Goal: Task Accomplishment & Management: Complete application form

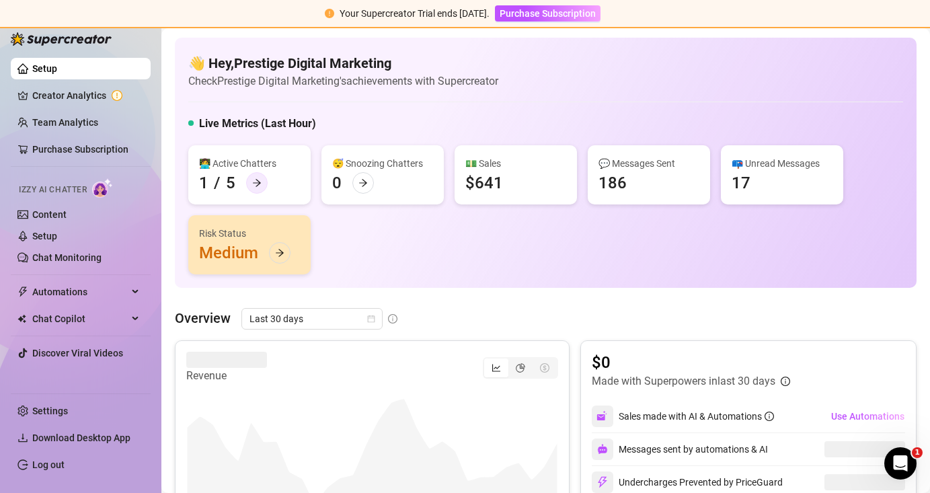
click at [254, 178] on icon "arrow-right" at bounding box center [256, 182] width 9 height 9
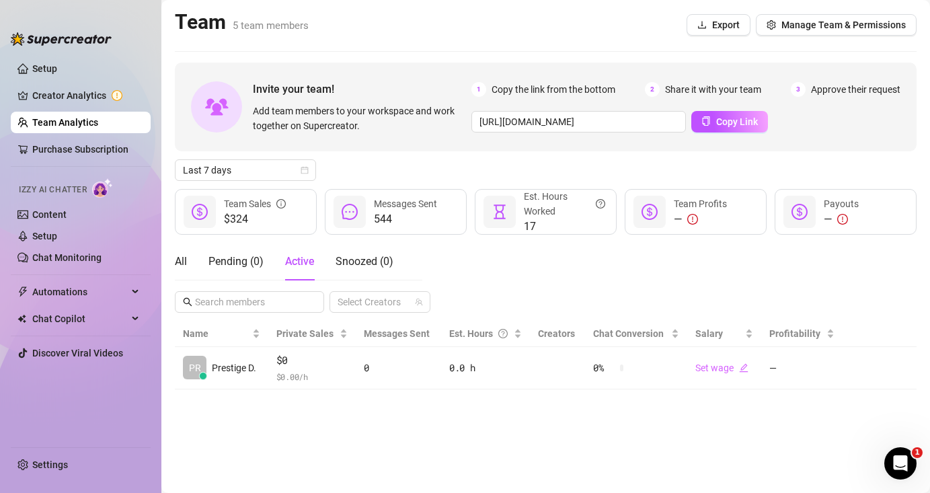
click at [95, 117] on link "Team Analytics" at bounding box center [65, 122] width 66 height 11
click at [57, 70] on link "Setup" at bounding box center [44, 68] width 25 height 11
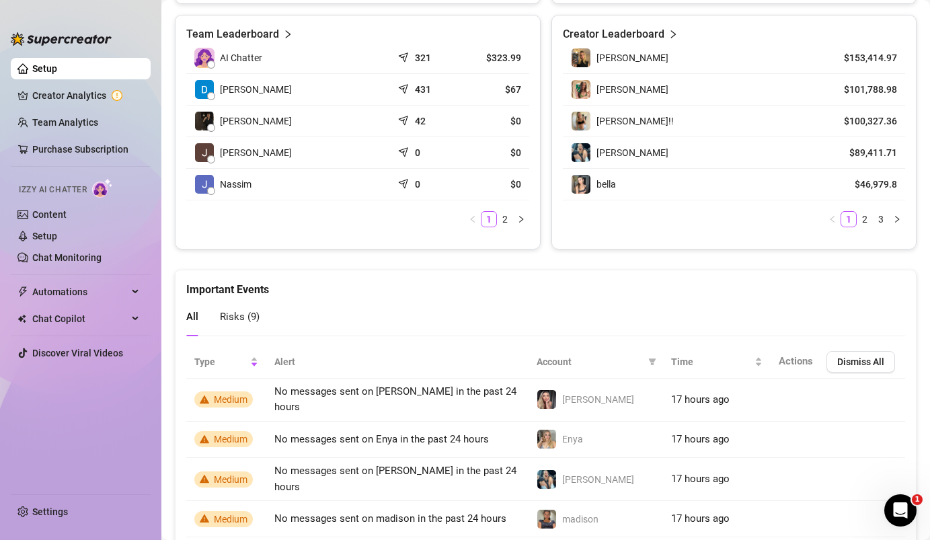
scroll to position [650, 0]
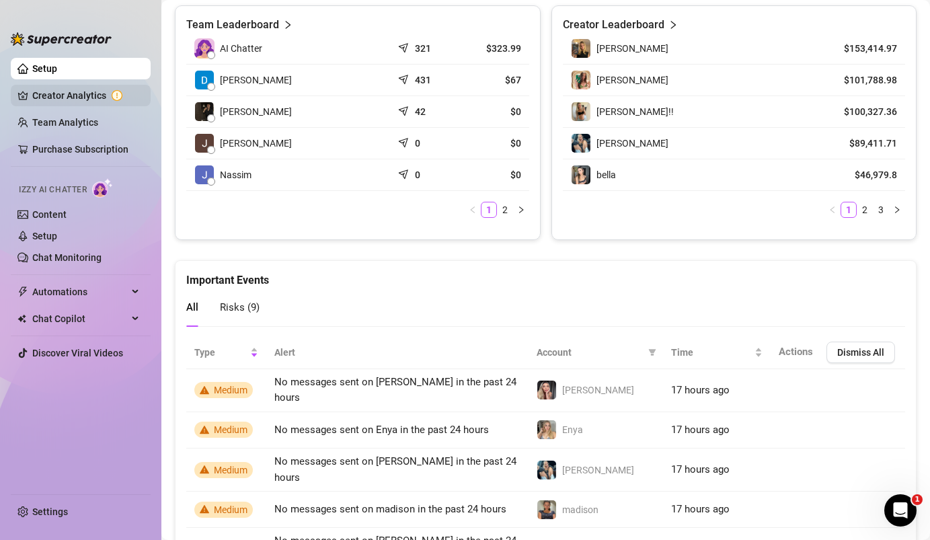
click at [83, 91] on link "Creator Analytics" at bounding box center [86, 96] width 108 height 22
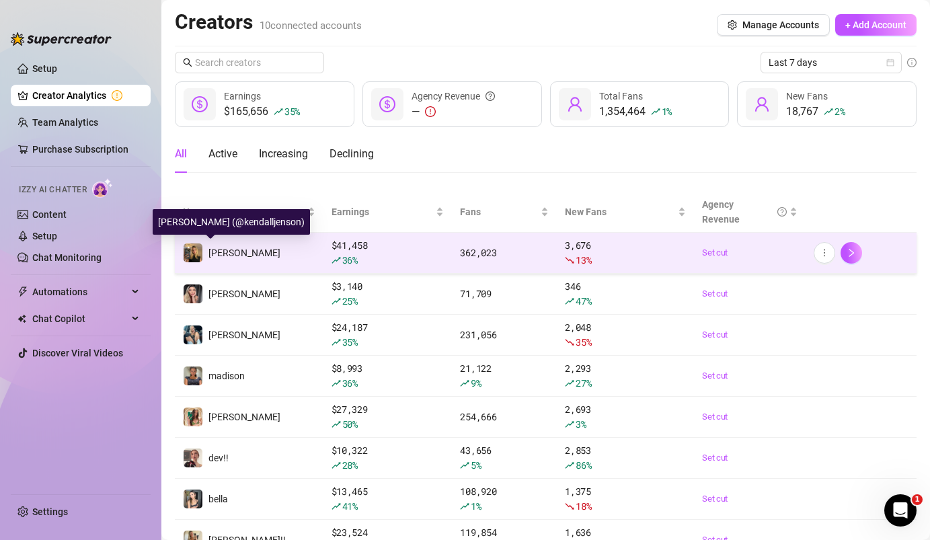
click at [212, 249] on span "[PERSON_NAME]" at bounding box center [244, 252] width 72 height 11
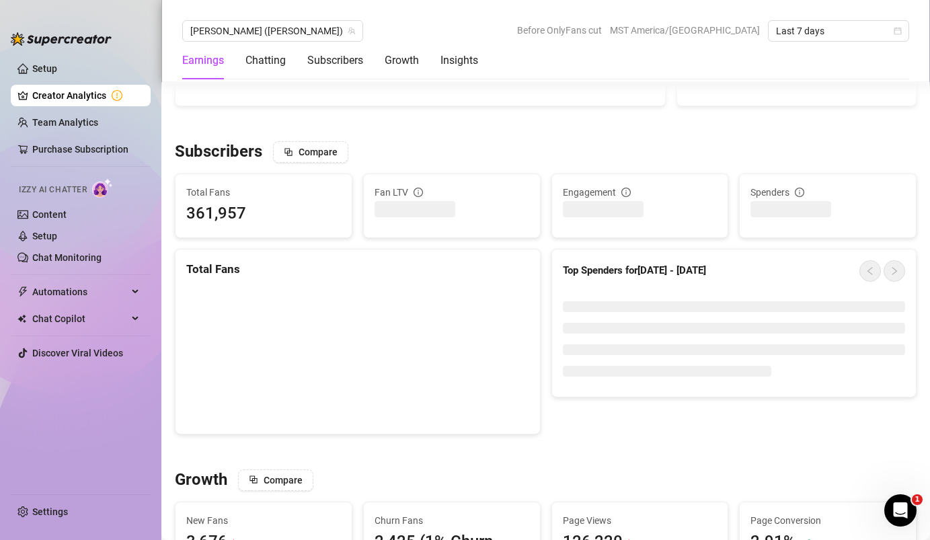
scroll to position [969, 0]
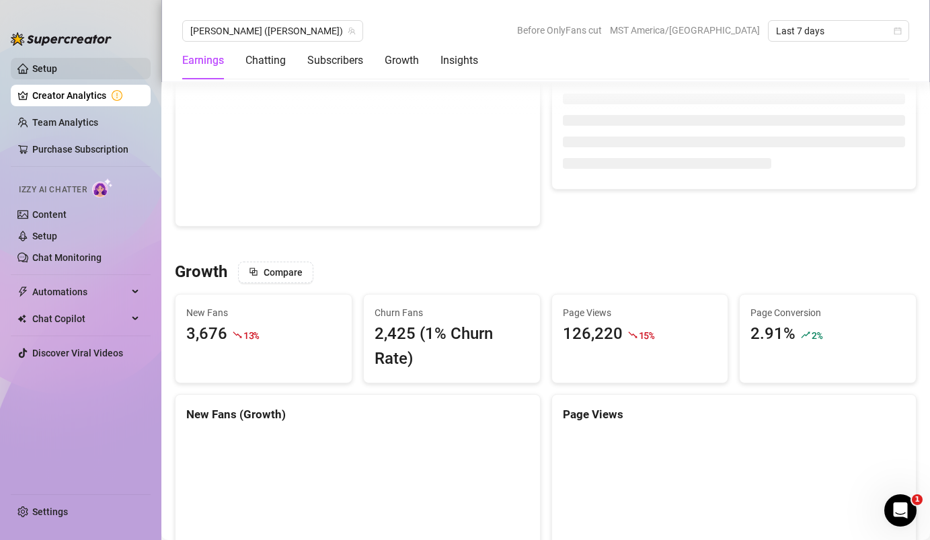
click at [57, 69] on link "Setup" at bounding box center [44, 68] width 25 height 11
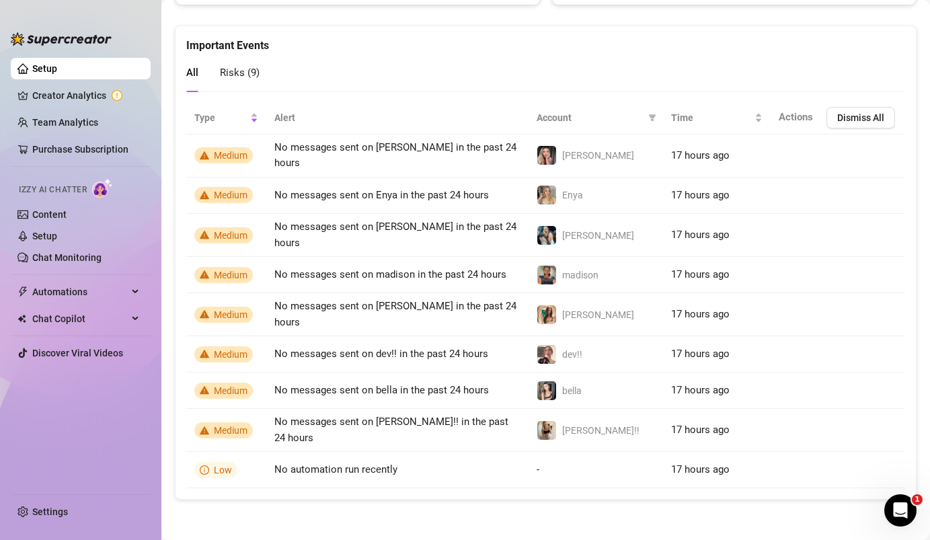
scroll to position [857, 0]
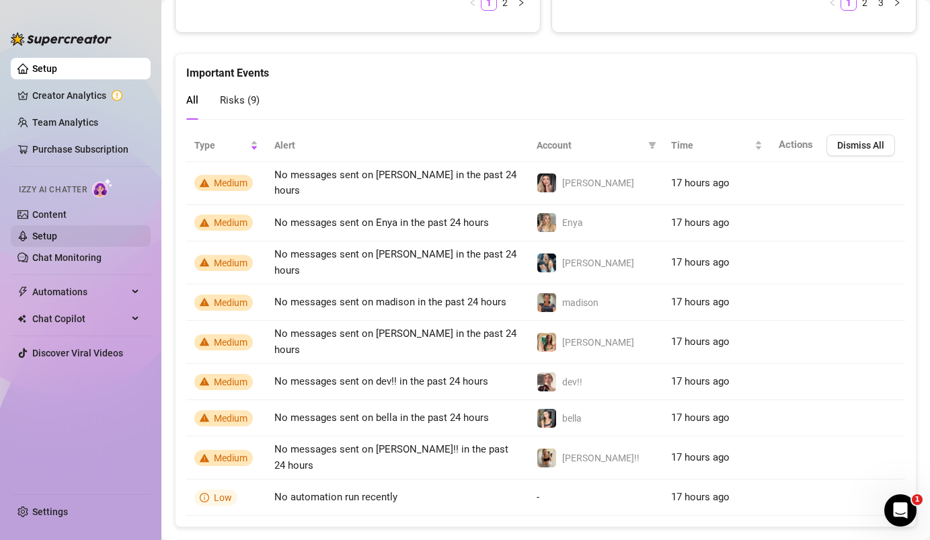
click at [42, 238] on link "Setup" at bounding box center [44, 236] width 25 height 11
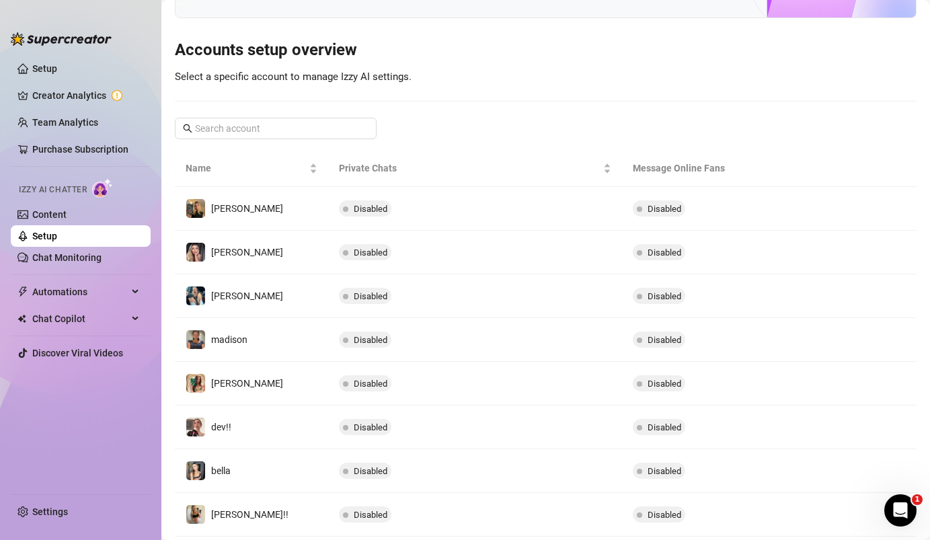
scroll to position [122, 0]
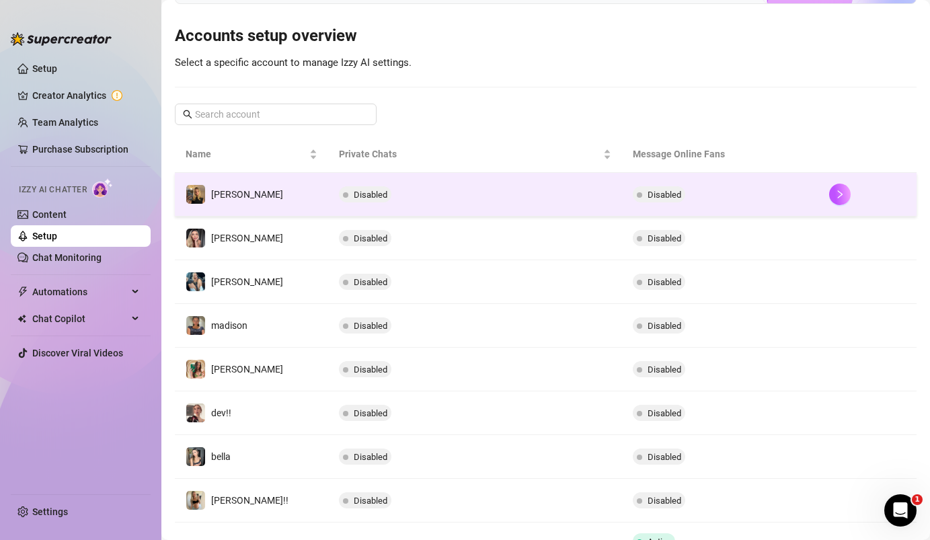
click at [263, 192] on td "[PERSON_NAME]" at bounding box center [251, 195] width 153 height 44
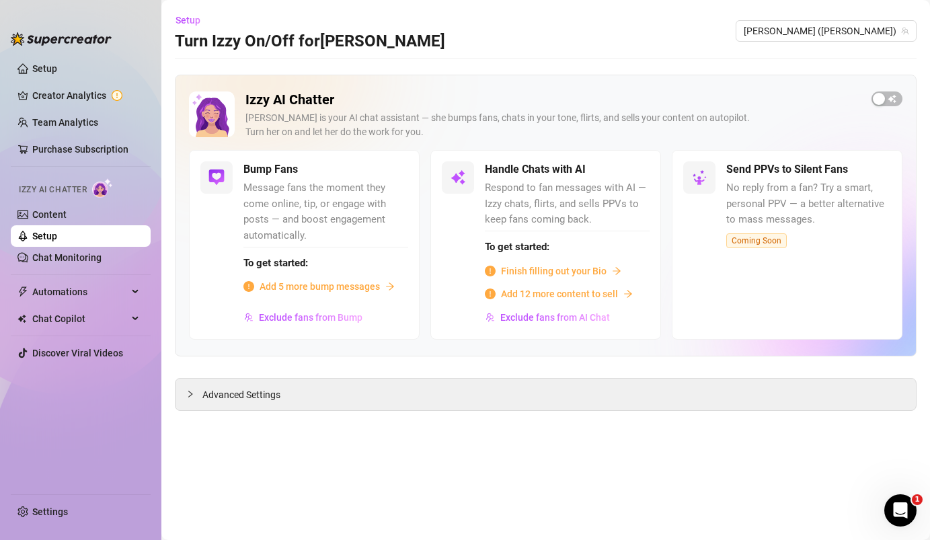
click at [546, 271] on span "Finish filling out your Bio" at bounding box center [554, 271] width 106 height 15
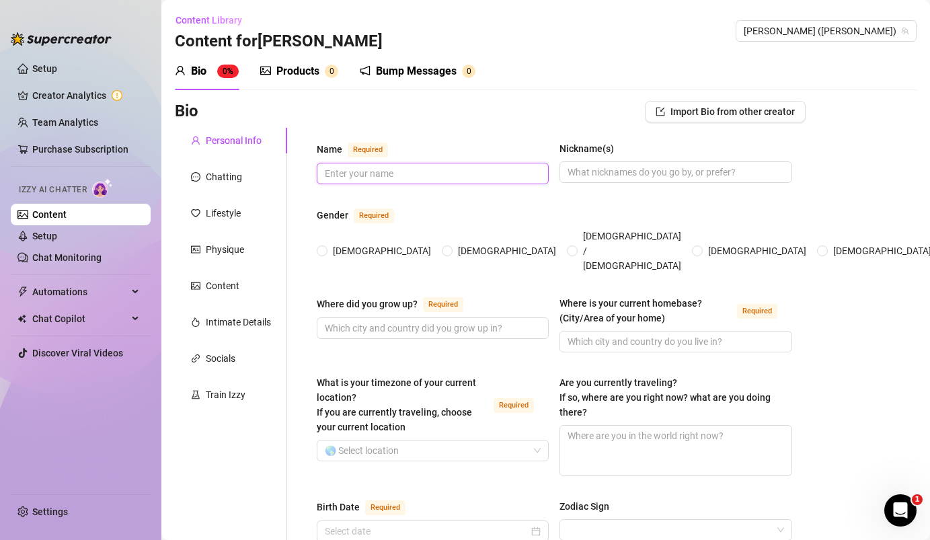
click at [453, 176] on input "Name Required" at bounding box center [431, 173] width 213 height 15
type input "[PERSON_NAME]"
click at [670, 167] on input "Nickname(s)" at bounding box center [674, 172] width 213 height 15
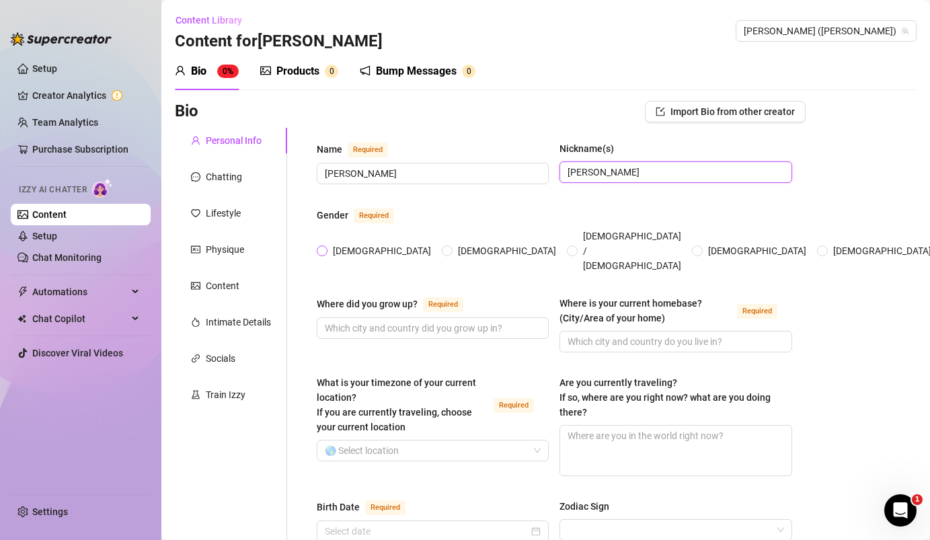
type input "[PERSON_NAME]"
click at [322, 247] on input "[DEMOGRAPHIC_DATA]" at bounding box center [322, 251] width 5 height 9
radio input "true"
click at [703, 243] on span "[DEMOGRAPHIC_DATA]" at bounding box center [757, 250] width 109 height 15
click at [695, 247] on input "[DEMOGRAPHIC_DATA]" at bounding box center [697, 251] width 5 height 9
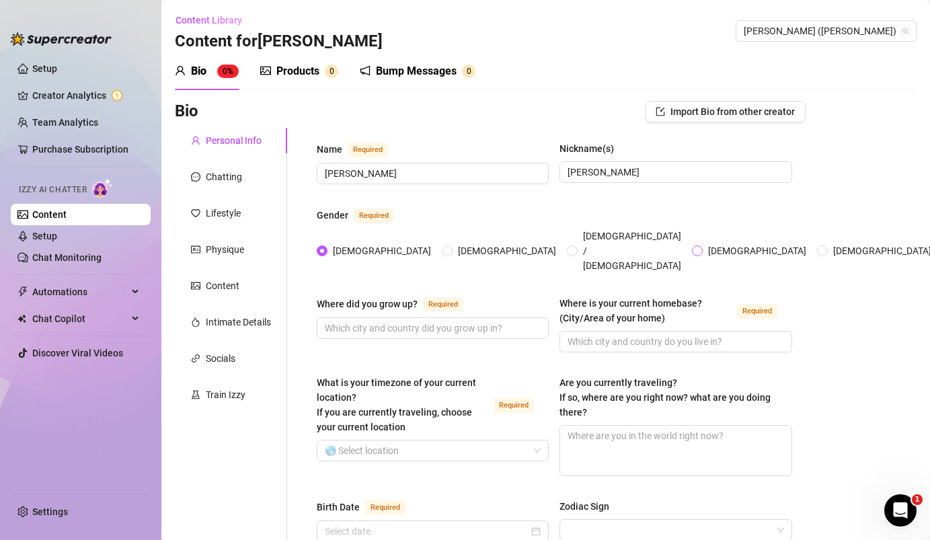
radio input "true"
click at [322, 247] on input "[DEMOGRAPHIC_DATA]" at bounding box center [322, 251] width 5 height 9
radio input "true"
click at [361, 321] on input "Where did you grow up? Required" at bounding box center [431, 328] width 213 height 15
type input "Palo Alto, california"
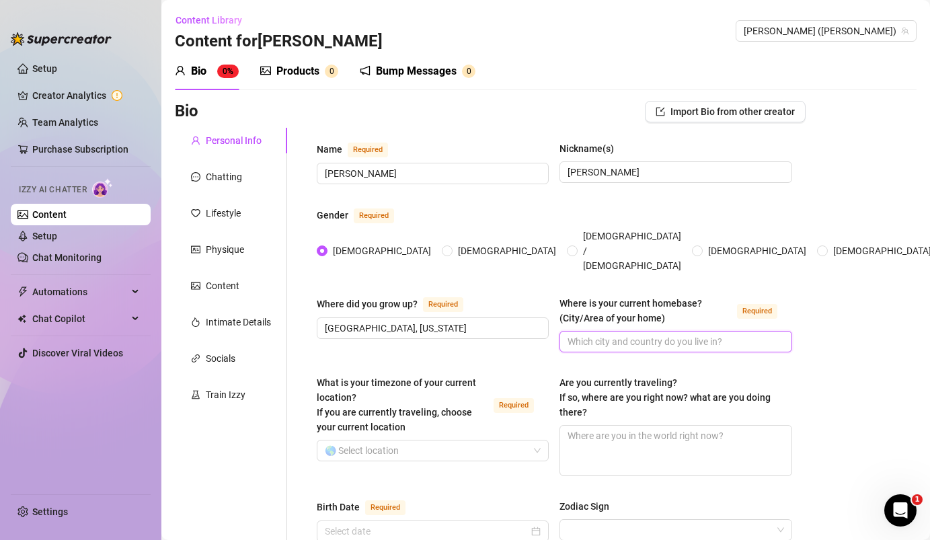
click at [581, 334] on input "Where is your current homebase? (City/Area of your home) Required" at bounding box center [674, 341] width 213 height 15
drag, startPoint x: 417, startPoint y: 310, endPoint x: 294, endPoint y: 307, distance: 123.1
click at [608, 334] on input "Where is your current homebase? (City/Area of your home) Required" at bounding box center [674, 341] width 213 height 15
paste input "Palo Alto, california"
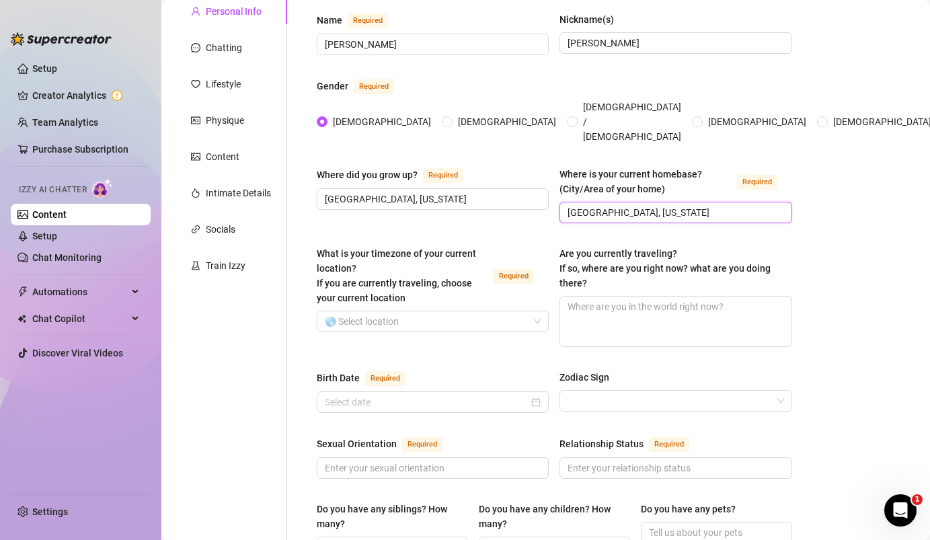
scroll to position [137, 0]
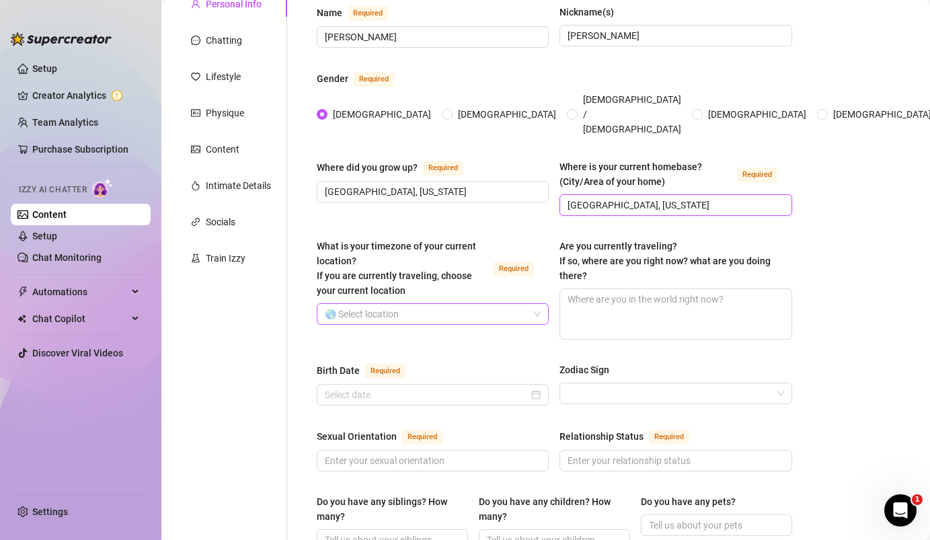
type input "Palo Alto, california"
click at [500, 304] on input "What is your timezone of your current location? If you are currently traveling,…" at bounding box center [427, 314] width 204 height 20
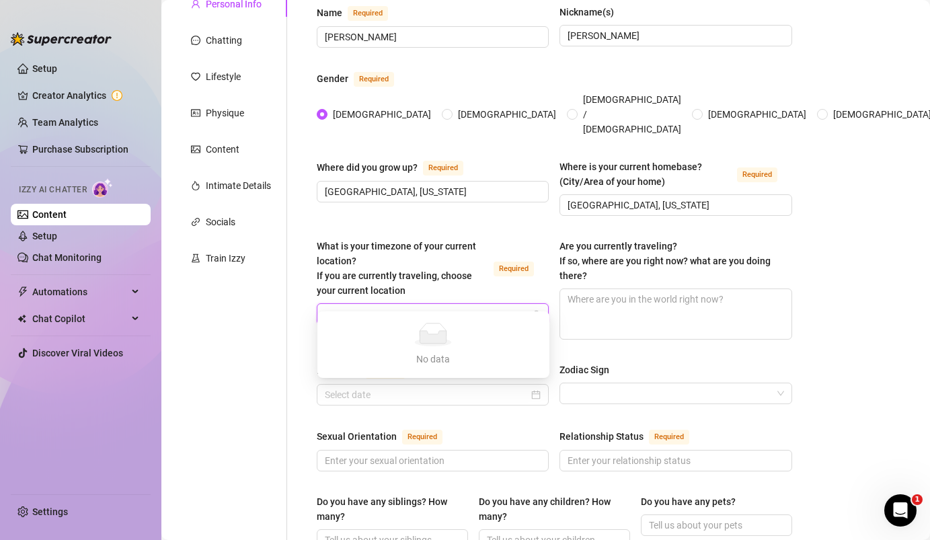
type input "p"
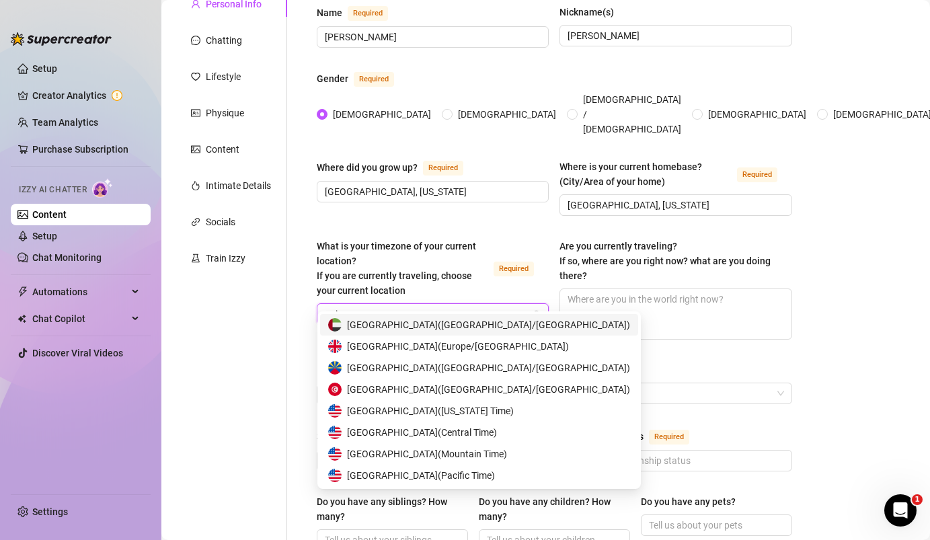
type input "unit"
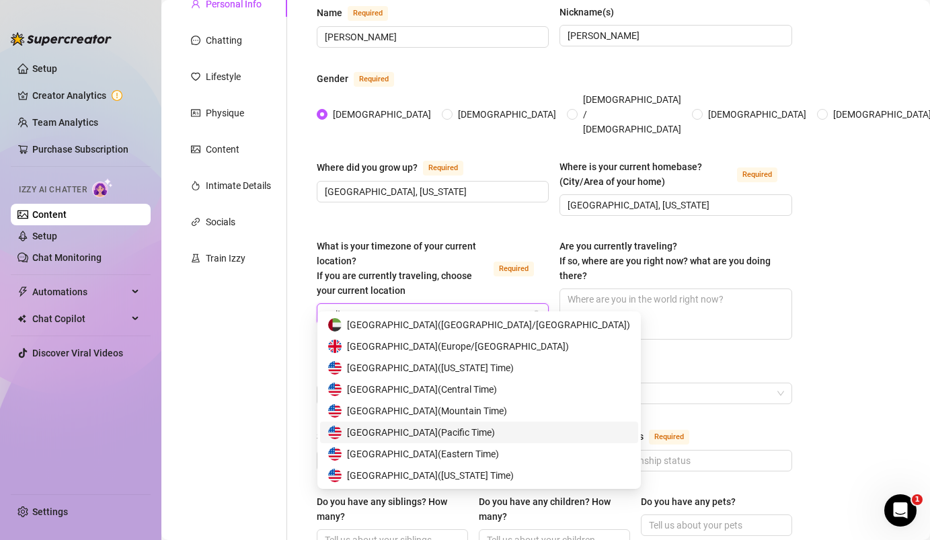
click at [481, 433] on span "United States of America ( Pacific Time )" at bounding box center [421, 432] width 148 height 15
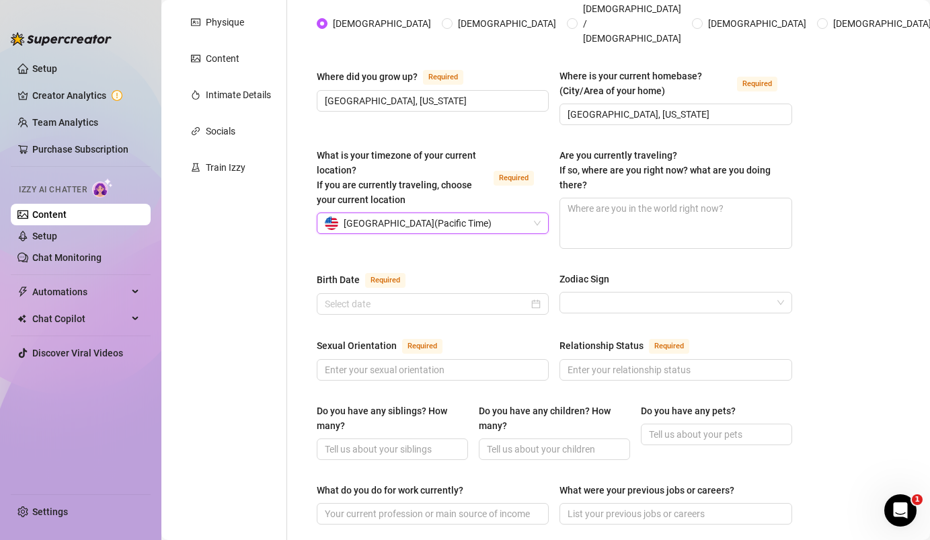
scroll to position [237, 0]
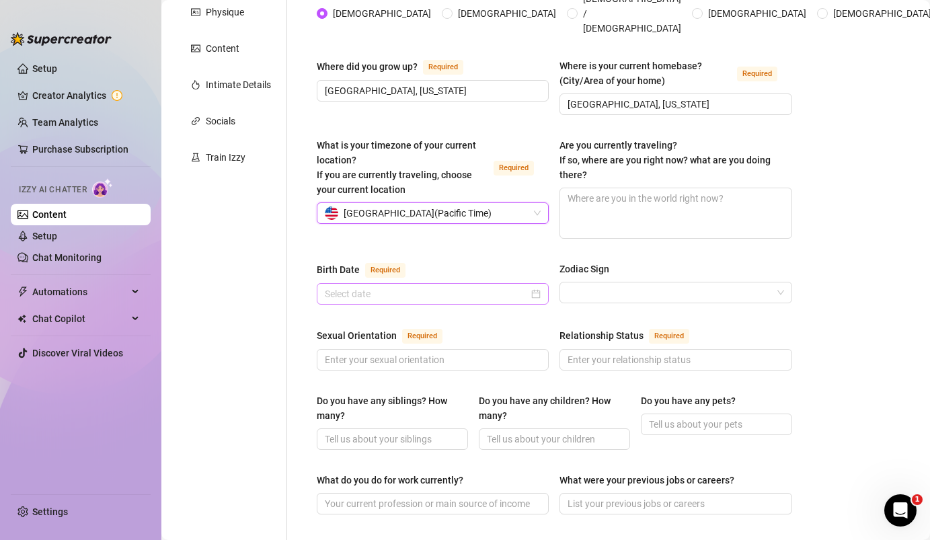
click at [535, 286] on div at bounding box center [433, 293] width 216 height 15
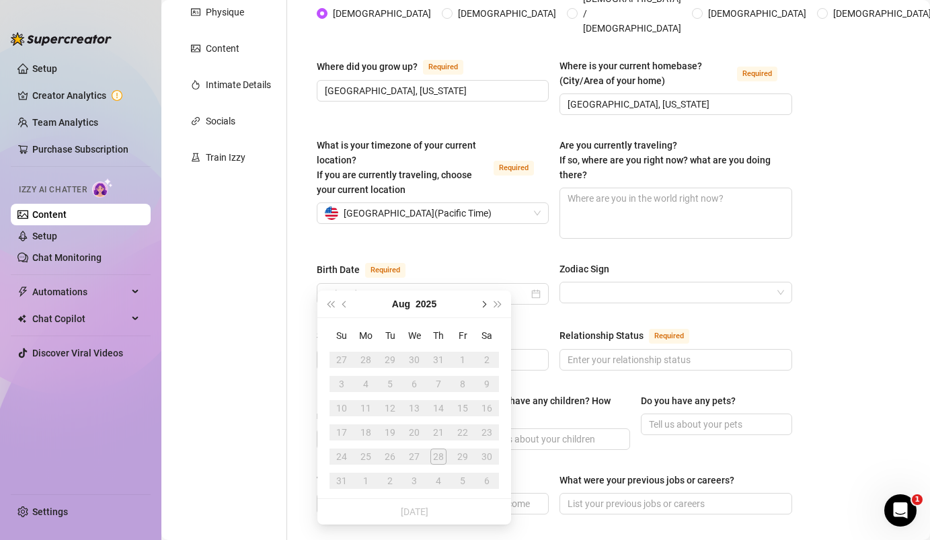
click at [486, 308] on button "Next month (PageDown)" at bounding box center [482, 304] width 15 height 27
click at [417, 304] on button "2025" at bounding box center [425, 304] width 21 height 27
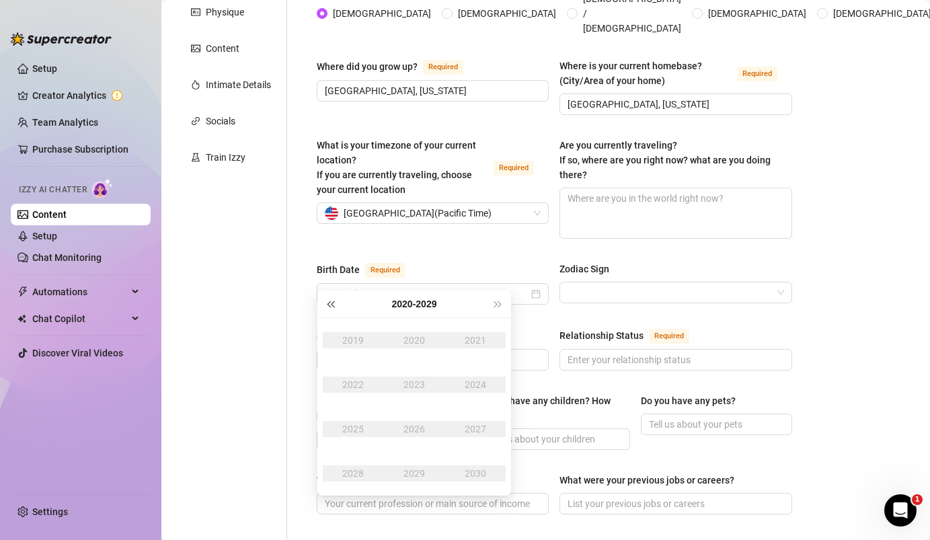
click at [334, 301] on span "Last year (Control + left)" at bounding box center [330, 304] width 7 height 7
click at [335, 301] on button "Last year (Control + left)" at bounding box center [330, 304] width 15 height 27
click at [403, 433] on div "2006" at bounding box center [414, 429] width 40 height 16
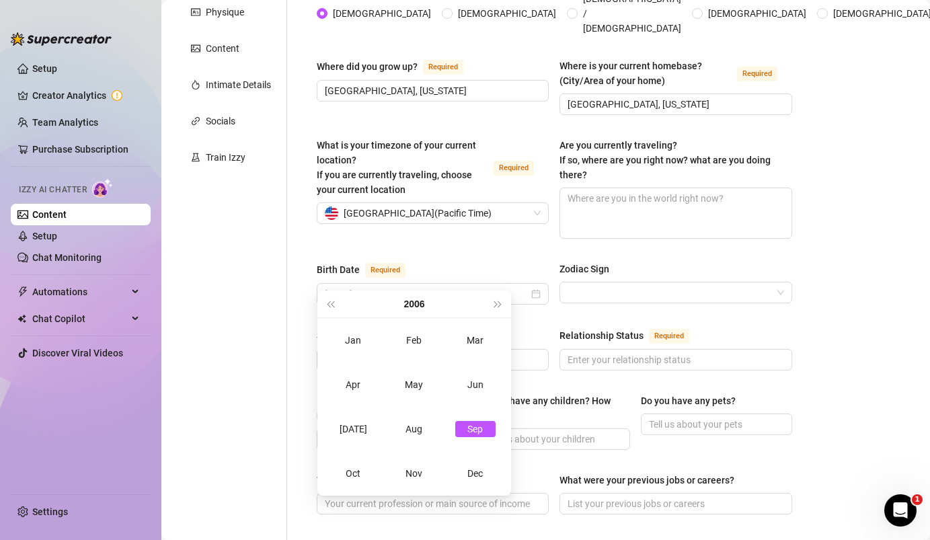
click at [466, 428] on div "Sep" at bounding box center [475, 429] width 40 height 16
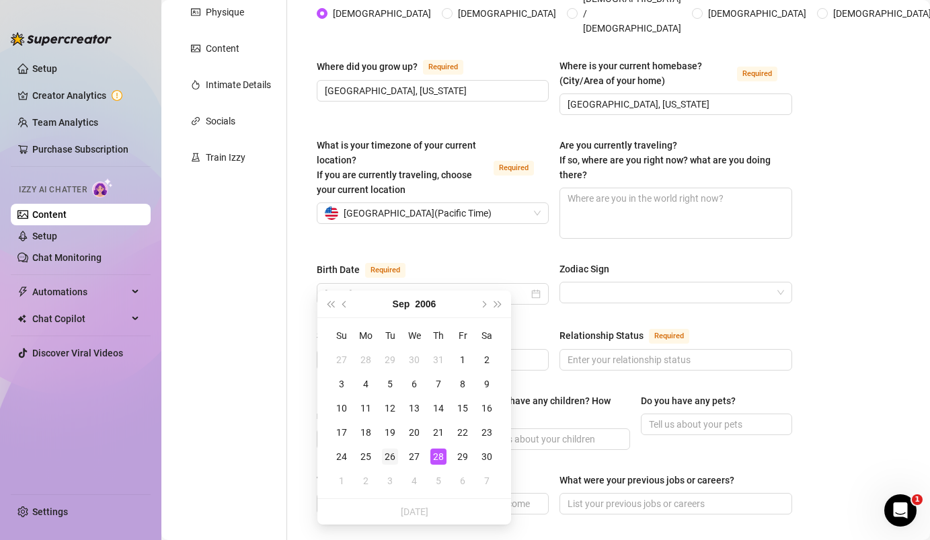
type input "September 26th, 2006"
click at [391, 467] on td "26" at bounding box center [390, 457] width 24 height 24
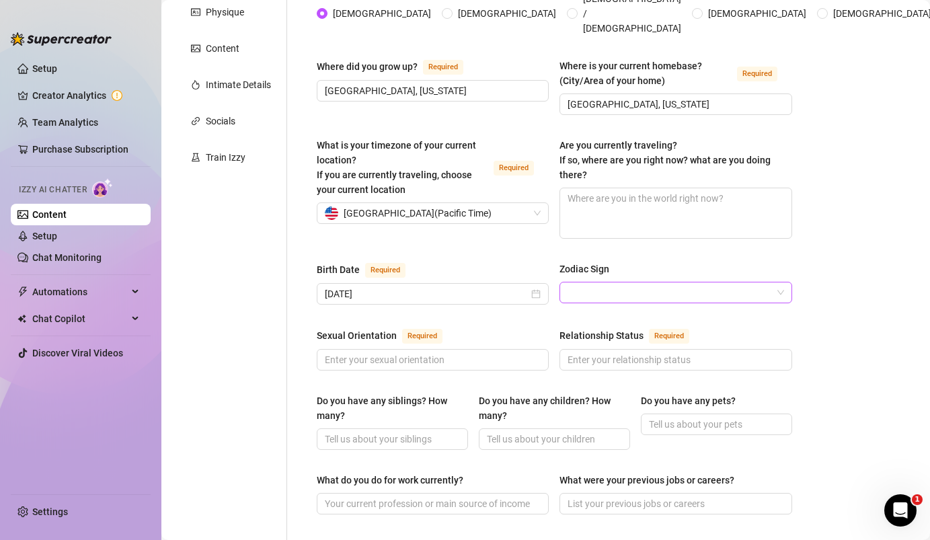
click at [570, 282] on input "Zodiac Sign" at bounding box center [670, 292] width 204 height 20
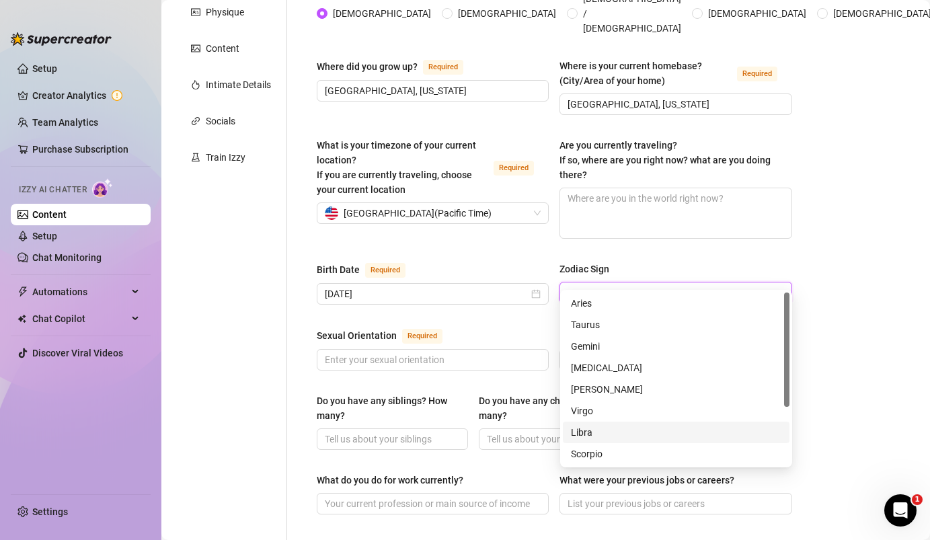
click at [578, 431] on div "Libra" at bounding box center [676, 432] width 210 height 15
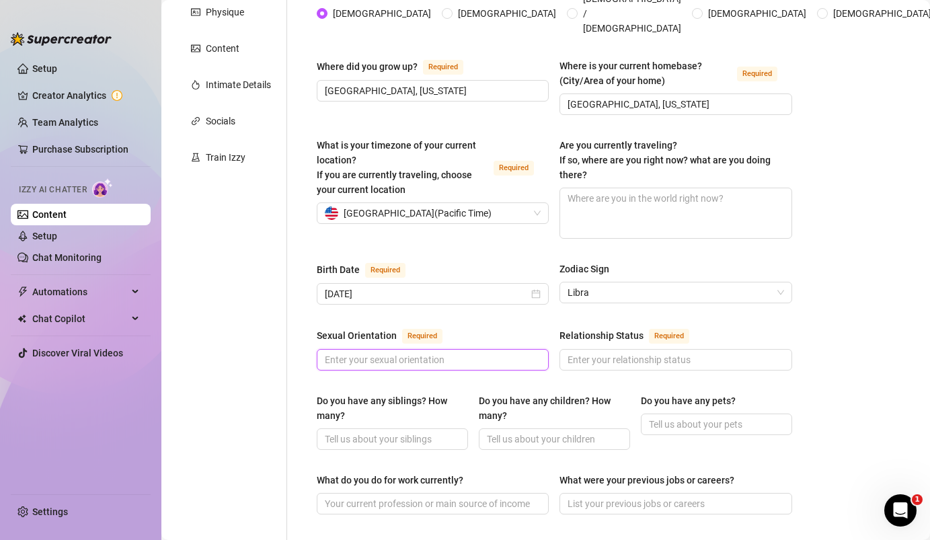
click at [492, 352] on input "Sexual Orientation Required" at bounding box center [431, 359] width 213 height 15
type input "straight"
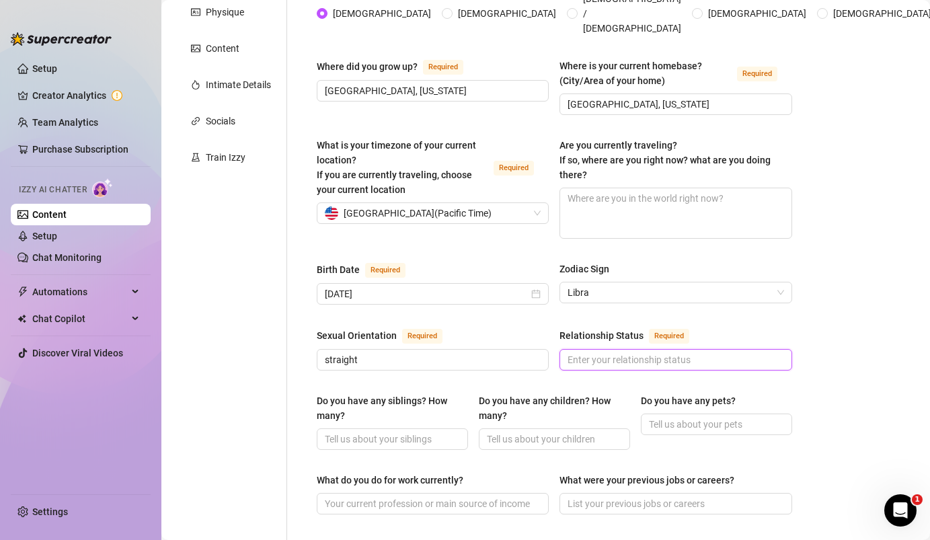
click at [654, 352] on input "Relationship Status Required" at bounding box center [674, 359] width 213 height 15
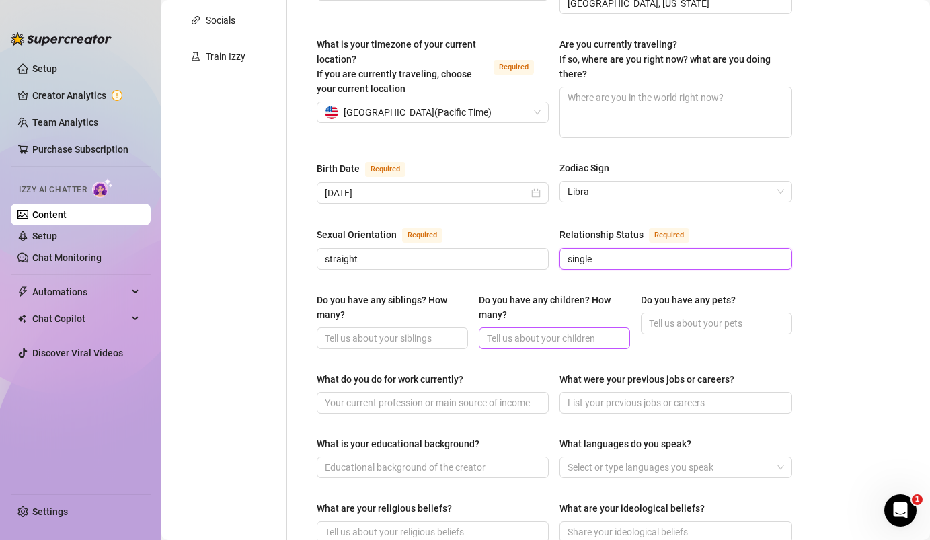
scroll to position [362, 0]
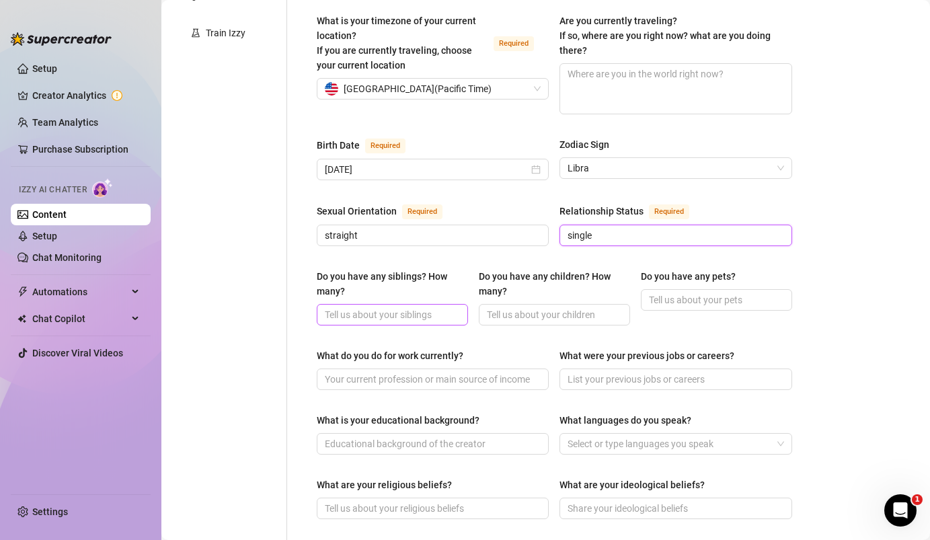
type input "single"
click at [413, 304] on span at bounding box center [392, 315] width 151 height 22
click at [352, 307] on input "yes, 2 brothers" at bounding box center [391, 314] width 132 height 15
type input "yes, 2 stepbrothers"
click at [516, 307] on input "Do you have any children? How many?" at bounding box center [553, 314] width 132 height 15
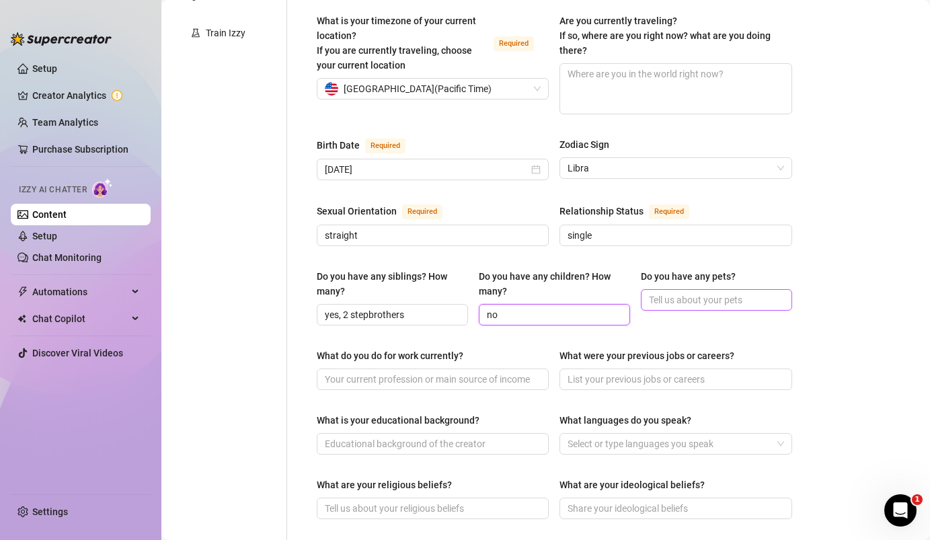
type input "no"
click at [673, 293] on input "Do you have any pets?" at bounding box center [715, 300] width 132 height 15
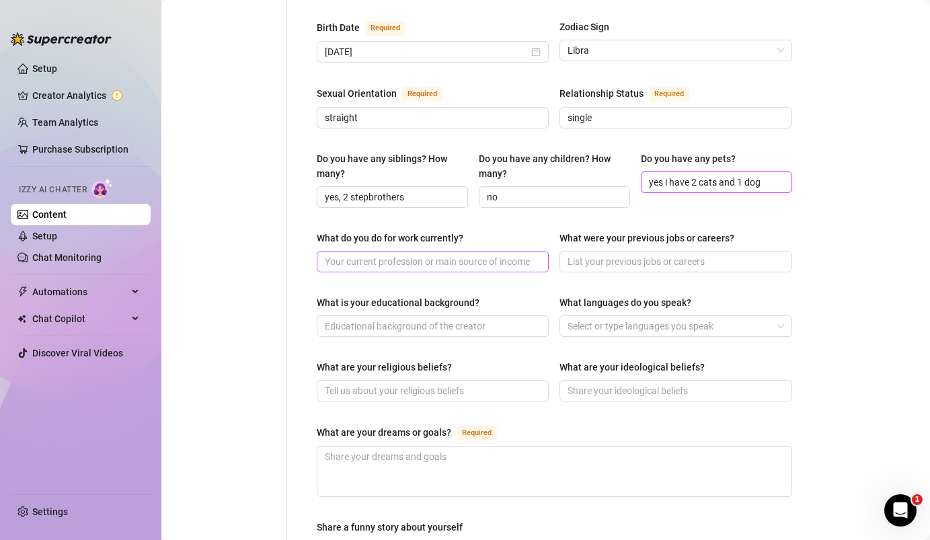
scroll to position [482, 0]
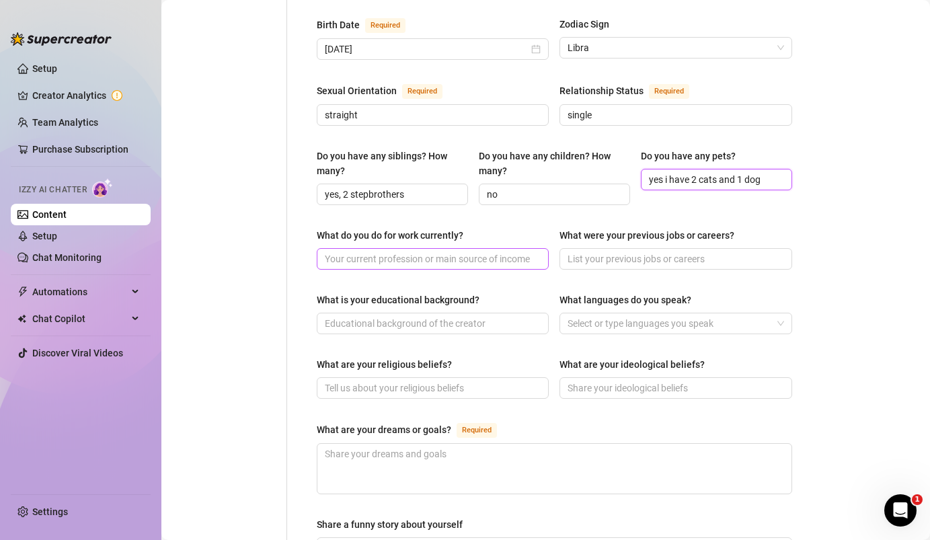
type input "yes i have 2 cats and 1 dog"
click at [488, 252] on input "What do you do for work currently?" at bounding box center [431, 259] width 213 height 15
type input "i do internships at my university right now"
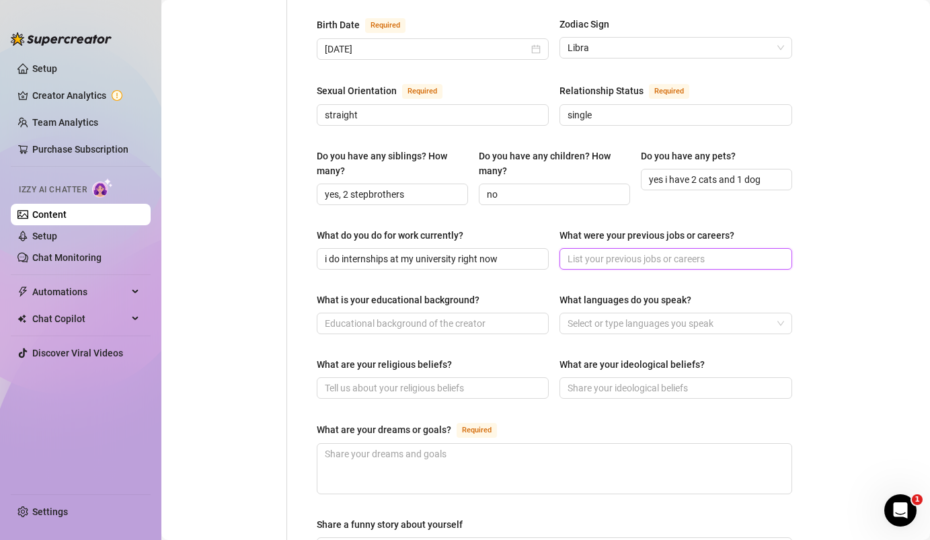
click at [580, 252] on input "What were your previous jobs or careers?" at bounding box center [674, 259] width 213 height 15
type input "i used to work at a soda shop"
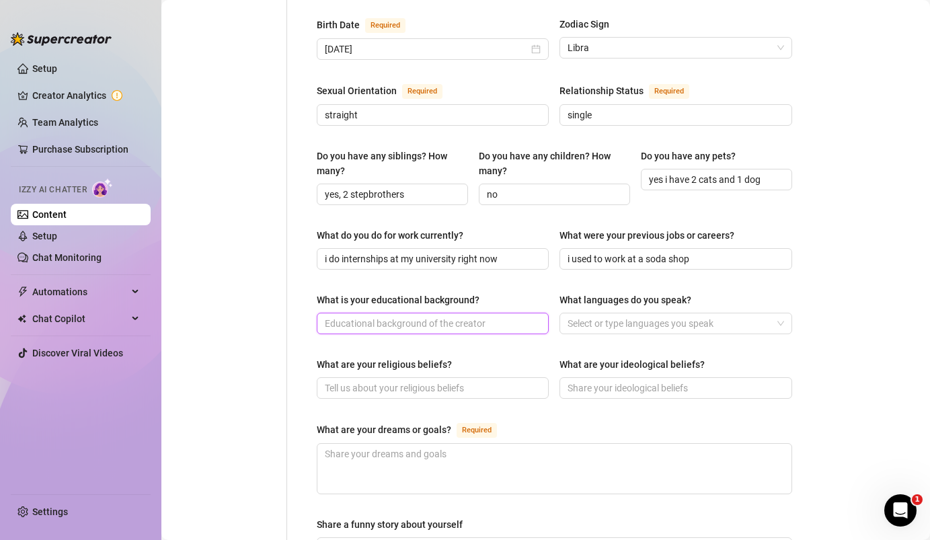
click at [451, 316] on input "What is your educational background?" at bounding box center [431, 323] width 213 height 15
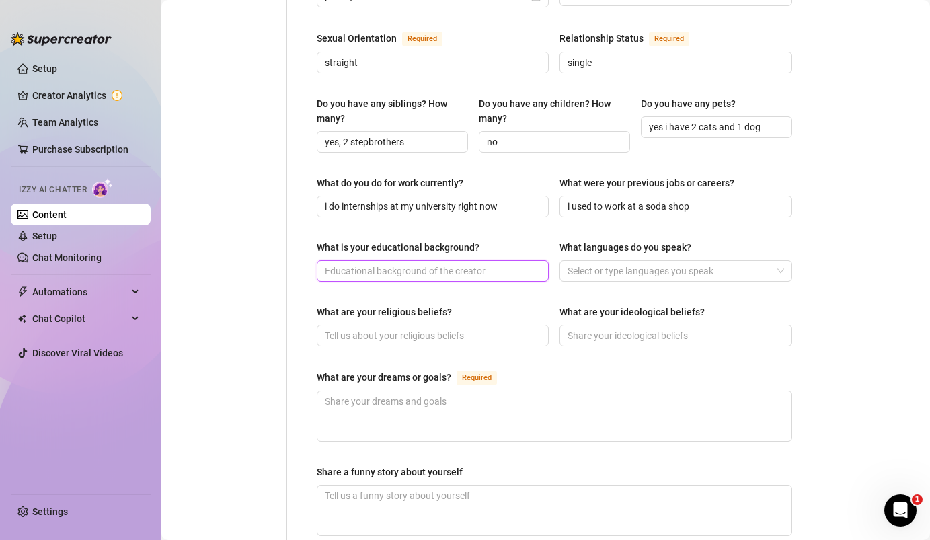
scroll to position [535, 0]
type input "h"
click at [605, 261] on div at bounding box center [668, 270] width 213 height 19
type input "graduated at top of my class, going to college currently!"
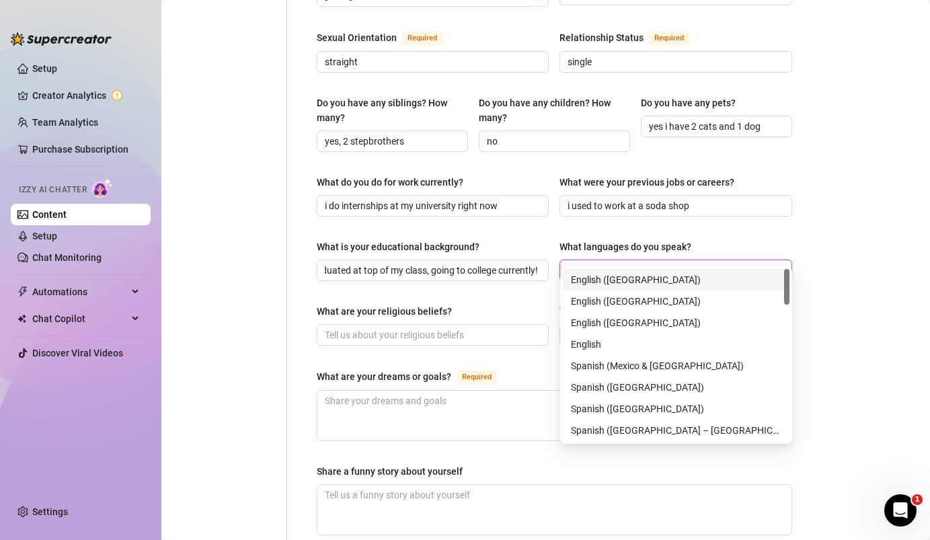
scroll to position [0, 0]
click at [607, 275] on div "English ([GEOGRAPHIC_DATA])" at bounding box center [676, 279] width 210 height 15
click at [486, 324] on span at bounding box center [433, 335] width 232 height 22
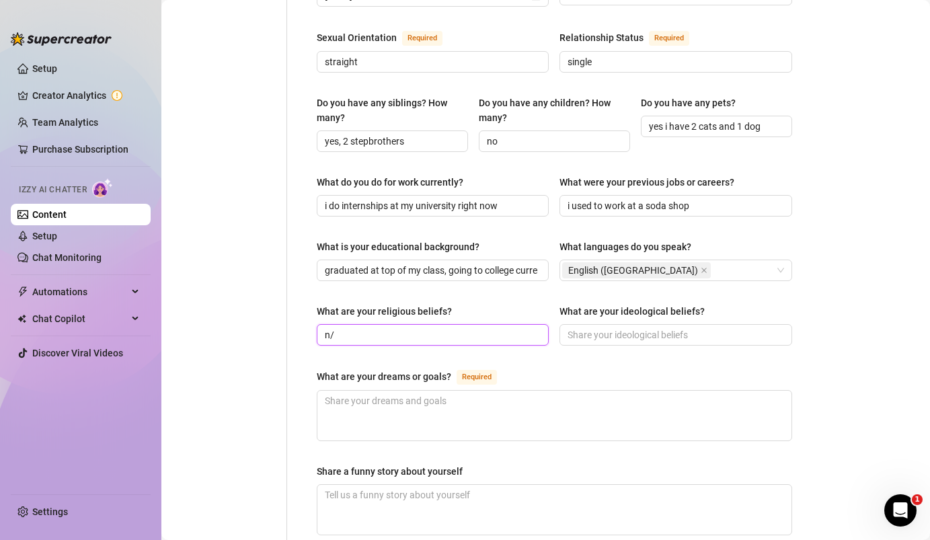
type input "n"
type input "im not religious"
click at [670, 327] on input "What are your ideological beliefs?" at bounding box center [674, 334] width 213 height 15
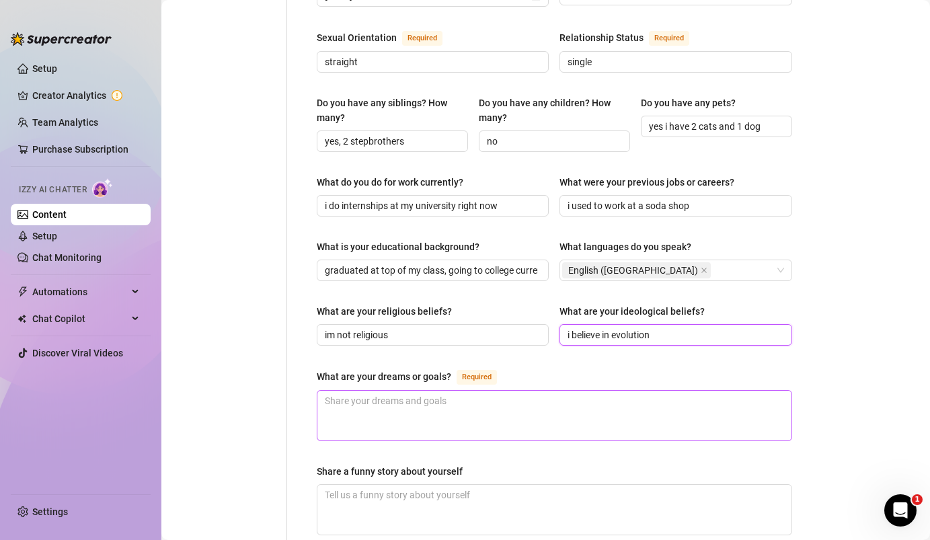
scroll to position [590, 0]
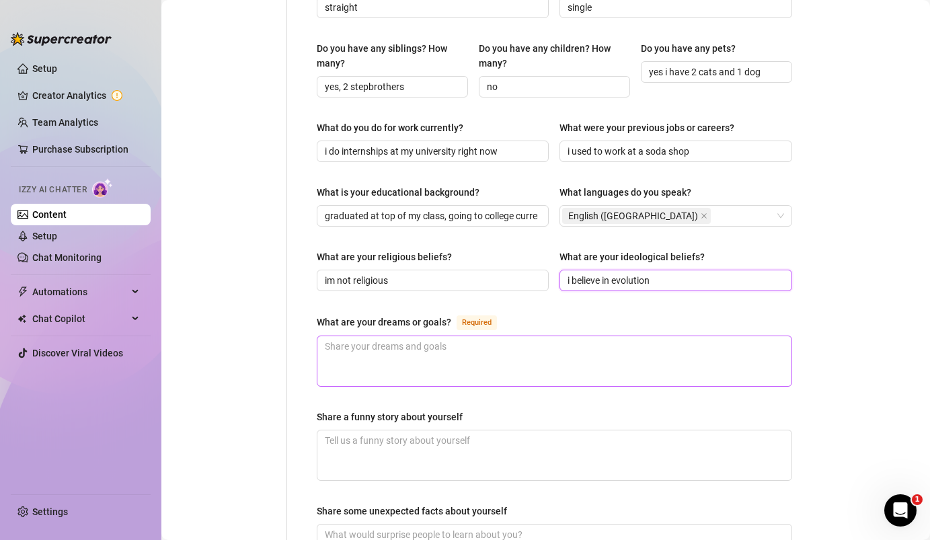
type input "i believe in evolution"
click at [498, 336] on textarea "What are your dreams or goals? Required" at bounding box center [554, 361] width 474 height 50
type textarea "m"
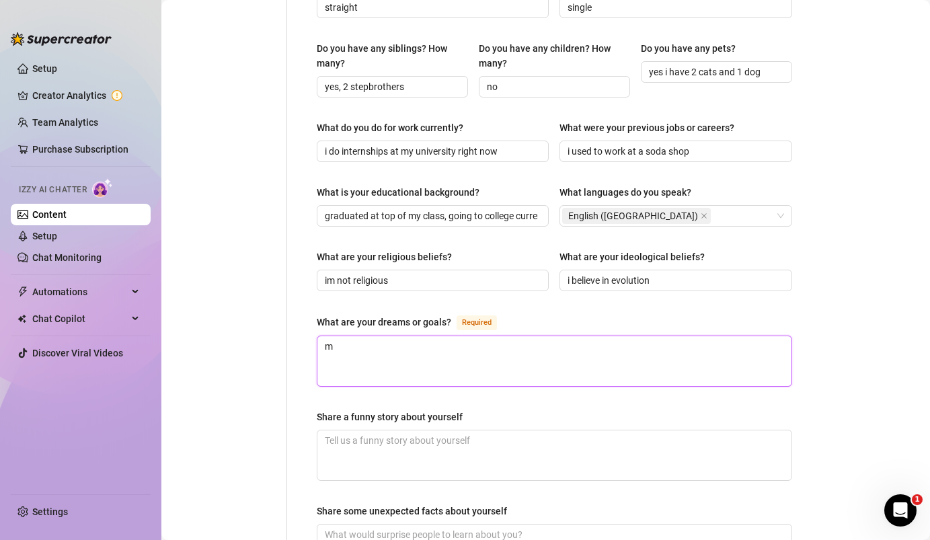
type textarea "my"
type textarea "my d"
type textarea "my dr"
type textarea "my dre"
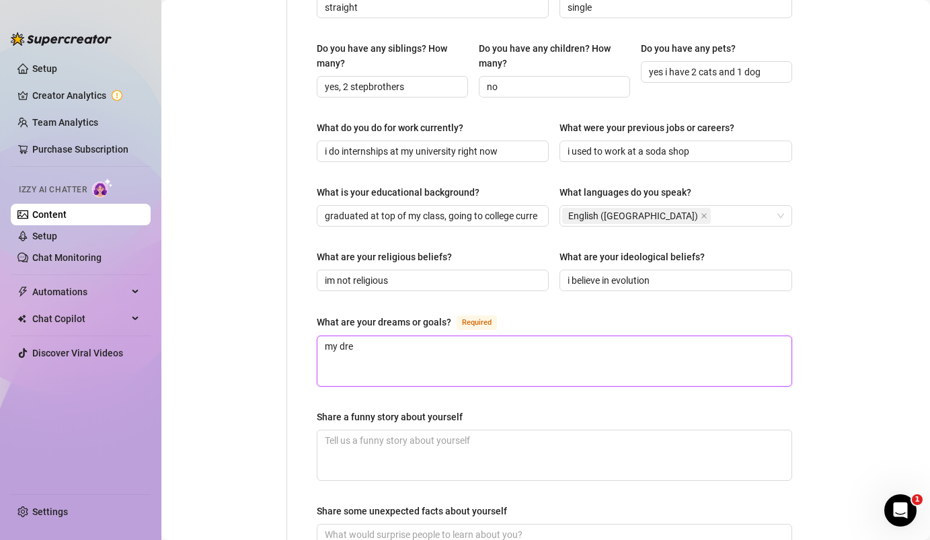
type textarea "my drea"
type textarea "my dream"
type textarea "my dream i"
type textarea "my dream is"
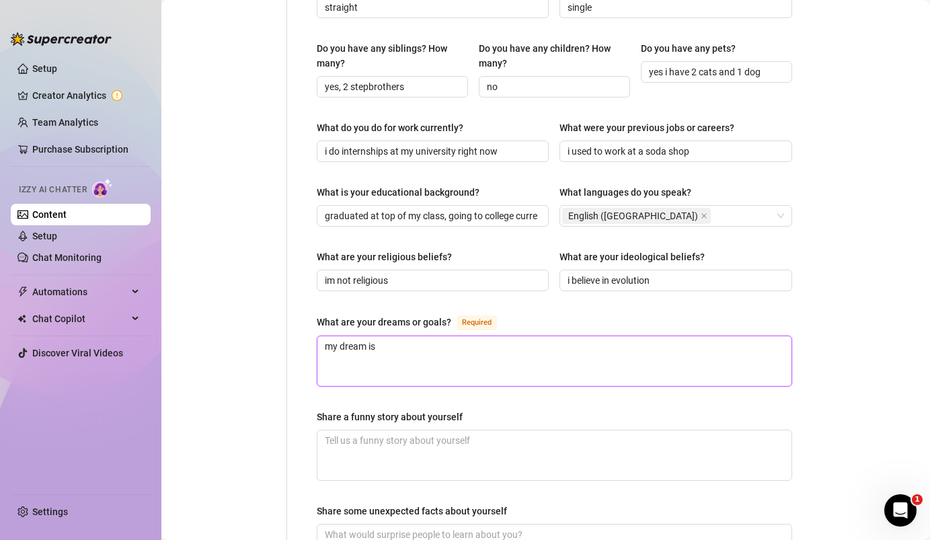
type textarea "my dream is"
type textarea "my dream is t"
type textarea "my dream is to"
type textarea "my dream is to r"
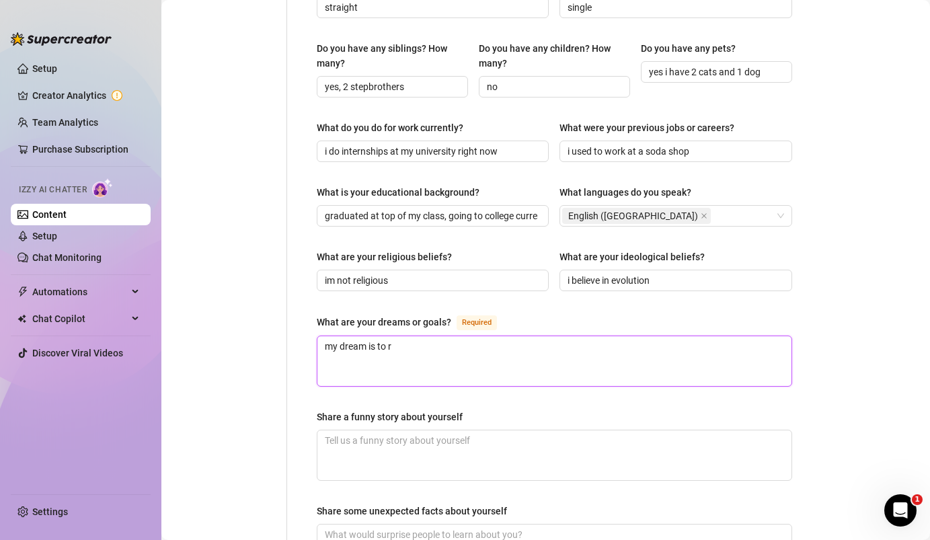
type textarea "my dream is to ru"
type textarea "my dream is to run"
type textarea "my dream is to run a"
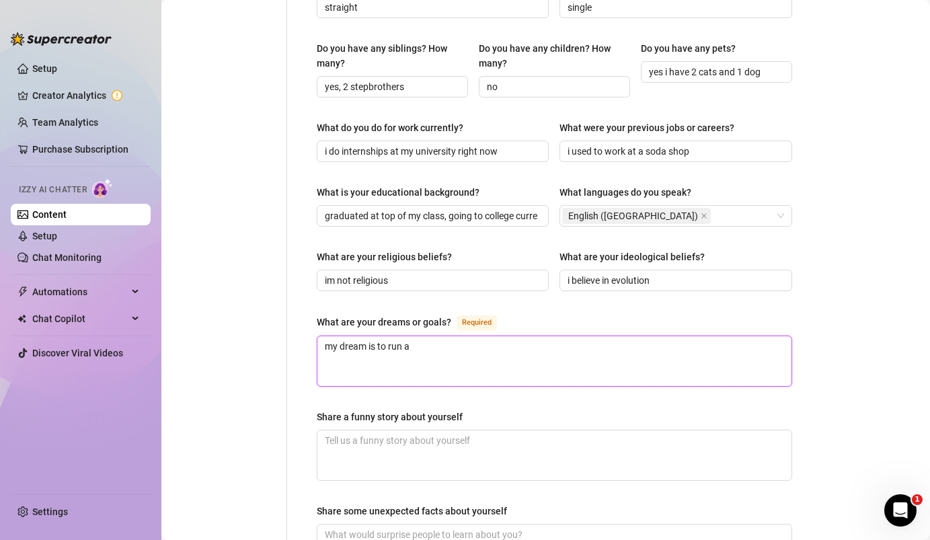
type textarea "my dream is to run a w"
type textarea "my dream is to run a we"
type textarea "my dream is to run a wel"
type textarea "my dream is to run a well"
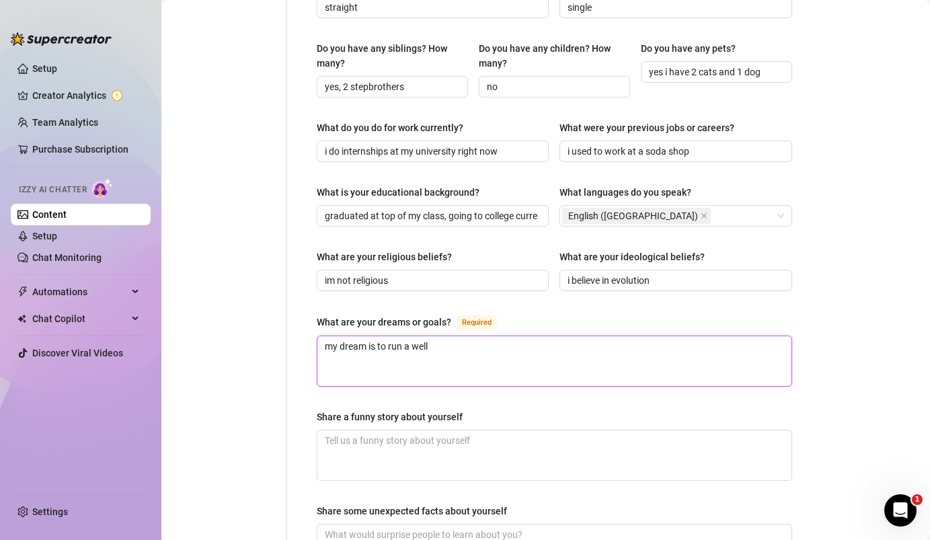
type textarea "my dream is to run a well f"
type textarea "my dream is to run a well fu"
type textarea "my dream is to run a well fun"
type textarea "my dream is to run a well func"
type textarea "my dream is to run a well funct"
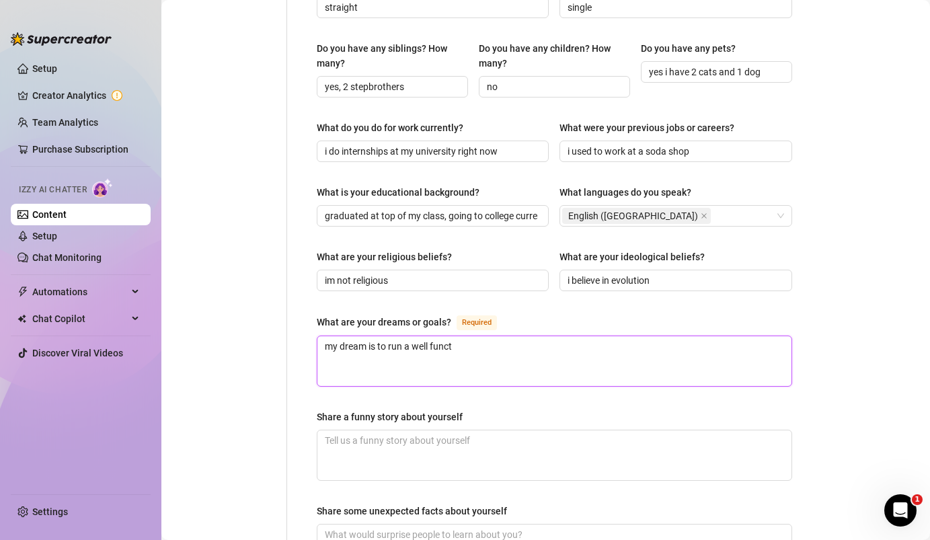
type textarea "my dream is to run a well functi"
type textarea "my dream is to run a well functio"
type textarea "my dream is to run a well function"
type textarea "my dream is to run a well functioni"
type textarea "my dream is to run a well functionin"
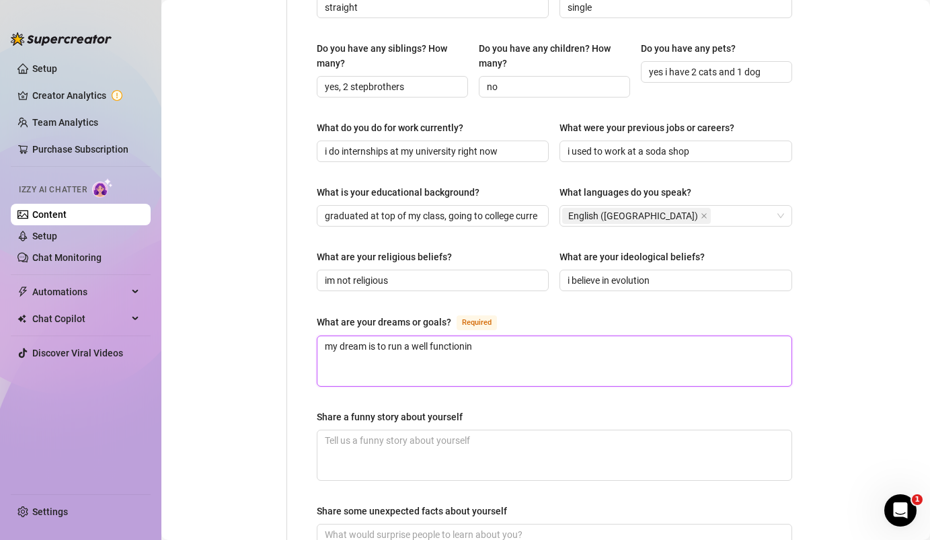
type textarea "my dream is to run a well functioning"
type textarea "my dream is to run a well functioning co"
type textarea "my dream is to run a well functioning com"
type textarea "my dream is to run a well functioning comp"
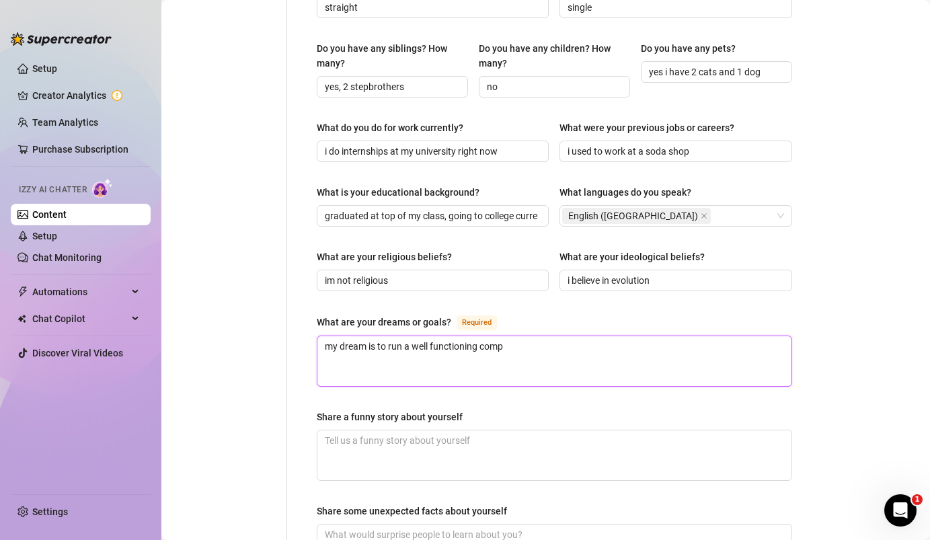
type textarea "my dream is to run a well functioning compa"
type textarea "my dream is to run a well functioning compan"
type textarea "my dream is to run a well functioning company"
type textarea "my dream is to run a well functioning company."
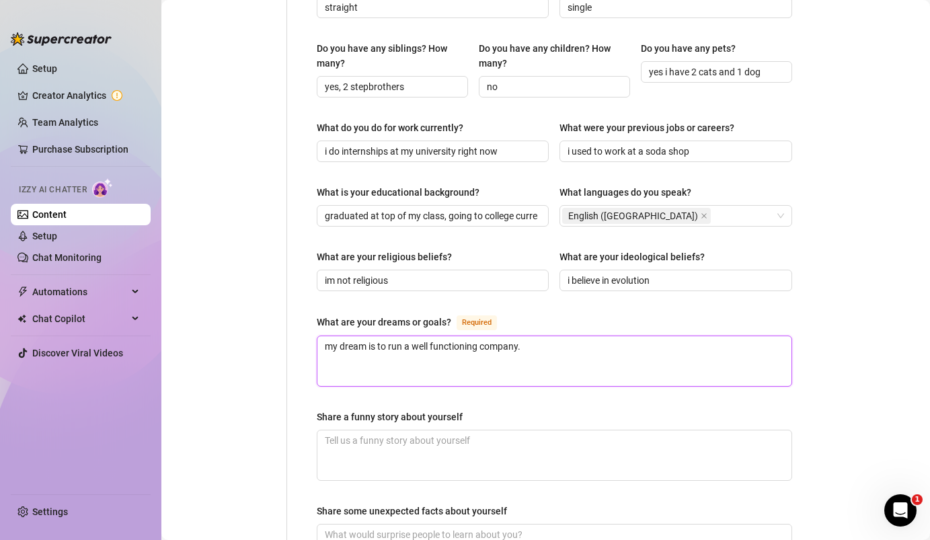
type textarea "my dream is to run a well functioning company. I"
type textarea "my dream is to run a well functioning company. I a"
type textarea "my dream is to run a well functioning company. I al"
type textarea "my dream is to run a well functioning company. I als"
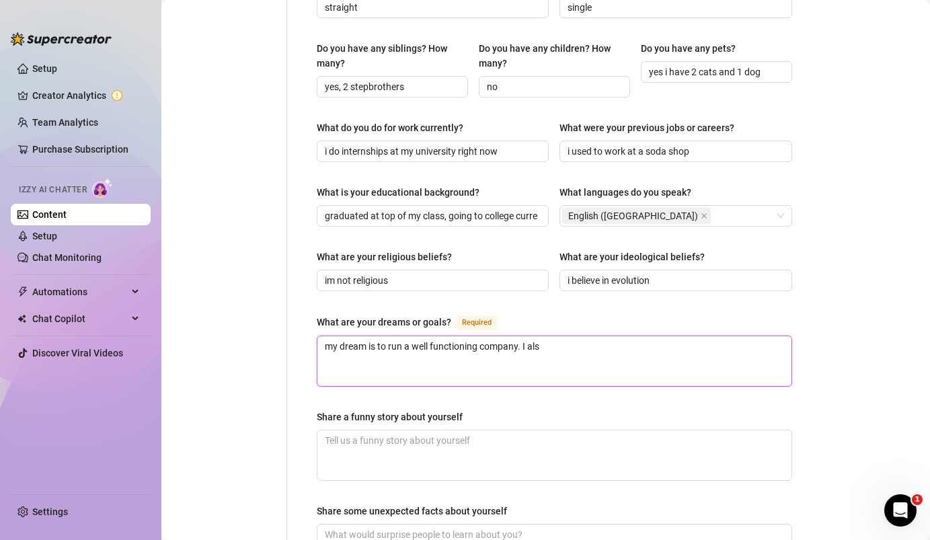
type textarea "my dream is to run a well functioning company. I also"
type textarea "my dream is to run a well functioning company. I also d"
type textarea "my dream is to run a well functioning company. I also dr"
type textarea "my dream is to run a well functioning company. I also dre"
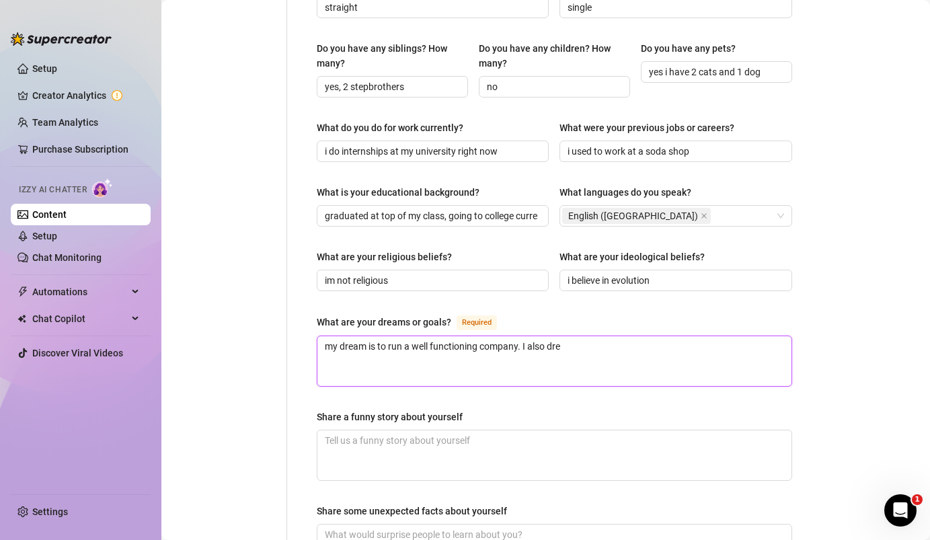
type textarea "my dream is to run a well functioning company. I also drea"
type textarea "my dream is to run a well functioning company. I also dream"
type textarea "my dream is to run a well functioning company. I also dream o"
type textarea "my dream is to run a well functioning company. I also dream of"
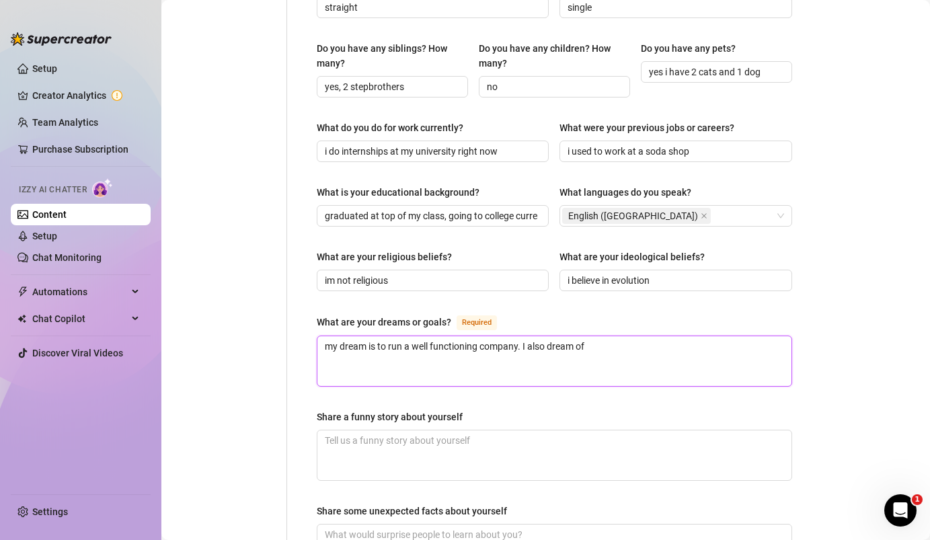
type textarea "my dream is to run a well functioning company. I also dream of i"
type textarea "my dream is to run a well functioning company. I also dream of inv"
type textarea "my dream is to run a well functioning company. I also dream of inve"
type textarea "my dream is to run a well functioning company. I also dream of inven"
type textarea "my dream is to run a well functioning company. I also dream of invent"
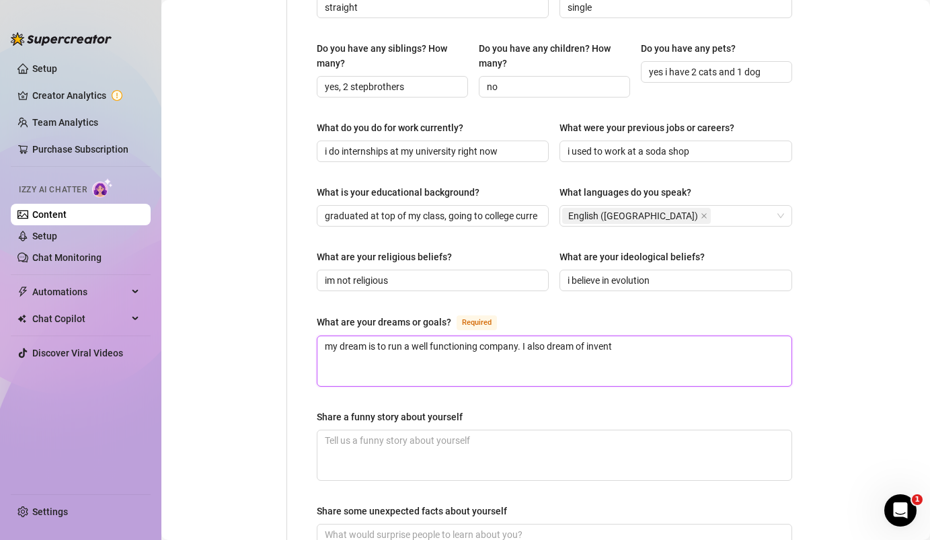
type textarea "my dream is to run a well functioning company. I also dream of inventi"
type textarea "my dream is to run a well functioning company. I also dream of inventin"
type textarea "my dream is to run a well functioning company. I also dream of inventing"
type textarea "my dream is to run a well functioning company. I also dream of inventing s"
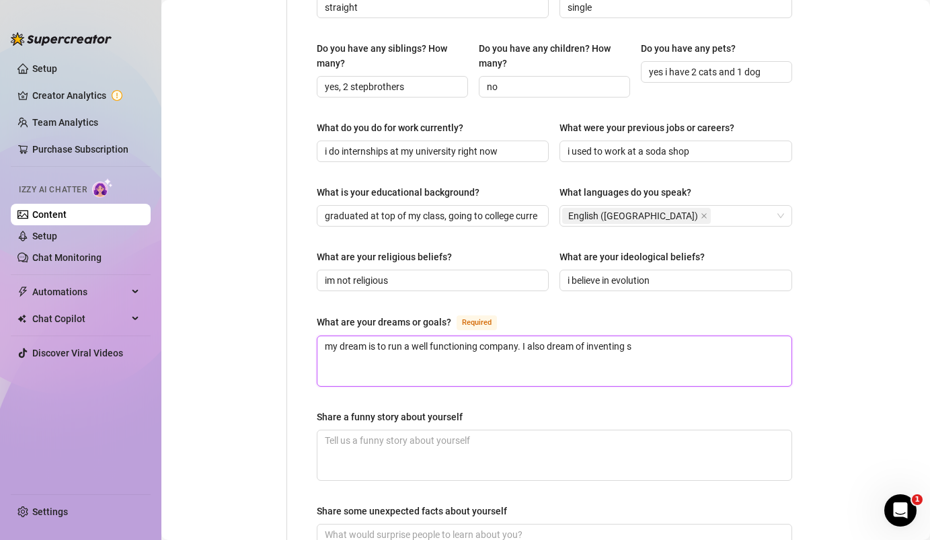
type textarea "my dream is to run a well functioning company. I also dream of inventing so"
type textarea "my dream is to run a well functioning company. I also dream of inventing som"
type textarea "my dream is to run a well functioning company. I also dream of inventing some"
type textarea "my dream is to run a well functioning company. I also dream of inventing somet"
type textarea "my dream is to run a well functioning company. I also dream of inventing someth"
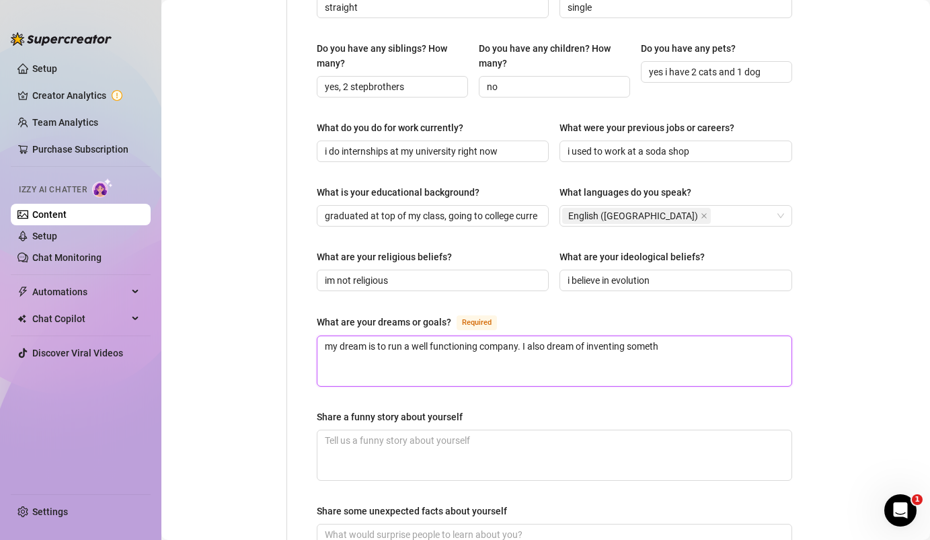
type textarea "my dream is to run a well functioning company. I also dream of inventing somethi"
type textarea "my dream is to run a well functioning company. I also dream of inventing someth…"
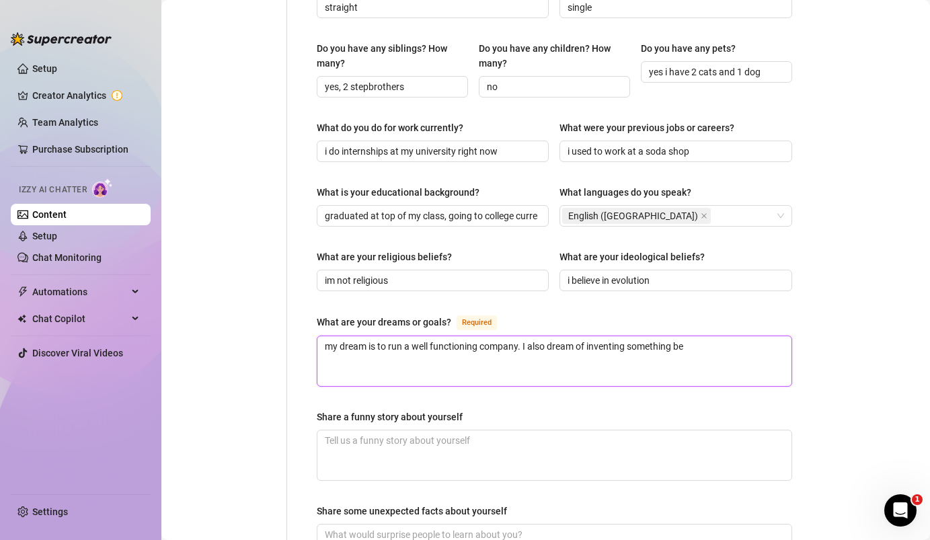
type textarea "my dream is to run a well functioning company. I also dream of inventing someth…"
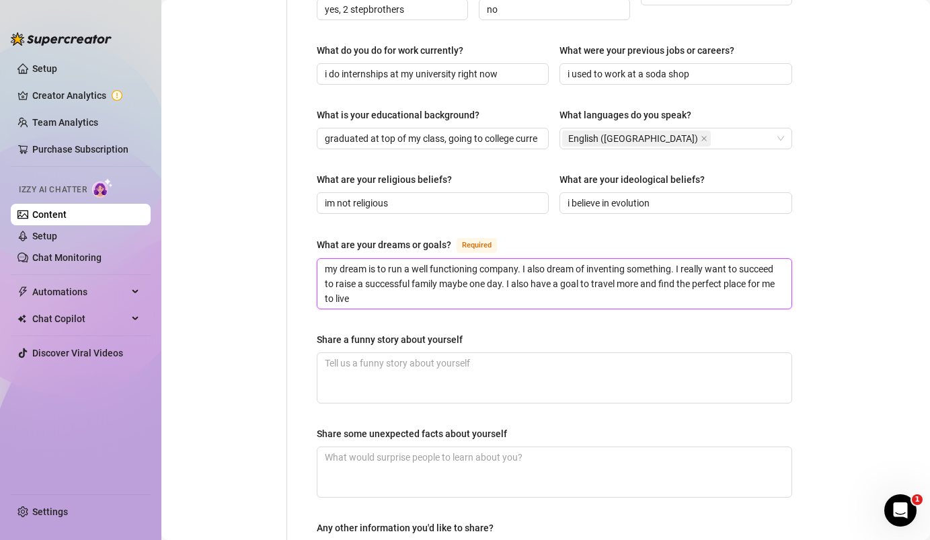
scroll to position [686, 0]
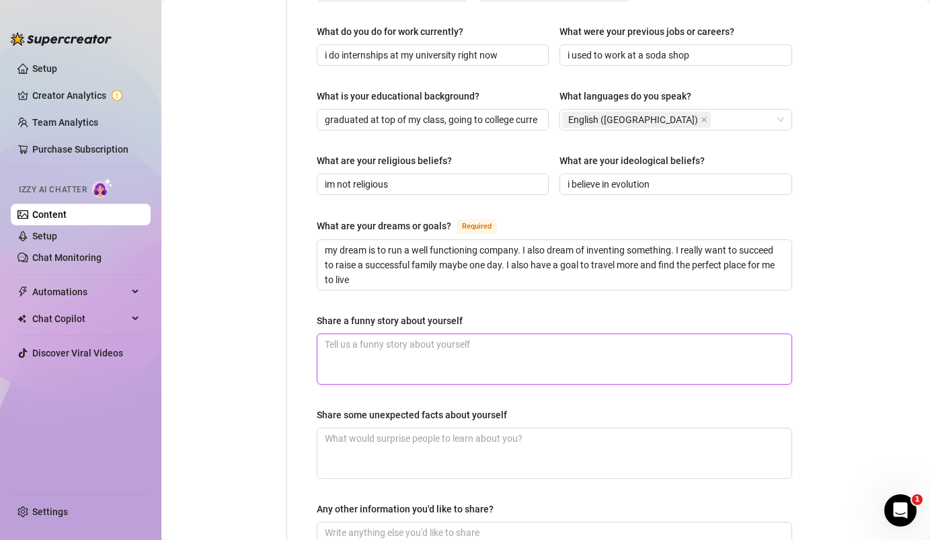
click at [471, 335] on textarea "Share a funny story about yourself" at bounding box center [554, 359] width 474 height 50
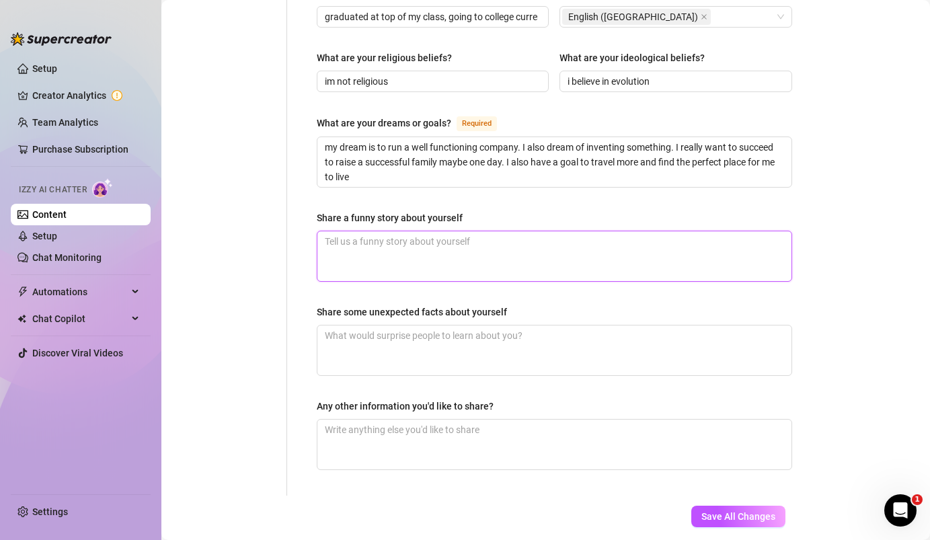
scroll to position [810, 0]
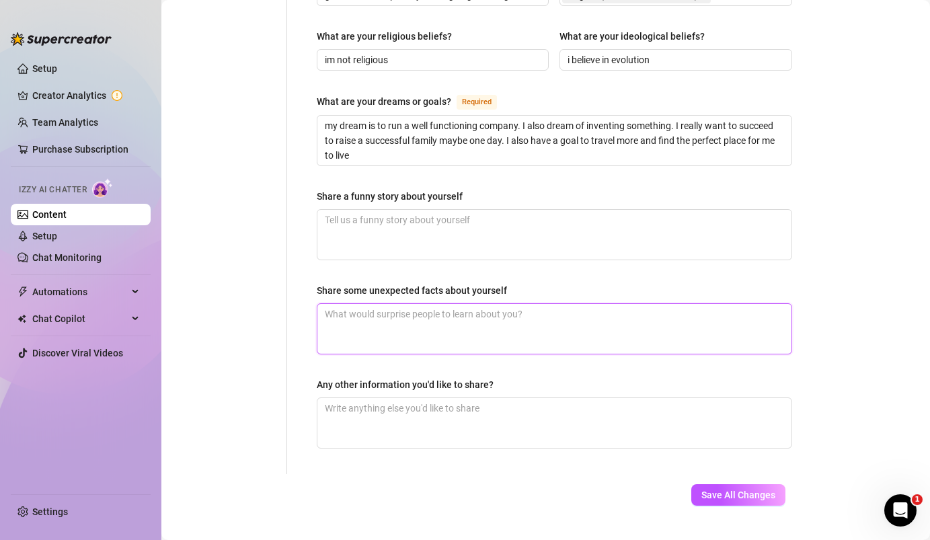
click at [451, 314] on textarea "Share some unexpected facts about yourself" at bounding box center [554, 329] width 474 height 50
click at [385, 304] on textarea "I am very fasnticated by Antartica. I dream of going there someday. I also" at bounding box center [554, 329] width 474 height 50
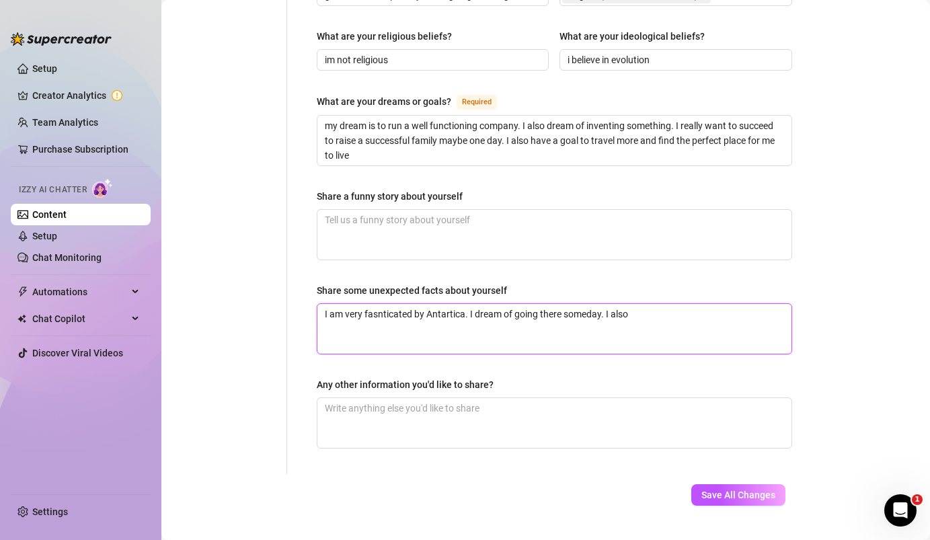
click at [385, 304] on textarea "I am very fasnticated by Antartica. I dream of going there someday. I also" at bounding box center [554, 329] width 474 height 50
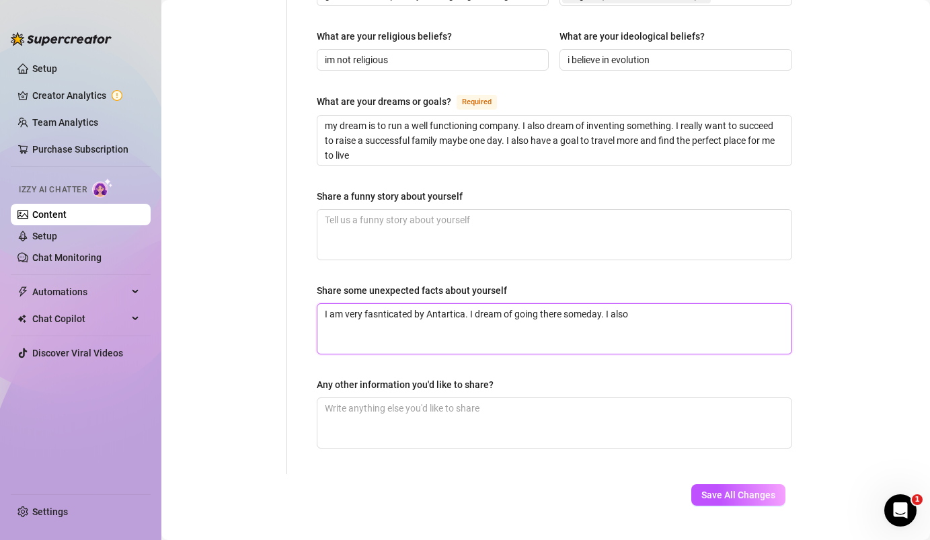
click at [386, 325] on textarea "I am very fasnticated by Antartica. I dream of going there someday. I also" at bounding box center [554, 329] width 474 height 50
click at [388, 304] on textarea "I am very fasnticated by Antartica. I dream of going there someday. I also" at bounding box center [554, 329] width 474 height 50
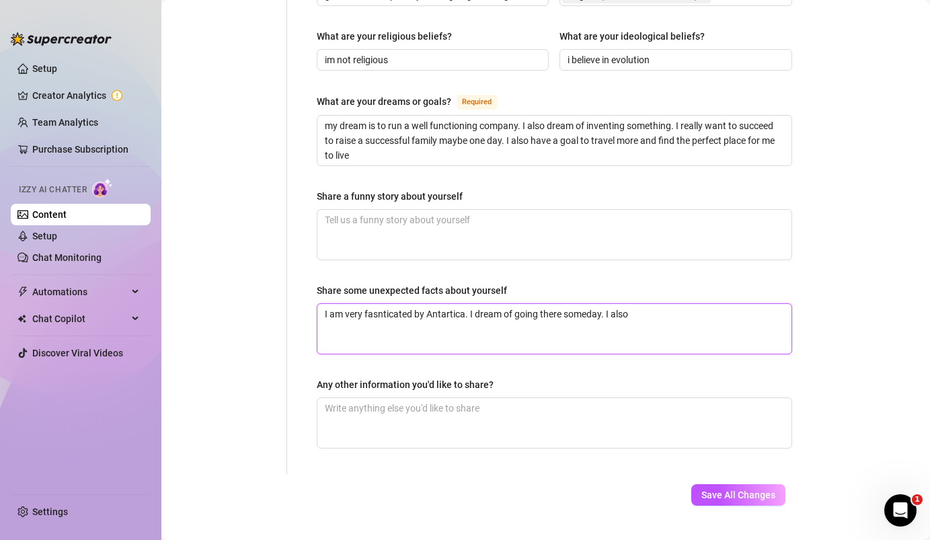
click at [388, 304] on textarea "I am very fasnticated by Antartica. I dream of going there someday. I also" at bounding box center [554, 329] width 474 height 50
click at [388, 311] on textarea "I am very fasnticated by Antartica. I dream of going there someday. I also" at bounding box center [554, 329] width 474 height 50
click at [389, 304] on textarea "I am very fasnticated by Antartica. I dream of going there someday. I also" at bounding box center [554, 329] width 474 height 50
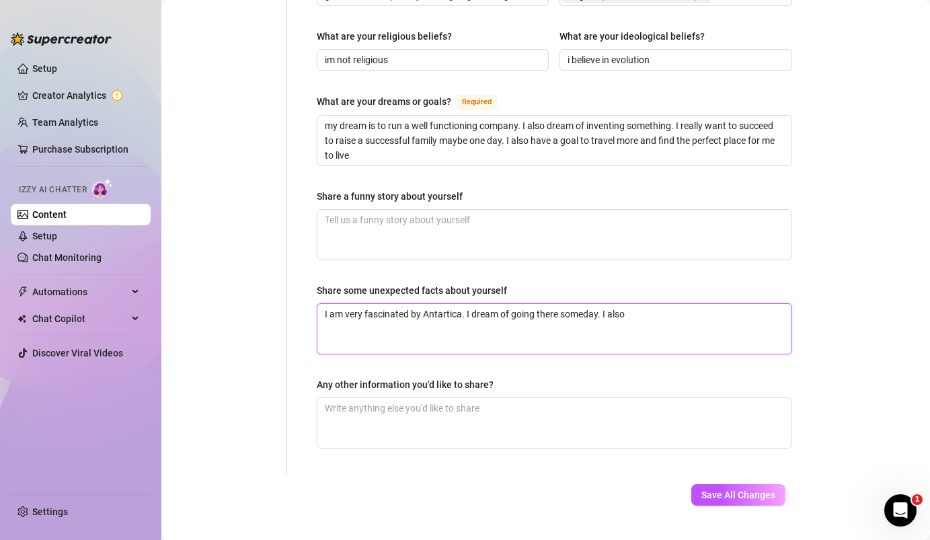
click at [638, 304] on textarea "I am very fascinated by Antartica. I dream of going there someday. I also" at bounding box center [554, 329] width 474 height 50
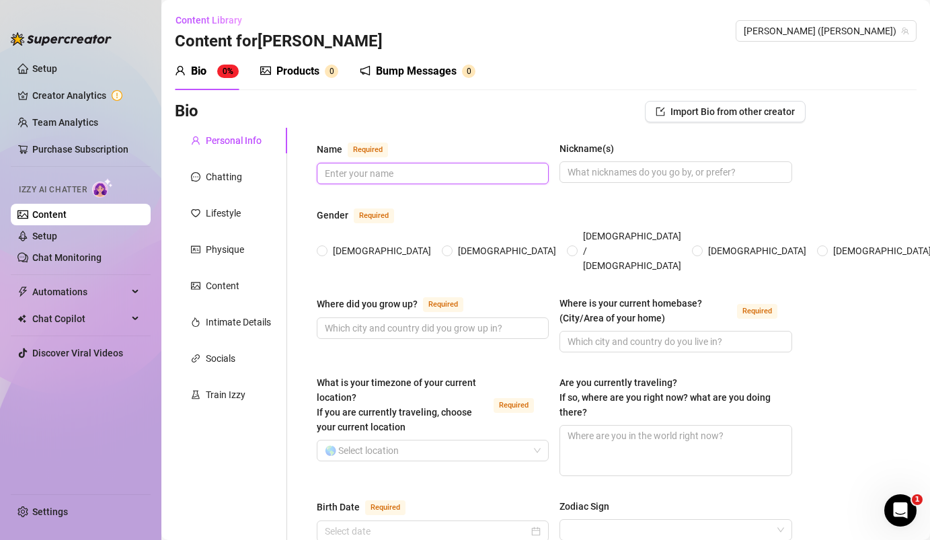
click at [379, 166] on input "Name Required" at bounding box center [431, 173] width 213 height 15
type input "[PERSON_NAME]"
click at [647, 168] on input "Nickname(s)" at bounding box center [674, 172] width 213 height 15
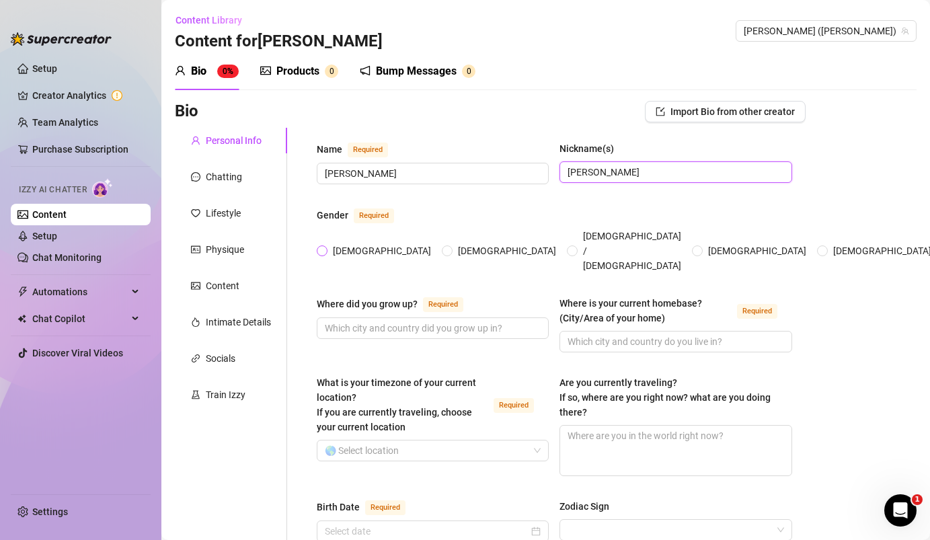
type input "[PERSON_NAME]"
click at [320, 247] on input "[DEMOGRAPHIC_DATA]" at bounding box center [322, 251] width 5 height 9
radio input "true"
click at [355, 321] on input "Where did you grow up? Required" at bounding box center [431, 328] width 213 height 15
type input "[GEOGRAPHIC_DATA], [US_STATE]"
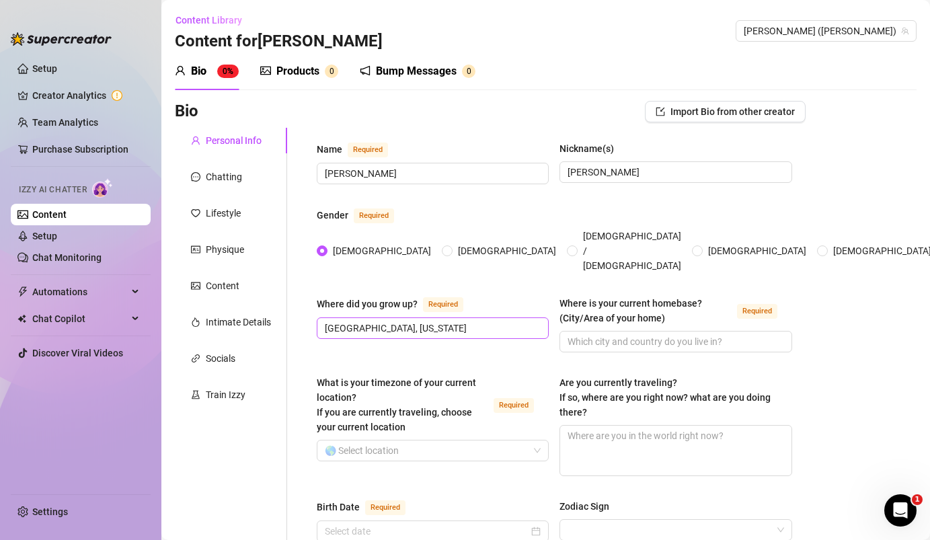
drag, startPoint x: 465, startPoint y: 299, endPoint x: 418, endPoint y: 303, distance: 46.6
click at [418, 303] on div "Where did you grow up? Required [GEOGRAPHIC_DATA], [US_STATE]" at bounding box center [433, 317] width 232 height 43
drag, startPoint x: 417, startPoint y: 313, endPoint x: 272, endPoint y: 310, distance: 144.6
click at [584, 334] on input "Where is your current homebase? (City/Area of your home) Required" at bounding box center [674, 341] width 213 height 15
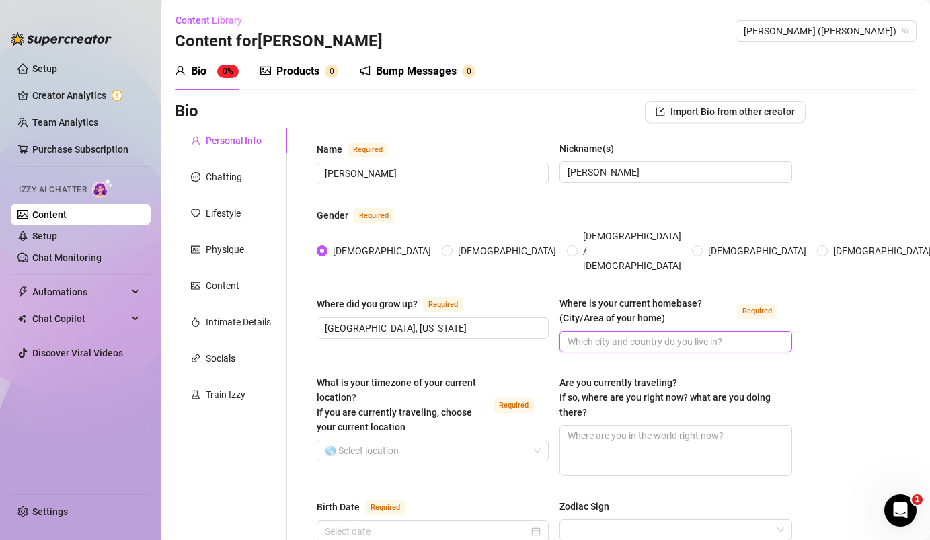
paste input "[GEOGRAPHIC_DATA], [US_STATE]"
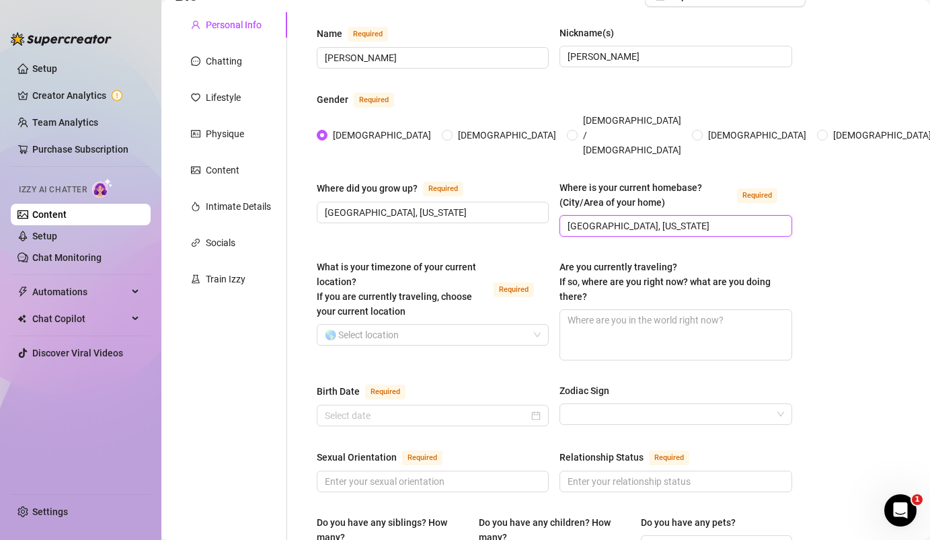
scroll to position [118, 0]
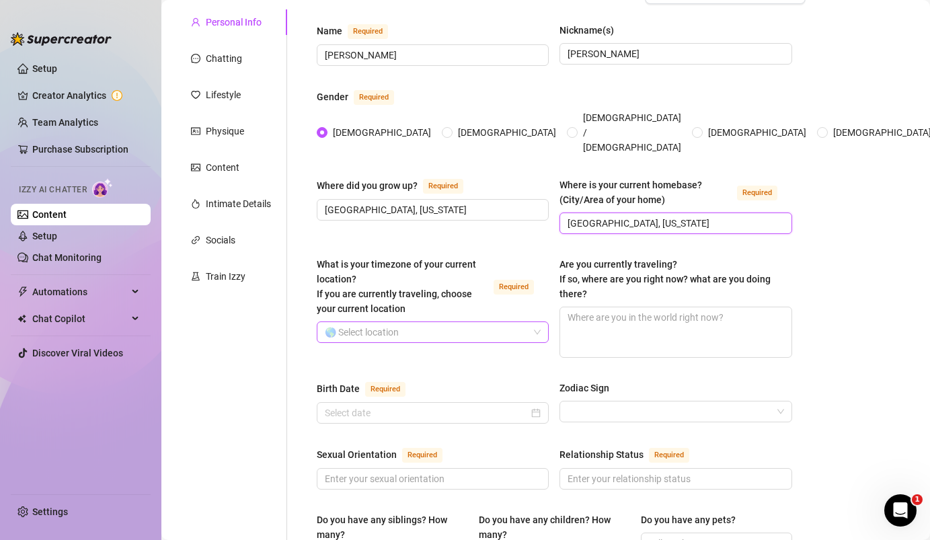
type input "[GEOGRAPHIC_DATA], [US_STATE]"
click at [410, 322] on input "What is your timezone of your current location? If you are currently traveling,…" at bounding box center [427, 332] width 204 height 20
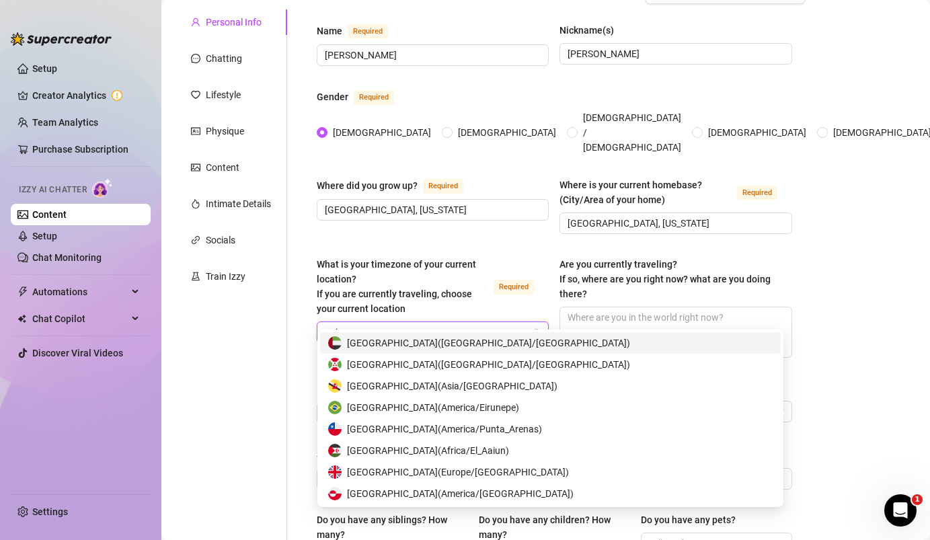
type input "unit"
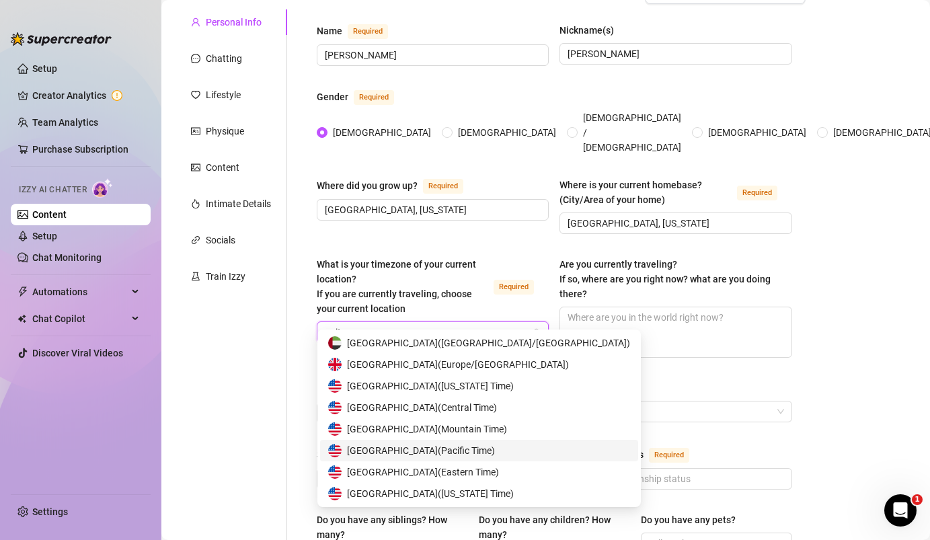
click at [420, 452] on span "United States of America ( Pacific Time )" at bounding box center [421, 450] width 148 height 15
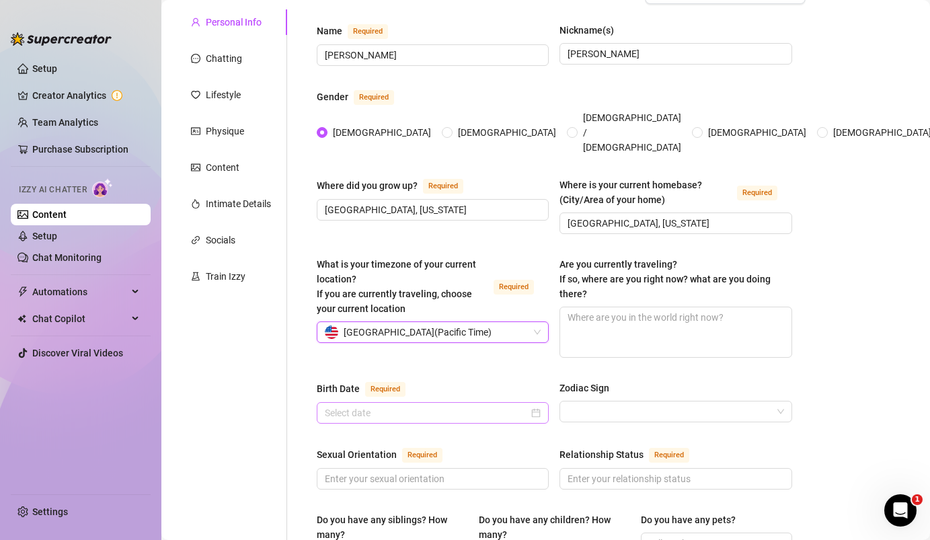
scroll to position [183, 0]
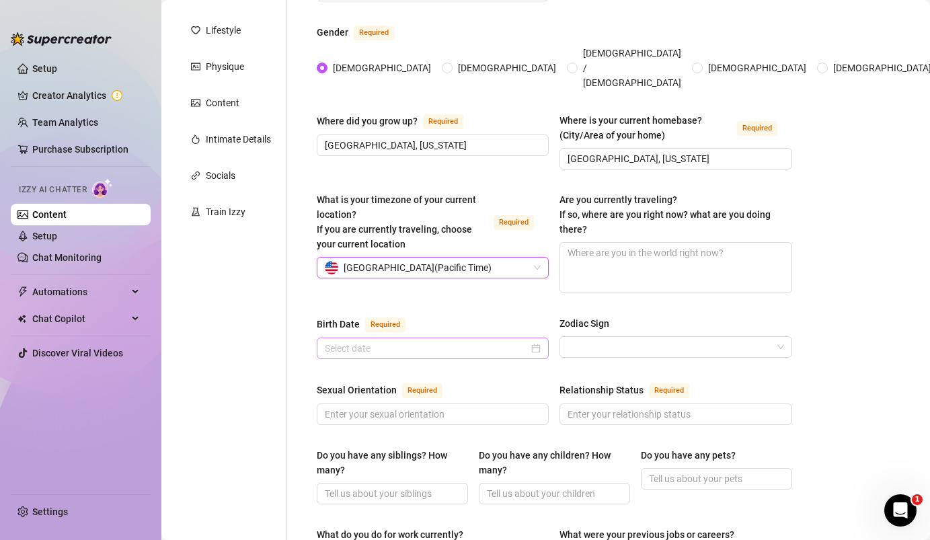
click at [463, 340] on div at bounding box center [433, 349] width 232 height 22
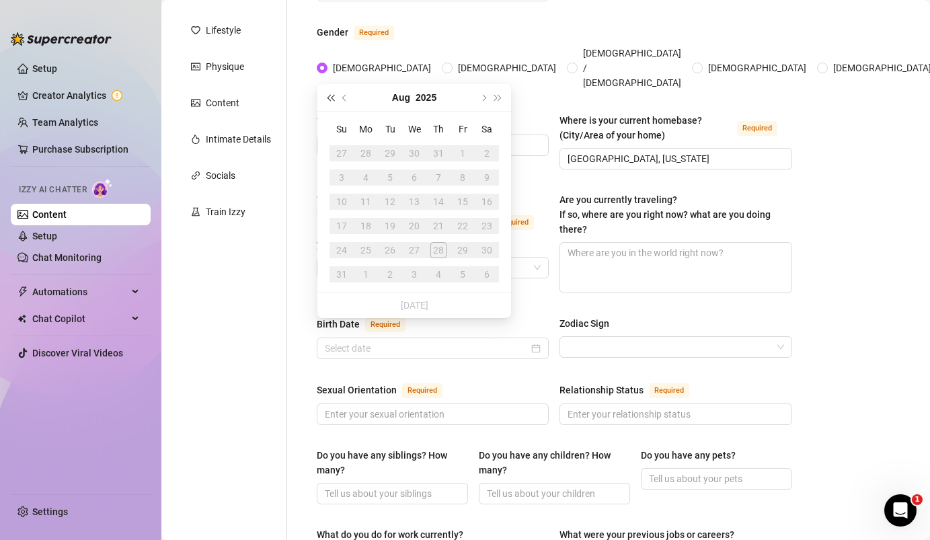
click at [331, 95] on span "Last year (Control + left)" at bounding box center [330, 97] width 7 height 7
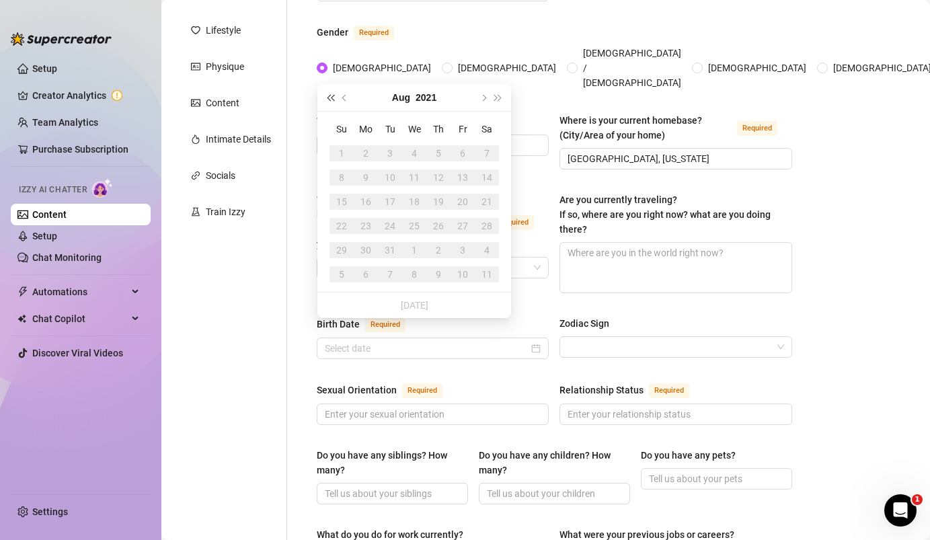
click at [331, 95] on span "Last year (Control + left)" at bounding box center [330, 97] width 7 height 7
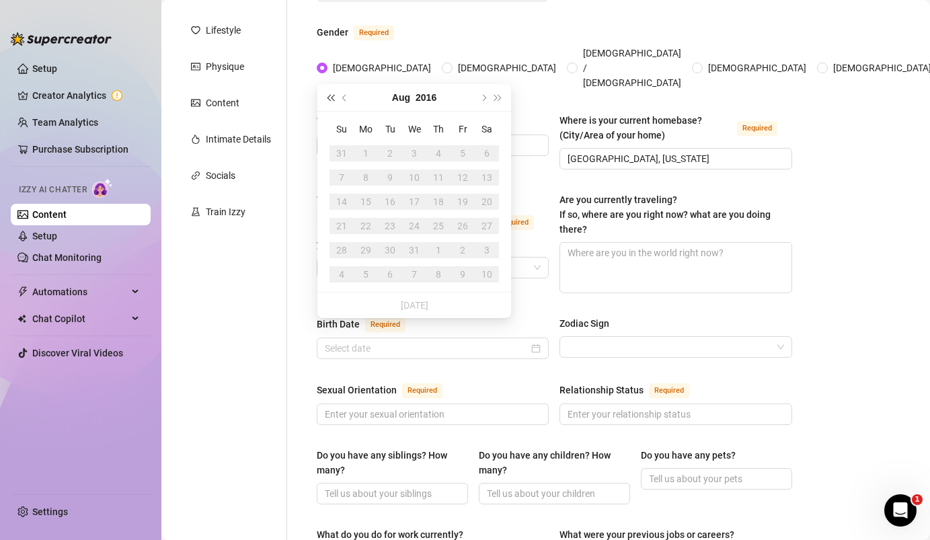
click at [331, 95] on span "Last year (Control + left)" at bounding box center [330, 97] width 7 height 7
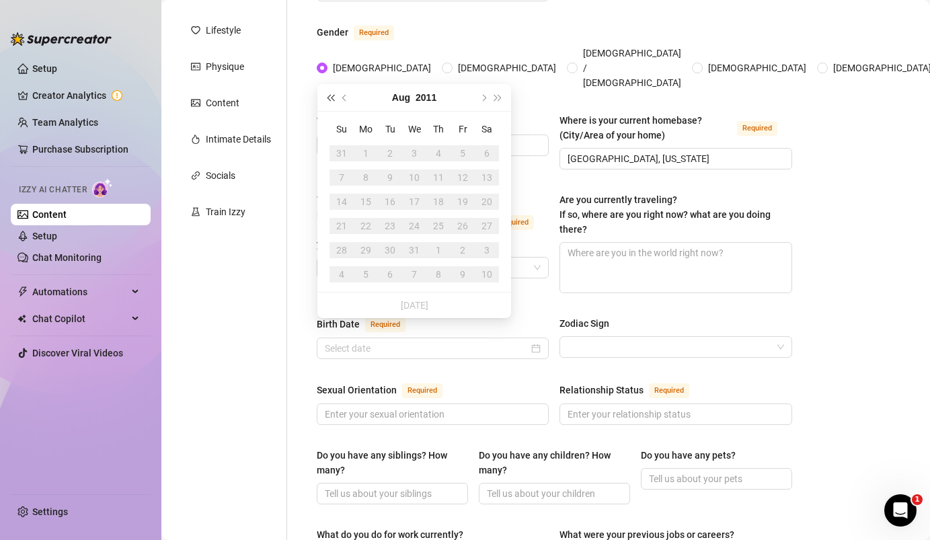
click at [331, 95] on span "Last year (Control + left)" at bounding box center [330, 97] width 7 height 7
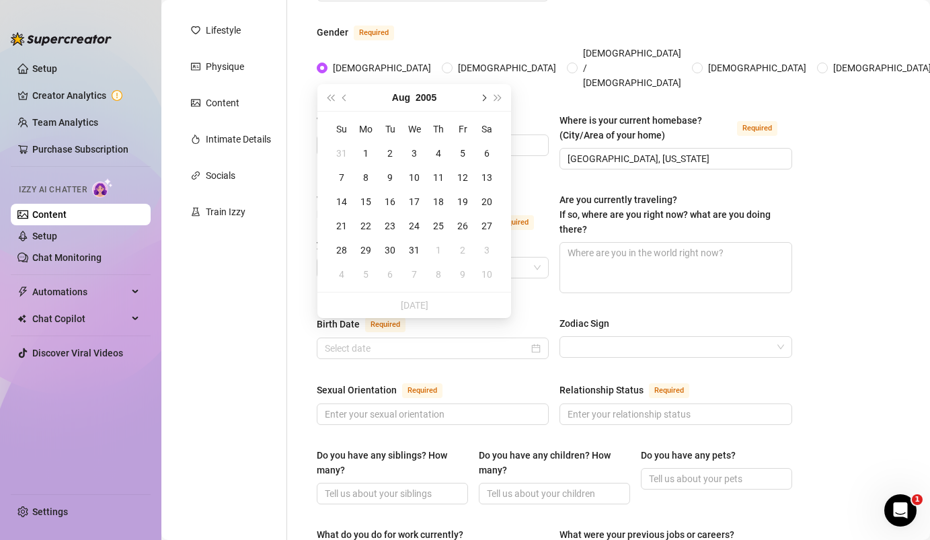
click at [481, 95] on span "Next month (PageDown)" at bounding box center [482, 97] width 7 height 7
type input "[DATE]"
click at [371, 249] on div "26" at bounding box center [366, 250] width 16 height 16
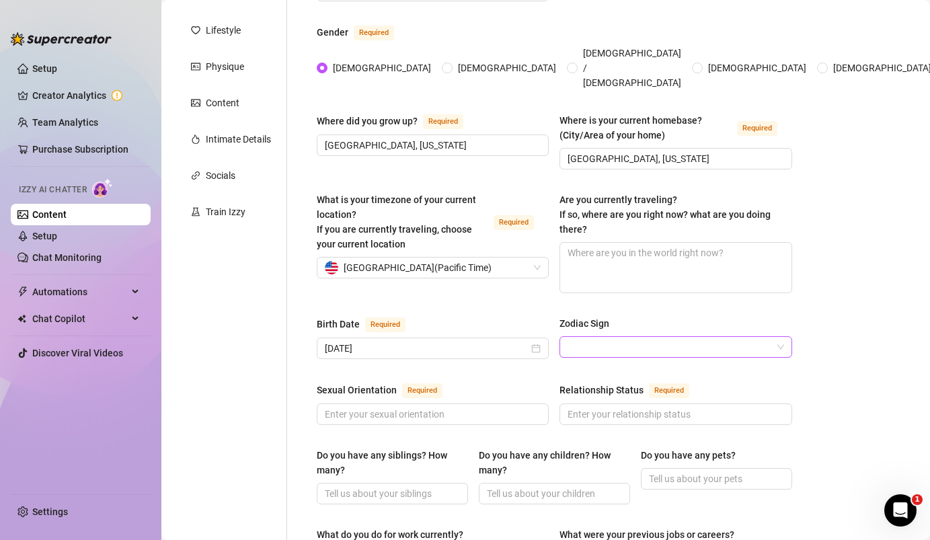
click at [586, 337] on input "Zodiac Sign" at bounding box center [670, 347] width 204 height 20
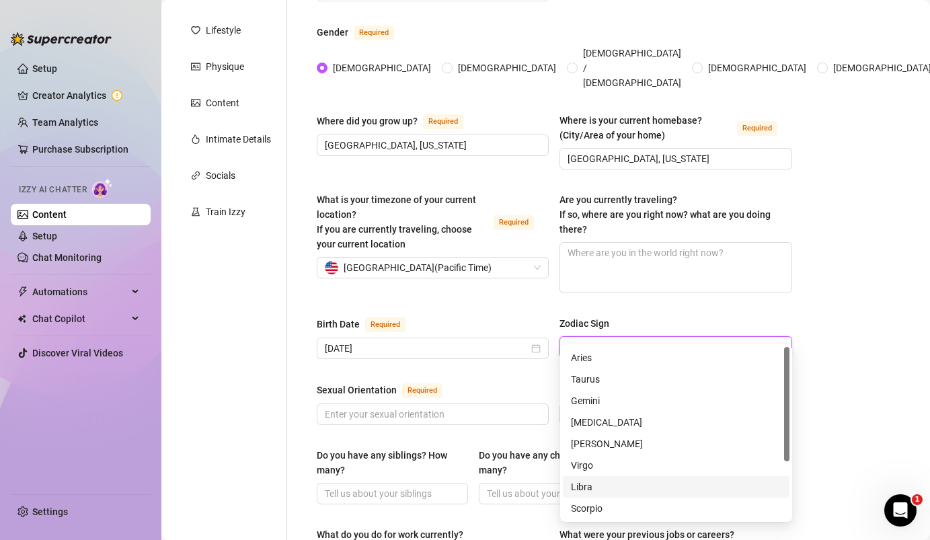
click at [581, 486] on div "Libra" at bounding box center [676, 486] width 210 height 15
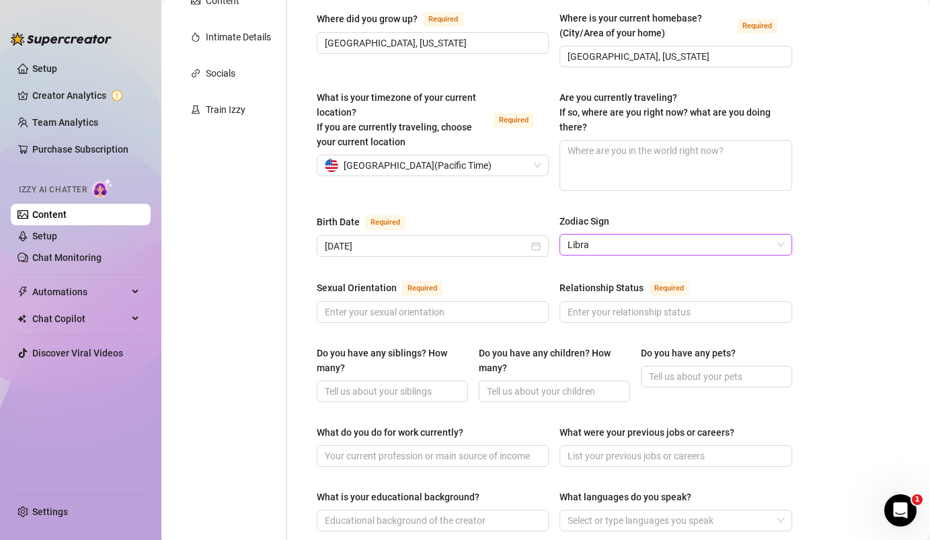
scroll to position [295, 0]
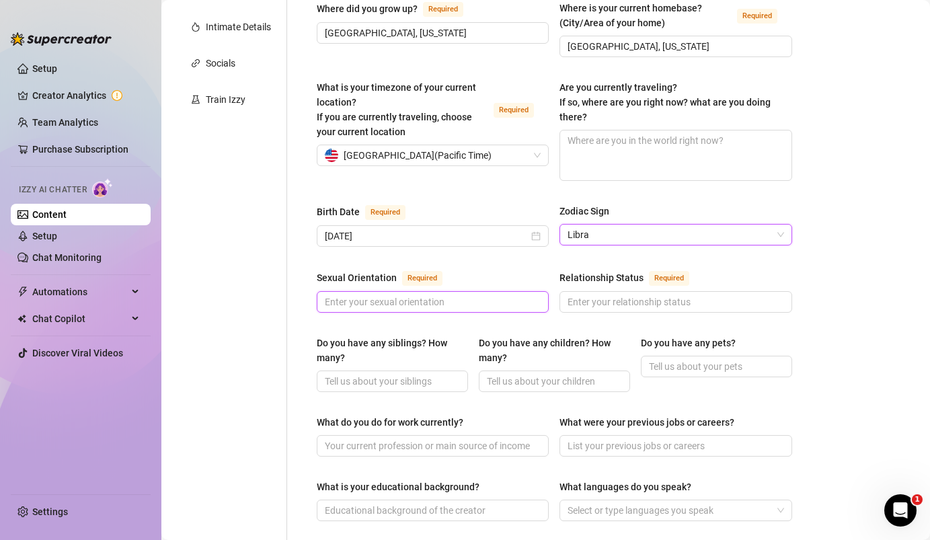
click at [419, 295] on input "Sexual Orientation Required" at bounding box center [431, 302] width 213 height 15
type input "straight"
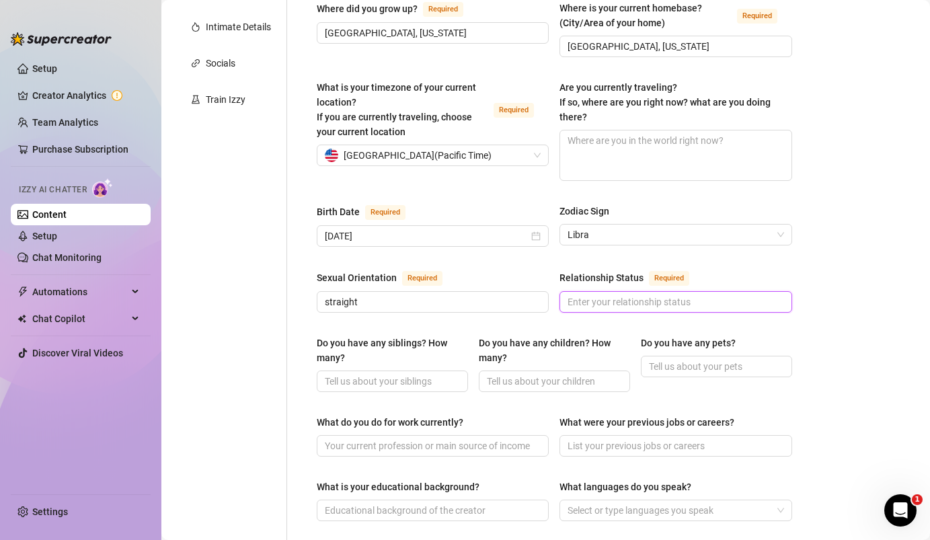
click at [638, 295] on input "Relationship Status Required" at bounding box center [674, 302] width 213 height 15
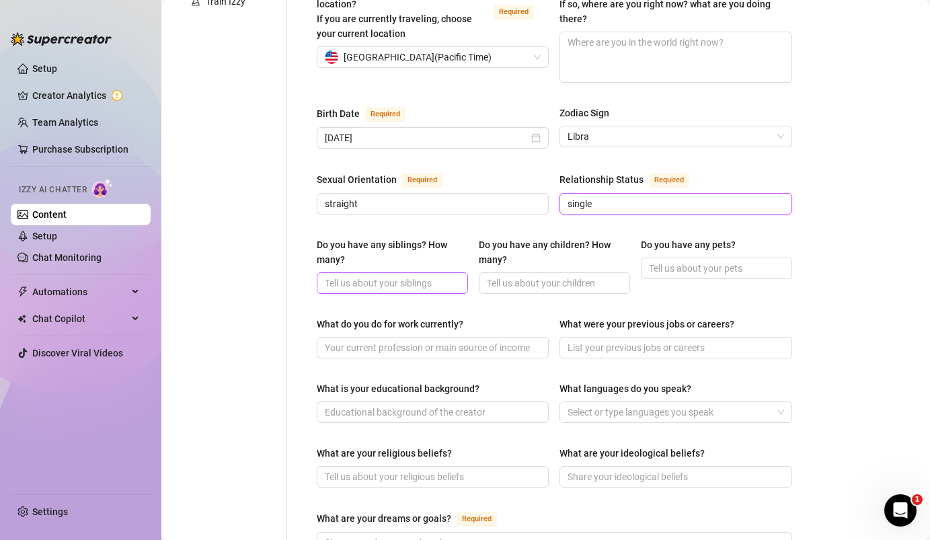
scroll to position [406, 0]
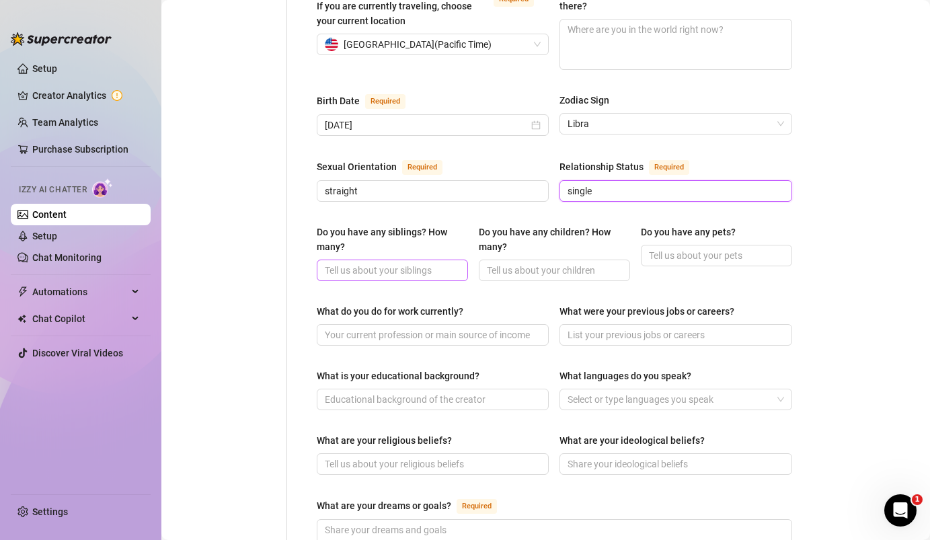
type input "single"
click at [392, 263] on input "Do you have any siblings? How many?" at bounding box center [391, 270] width 132 height 15
type input "2, stepbrothers"
click at [486, 260] on span at bounding box center [554, 271] width 151 height 22
type input "0"
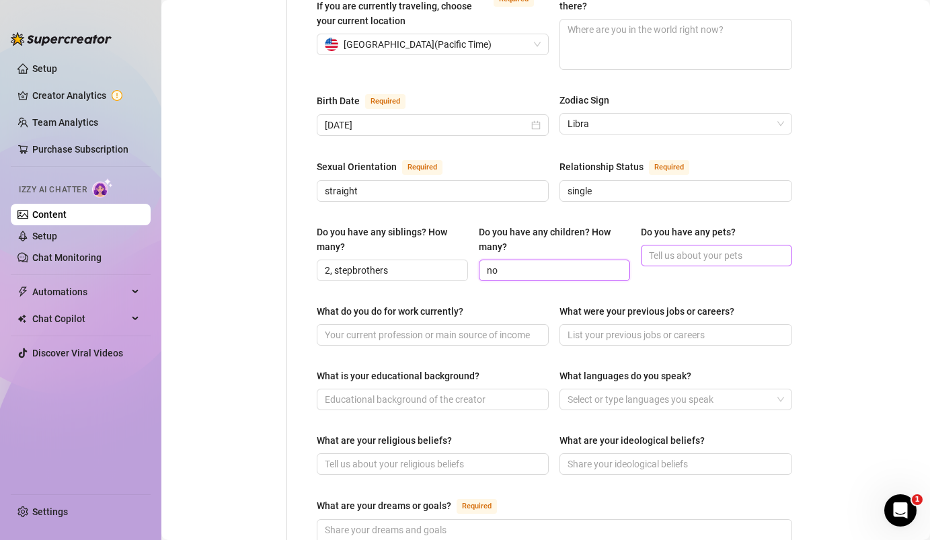
type input "no"
click at [685, 248] on input "Do you have any pets?" at bounding box center [715, 255] width 132 height 15
type input "e"
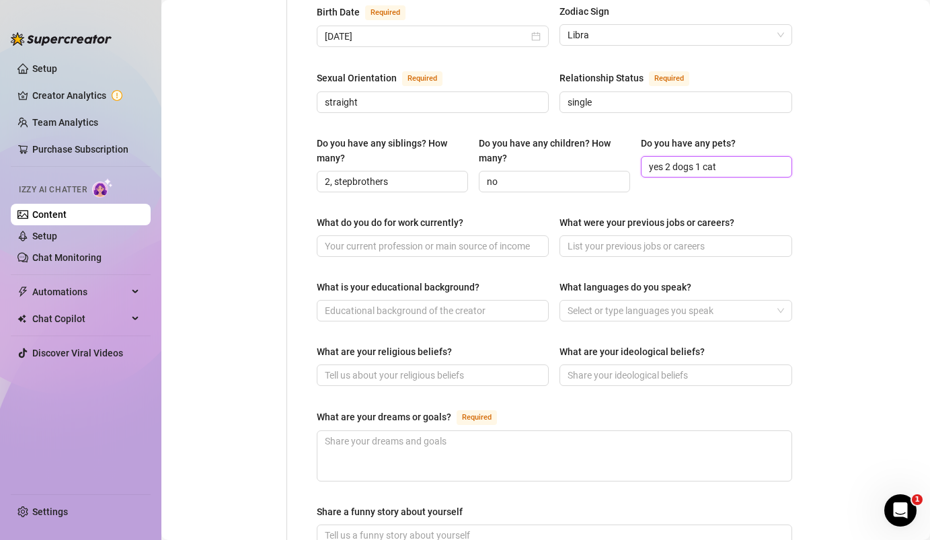
scroll to position [515, 0]
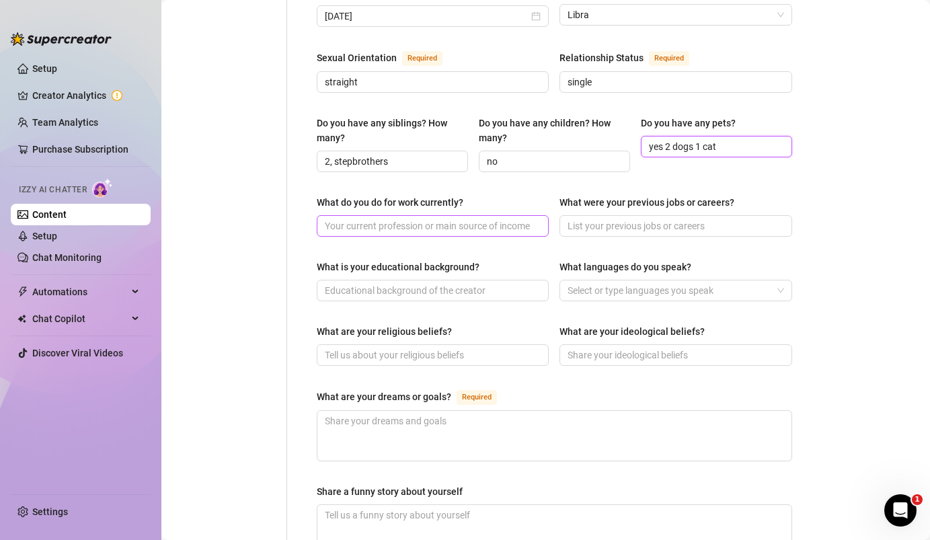
type input "yes 2 dogs 1 cat"
click at [459, 219] on input "What do you do for work currently?" at bounding box center [431, 226] width 213 height 15
type input "doing internships at my university for now"
click at [691, 219] on input "What were your previous jobs or careers?" at bounding box center [674, 226] width 213 height 15
type input "s"
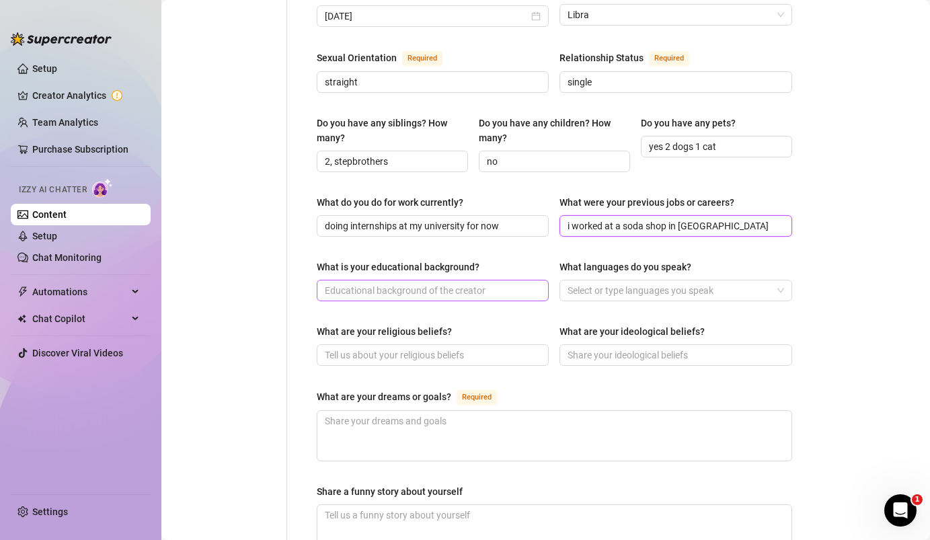
type input "i worked at a soda shop in [GEOGRAPHIC_DATA]"
click at [469, 283] on input "What is your educational background?" at bounding box center [431, 290] width 213 height 15
click at [613, 281] on div at bounding box center [668, 290] width 213 height 19
type input "graduated with a 4.0 GPA"
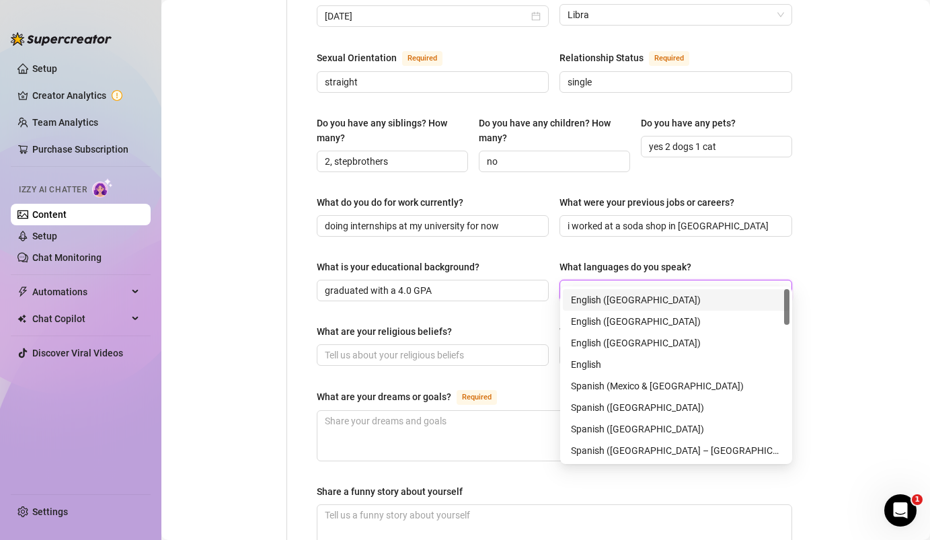
click at [605, 305] on div "English ([GEOGRAPHIC_DATA])" at bounding box center [676, 300] width 210 height 15
click at [437, 348] on input "What are your religious beliefs?" at bounding box center [431, 355] width 213 height 15
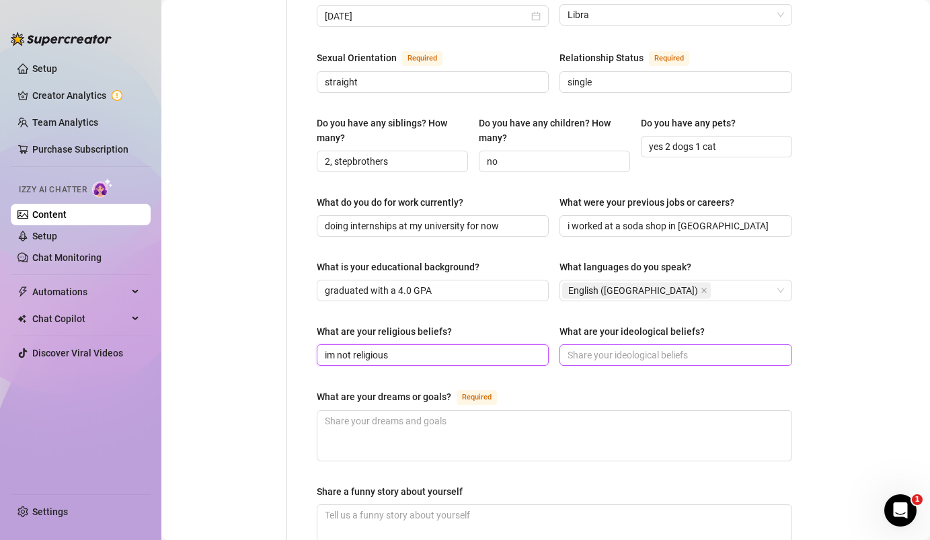
type input "im not religious"
click at [629, 348] on input "What are your ideological beliefs?" at bounding box center [674, 355] width 213 height 15
type input "i believe in evolution"
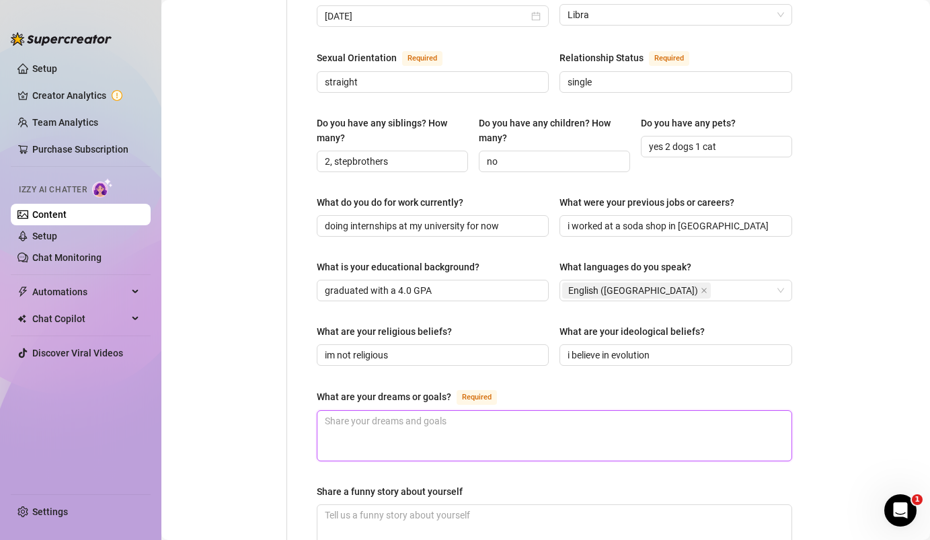
click at [586, 411] on textarea "What are your dreams or goals? Required" at bounding box center [554, 436] width 474 height 50
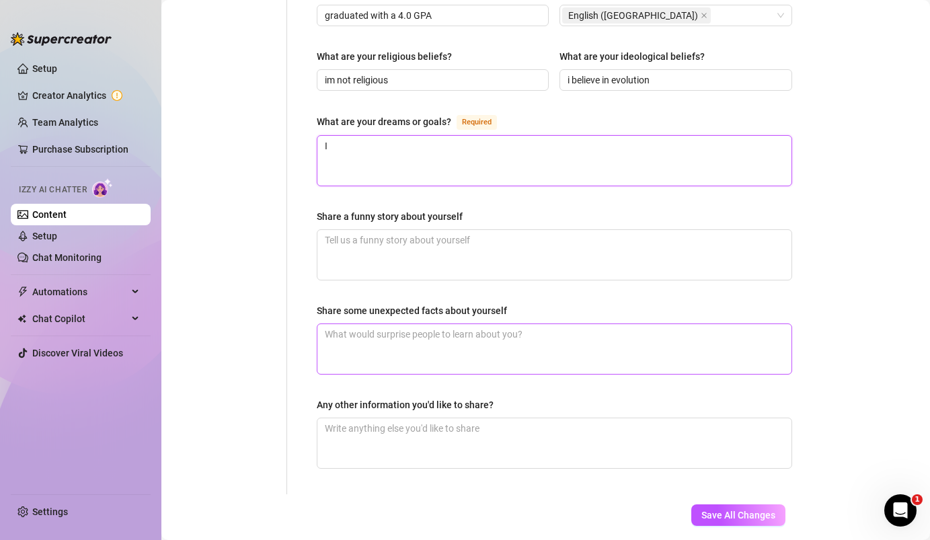
scroll to position [794, 0]
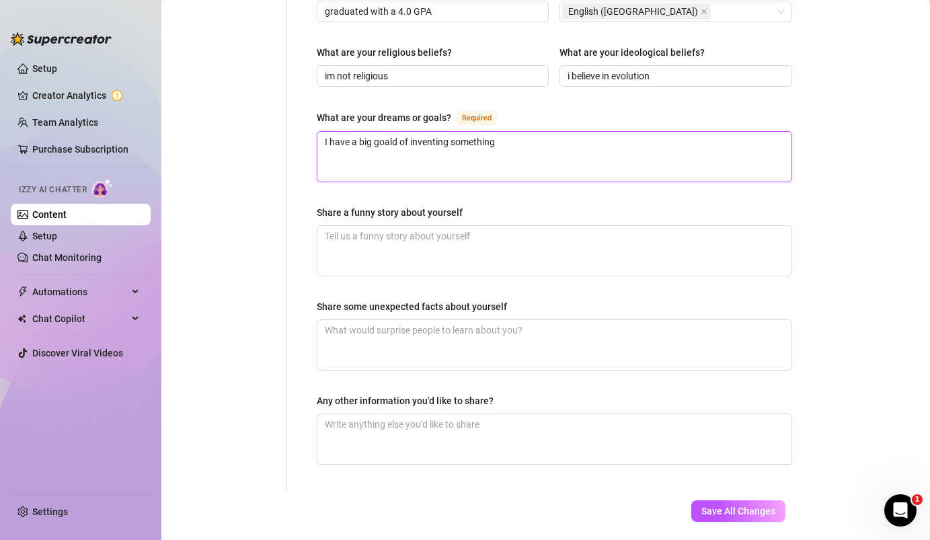
click at [397, 132] on textarea "I have a big goald of inventing something" at bounding box center [554, 157] width 474 height 50
click at [504, 132] on textarea "I have a big goal of inventing something" at bounding box center [554, 157] width 474 height 50
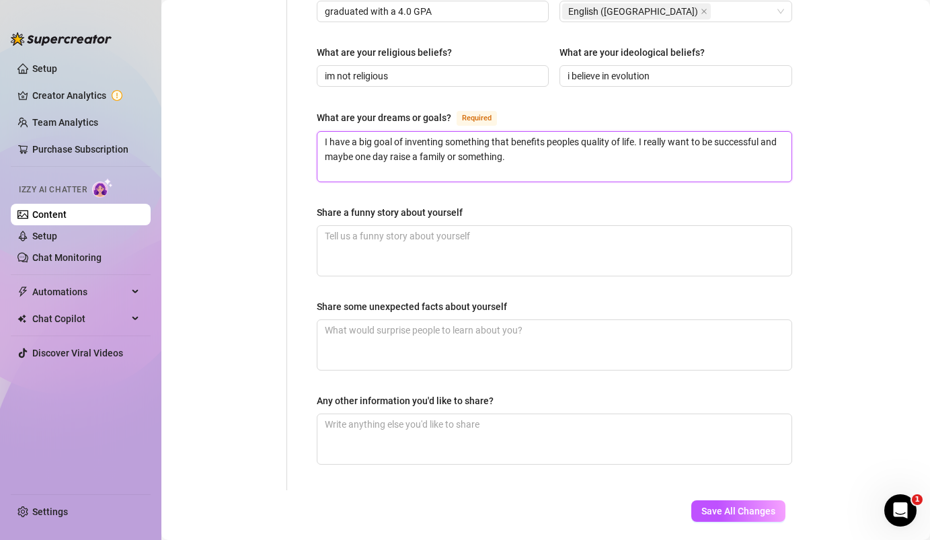
scroll to position [822, 0]
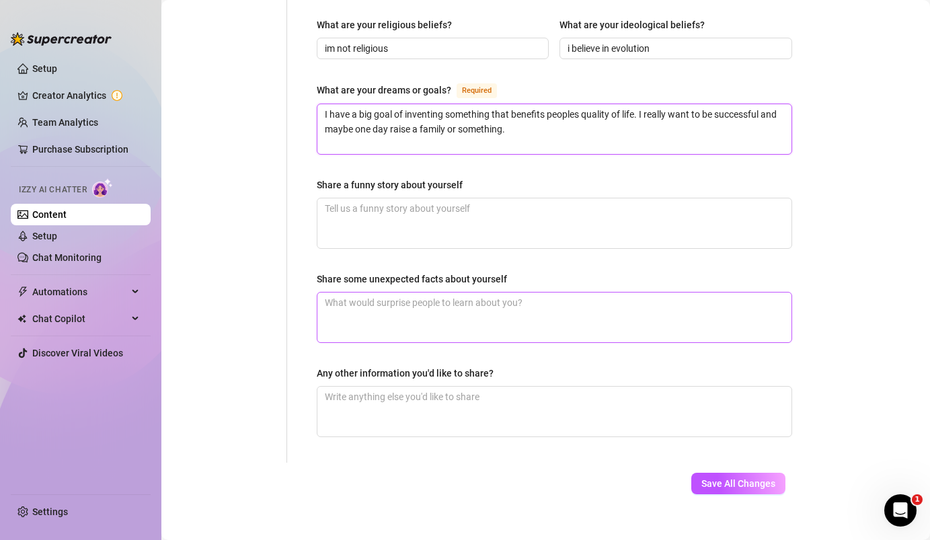
type textarea "I have a big goal of inventing something that benefits peoples quality of life.…"
click at [410, 293] on textarea "Share some unexpected facts about yourself" at bounding box center [554, 318] width 474 height 50
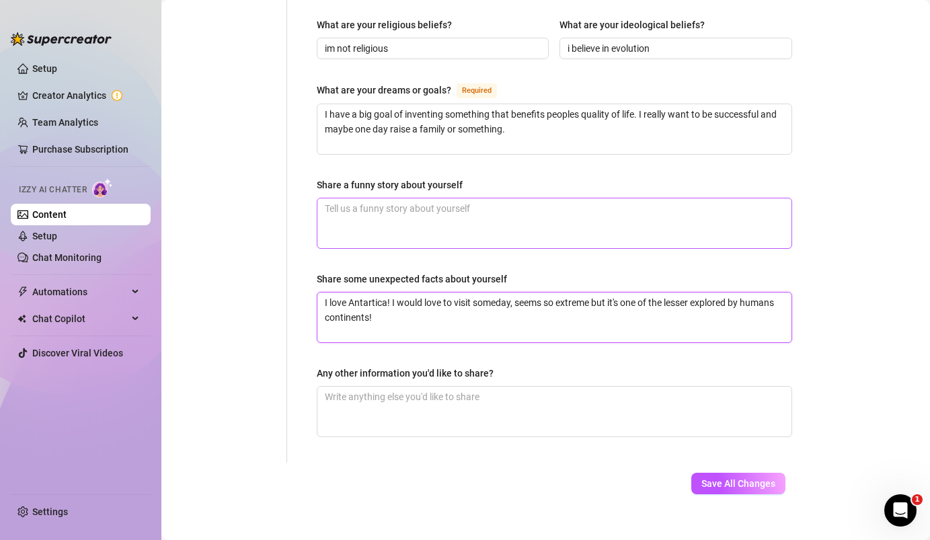
type textarea "I love Antartica! I would love to visit someday, seems so extreme but it's one …"
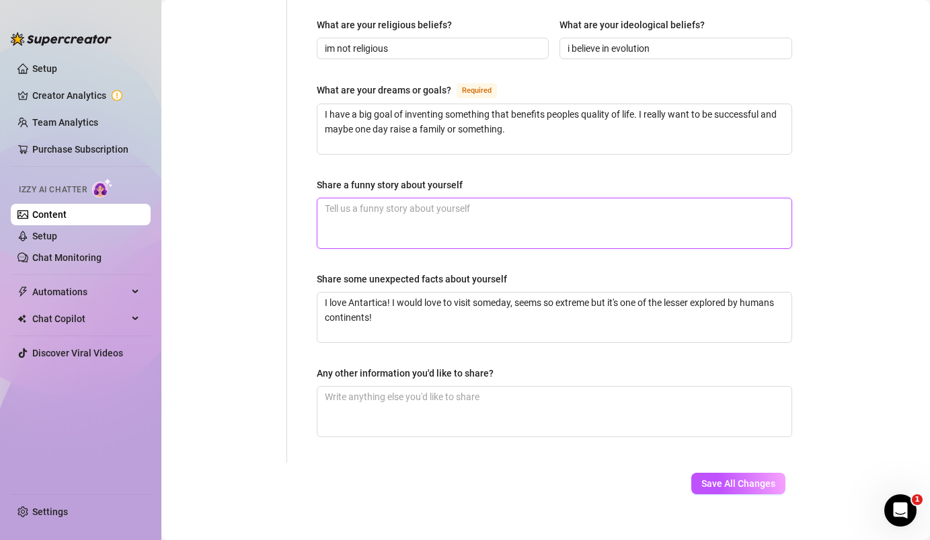
click at [444, 202] on textarea "Share a funny story about yourself" at bounding box center [554, 223] width 474 height 50
type textarea "I"
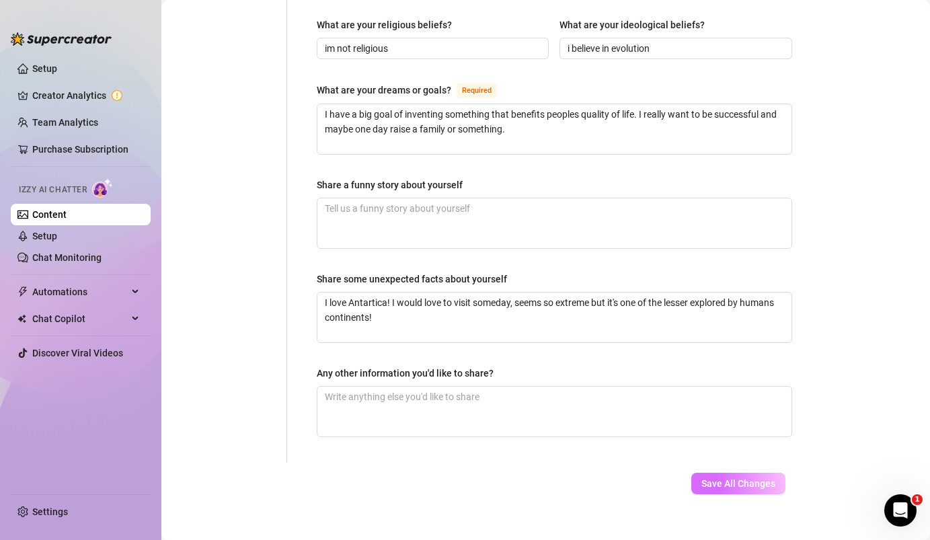
click at [724, 475] on button "Save All Changes" at bounding box center [738, 484] width 94 height 22
type input "graduated with a 4.0 GPA"
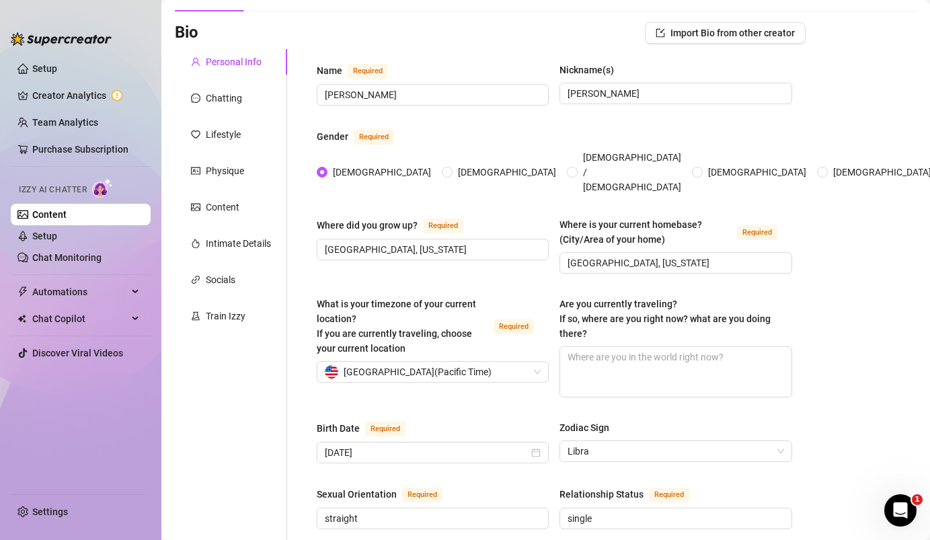
scroll to position [81, 0]
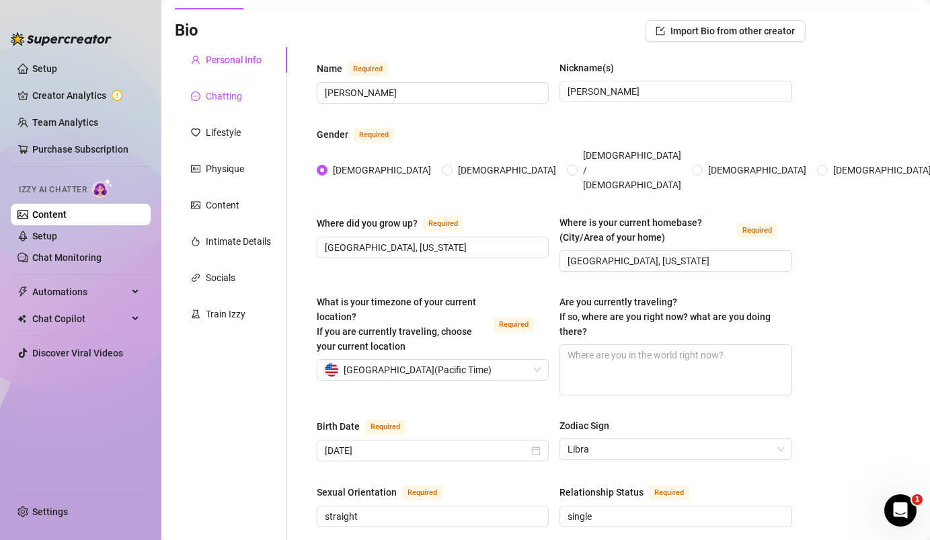
click at [221, 100] on div "Chatting" at bounding box center [224, 96] width 36 height 15
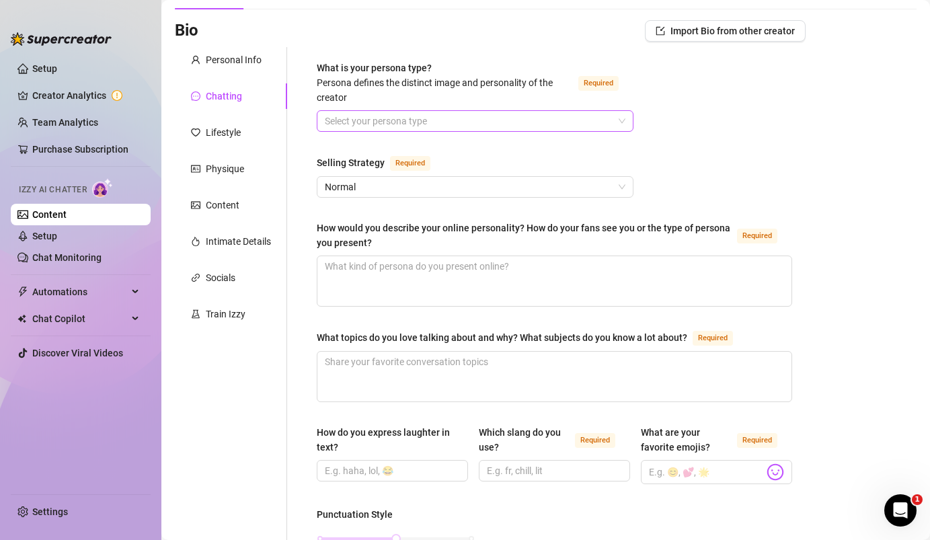
click at [367, 120] on input "What is your persona type? [PERSON_NAME] defines the distinct image and persona…" at bounding box center [469, 121] width 288 height 20
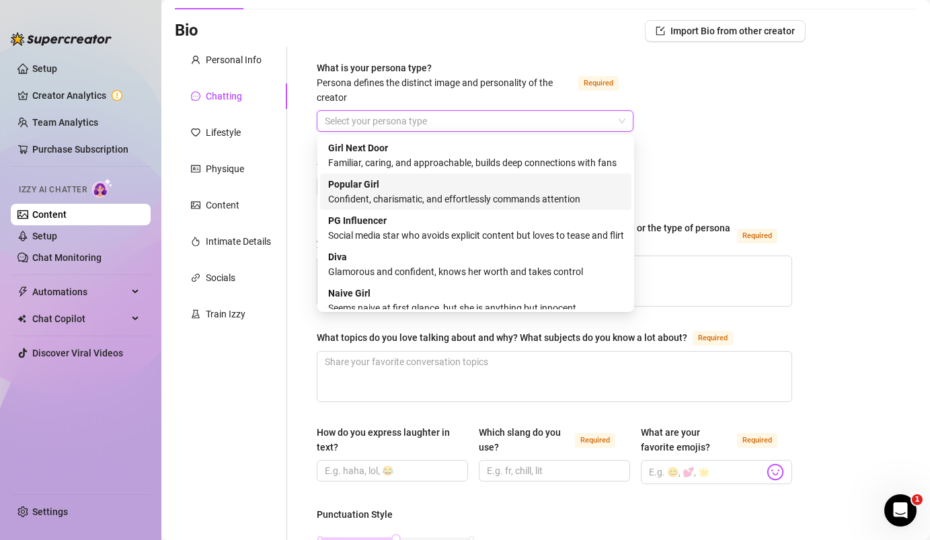
click at [399, 186] on div "Popular Girl Confident, charismatic, and effortlessly commands attention" at bounding box center [475, 192] width 295 height 30
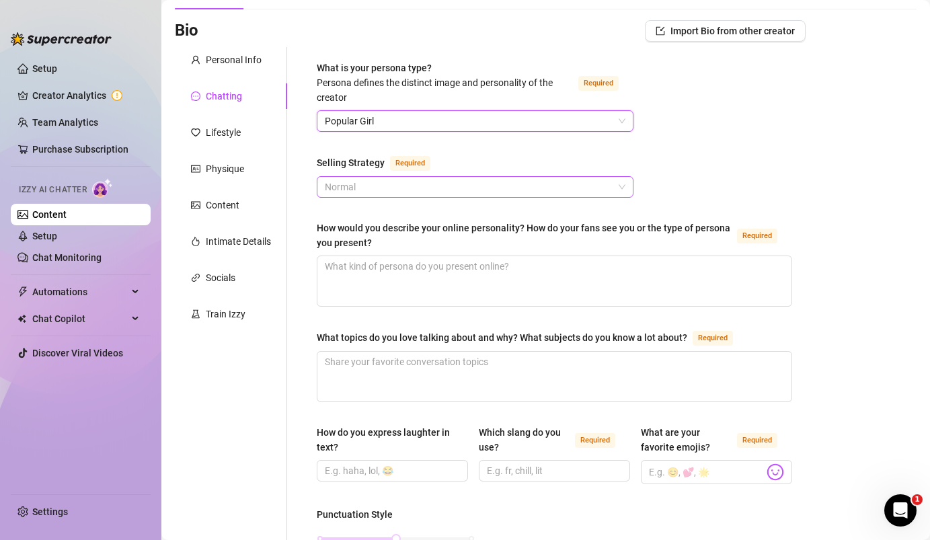
click at [400, 186] on span "Normal" at bounding box center [475, 187] width 301 height 20
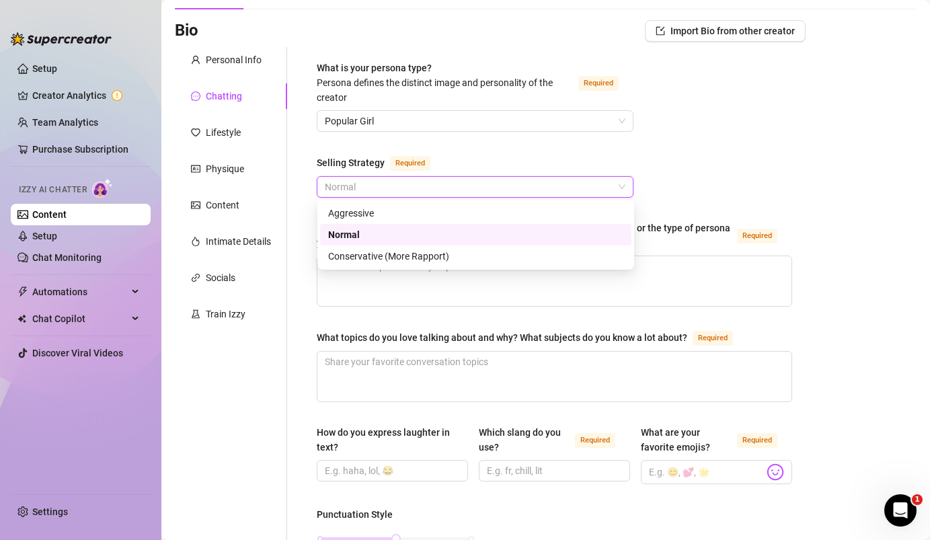
click at [400, 186] on span "Normal" at bounding box center [475, 187] width 301 height 20
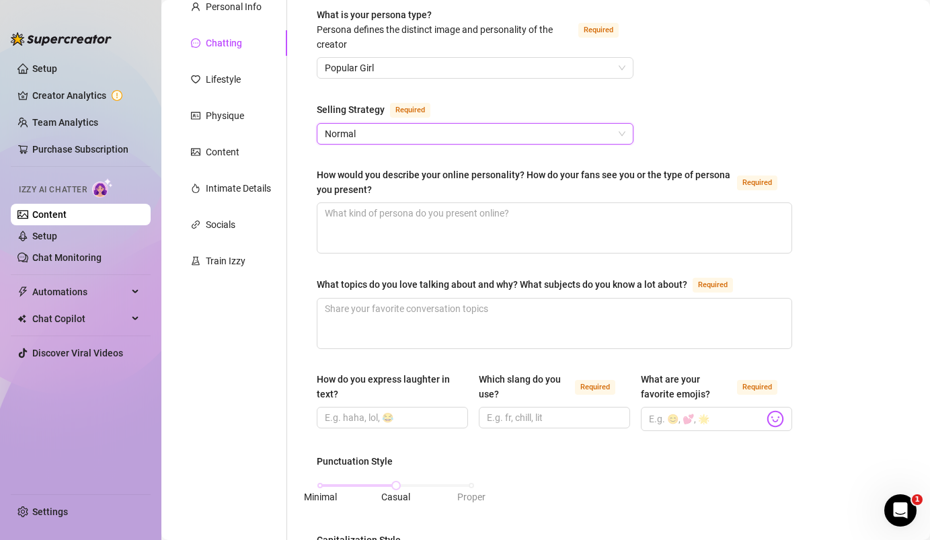
scroll to position [147, 0]
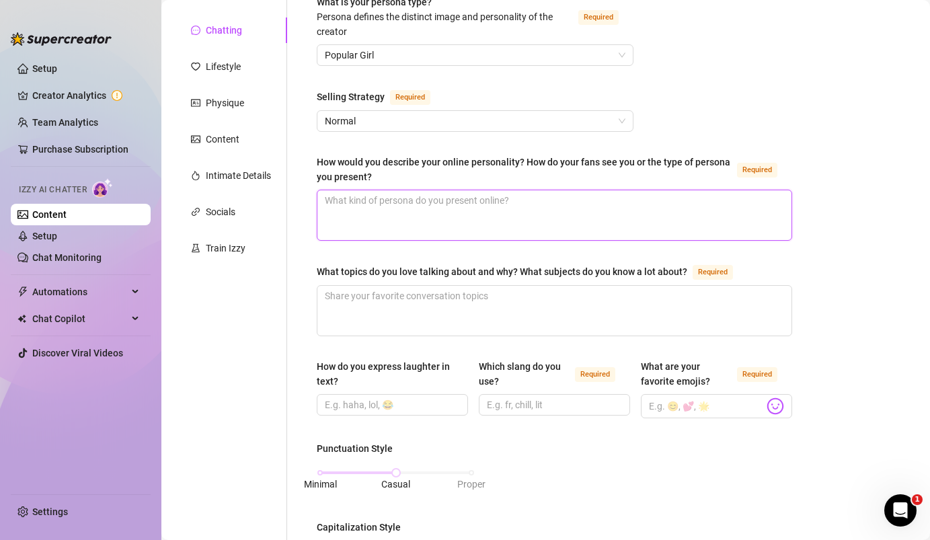
click at [396, 216] on textarea "How would you describe your online personality? How do your fans see you or the…" at bounding box center [554, 215] width 474 height 50
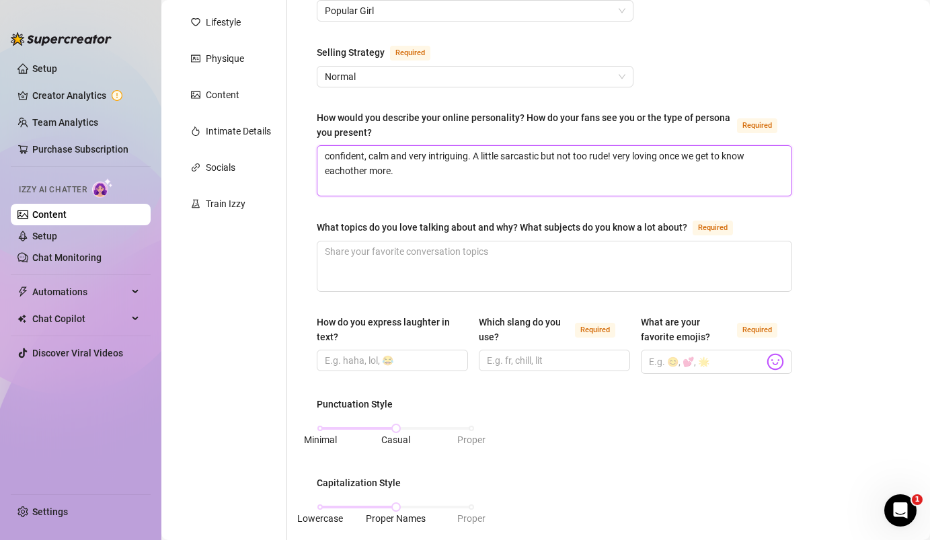
scroll to position [208, 0]
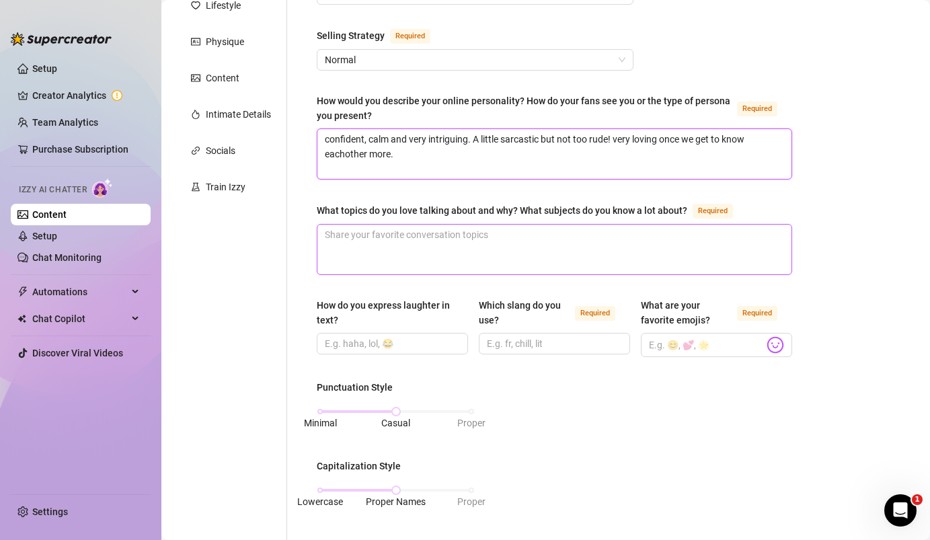
type textarea "confident, calm and very intriguing. A little sarcastic but not too rude! very …"
click at [380, 260] on textarea "What topics do you love talking about and why? What subjects do you know a lot …" at bounding box center [554, 250] width 474 height 50
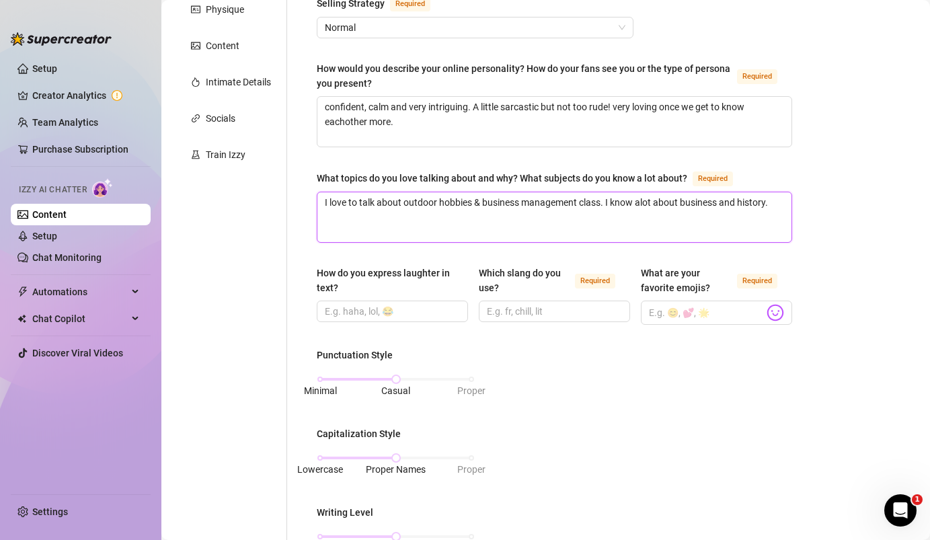
scroll to position [286, 0]
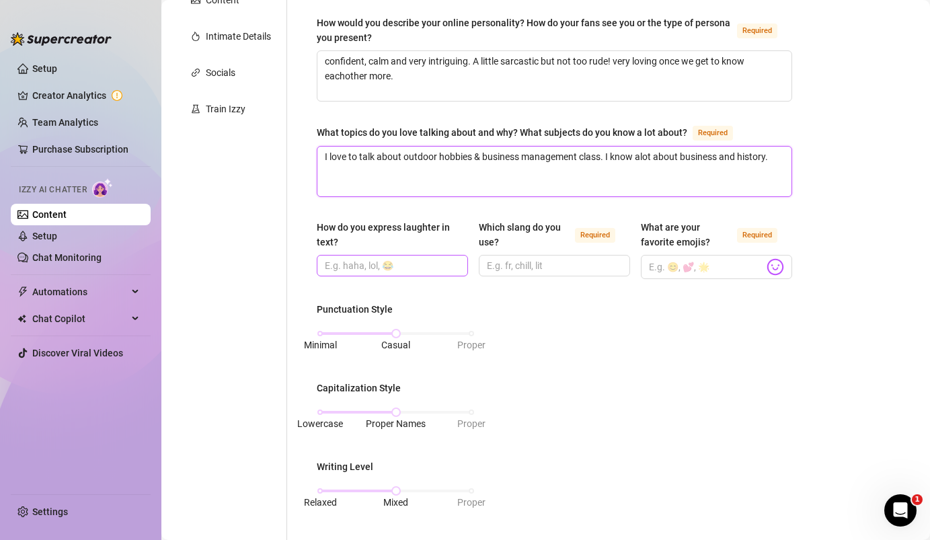
type textarea "I love to talk about outdoor hobbies & business management class. I know alot a…"
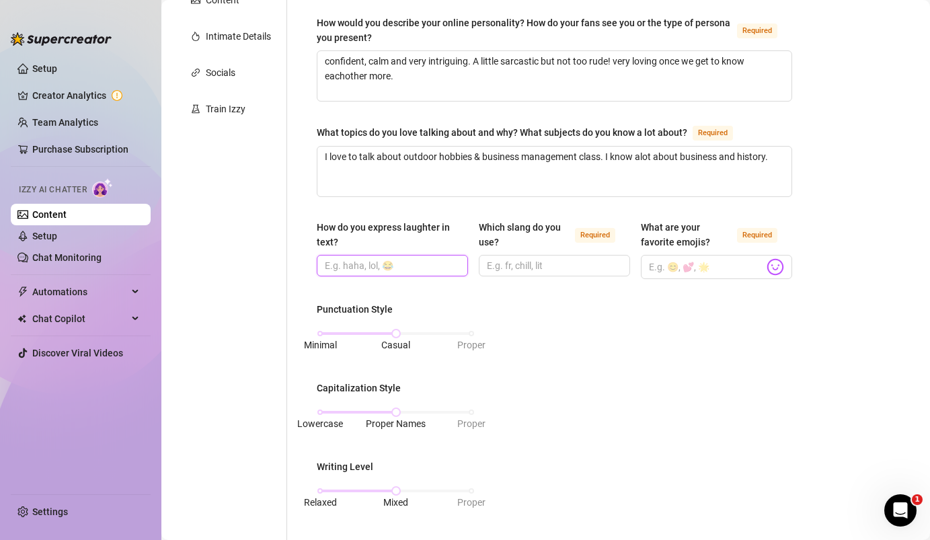
click at [401, 268] on input "How do you express laughter in text?" at bounding box center [391, 265] width 132 height 15
type input "lolll"
click at [554, 266] on input "Which slang do you use? Required" at bounding box center [553, 265] width 132 height 15
type input "r"
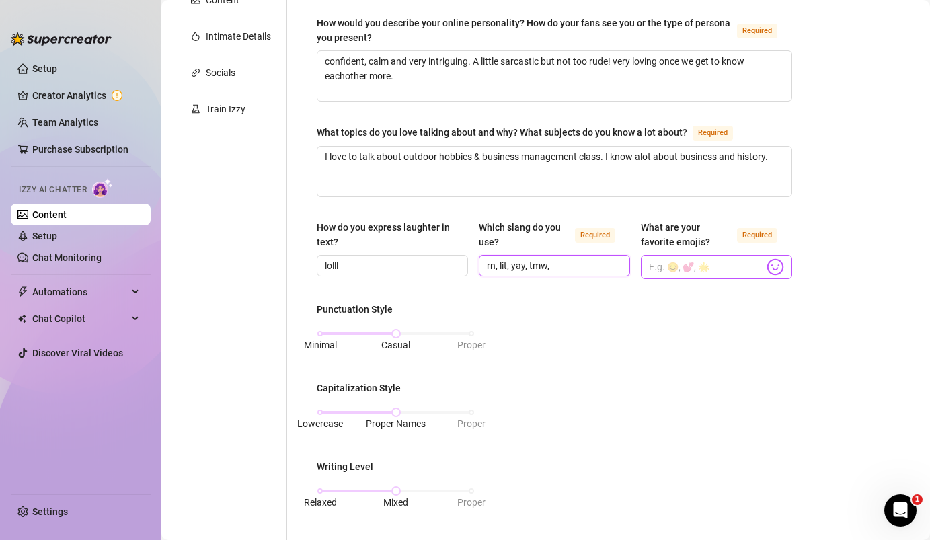
type input "rn, lit, yay, tmw,"
click at [672, 266] on input "What are your favorite emojis? Required" at bounding box center [706, 266] width 115 height 17
click at [777, 269] on body "Setup Creator Analytics Team Analytics Purchase Subscription Izzy AI Chatter Co…" at bounding box center [465, 270] width 930 height 540
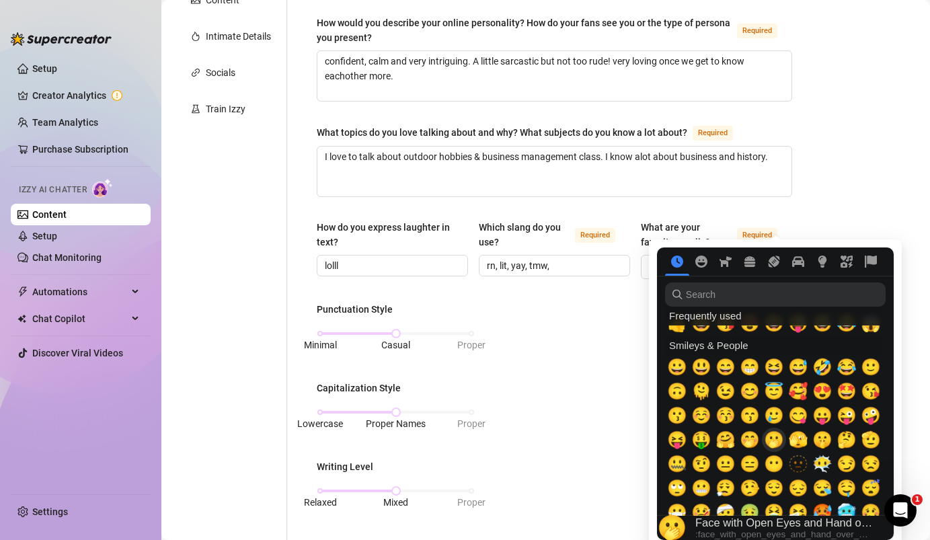
scroll to position [0, 0]
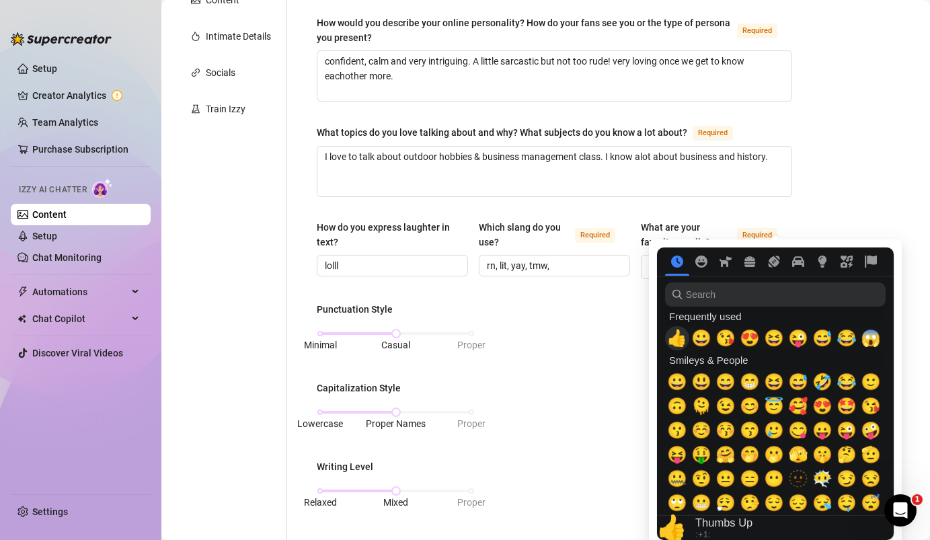
click at [677, 336] on span "👍" at bounding box center [677, 338] width 20 height 19
click at [680, 338] on span "👍" at bounding box center [677, 338] width 20 height 19
click at [566, 346] on div "Punctuation Style Minimal Casual Proper Capitalization Style Lowercase Proper N…" at bounding box center [554, 469] width 475 height 334
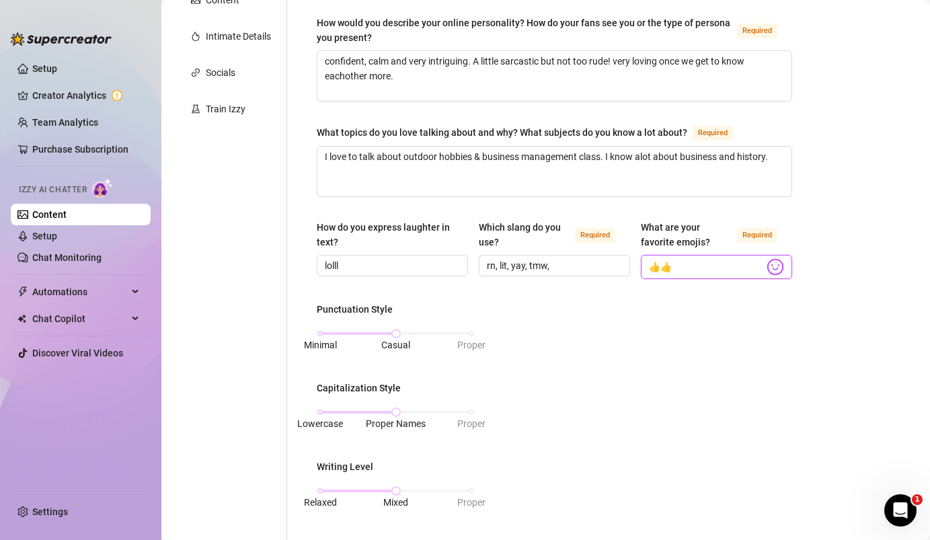
click at [718, 264] on input "👍👍" at bounding box center [706, 266] width 115 height 17
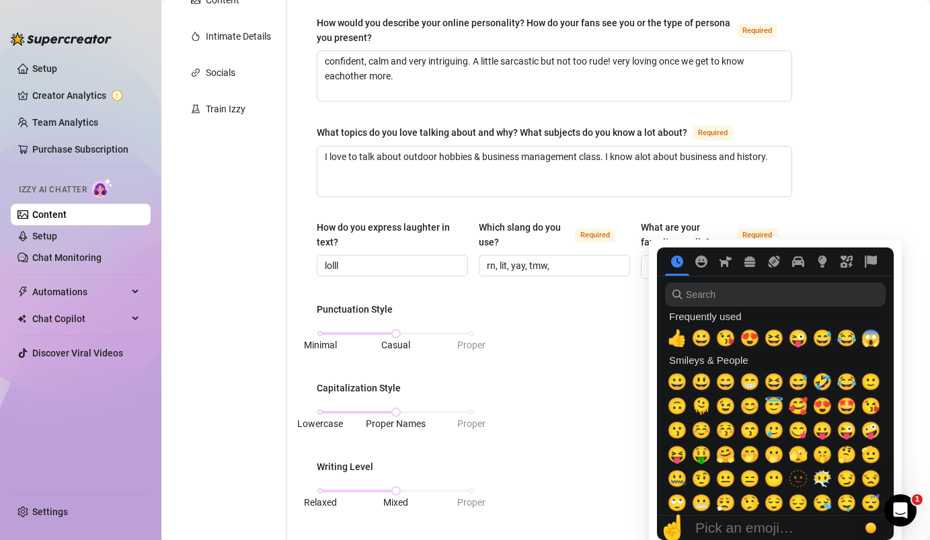
click at [771, 268] on nav at bounding box center [775, 261] width 237 height 28
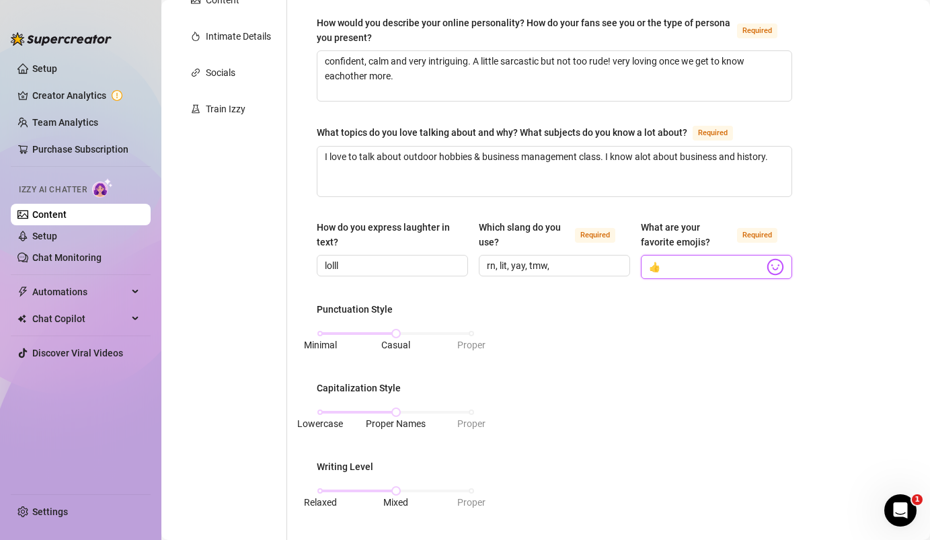
click at [703, 267] on input "👍" at bounding box center [706, 266] width 115 height 17
paste input "😅😇😌🤨😙🥺😫🫣🤔🙄😬😵‍💫😮‍💨😻🫶🙌🤞🤏👩🏼‍🏫🤦🏼‍♀️💁🏼‍♀️🧖🏼‍♀️🧍🏼‍♀️🙈🙊🙉🪼🐙🦥🌸✨🍜🩷🩵🤍💗💘🔞⚠️✅🧘🏼‍♀️🎰"
type input "👍😅😇😌🤨😙🥺😫🫣🤔🙄😬😵‍💫😮‍💨😻🫶🙌🤞🤏👩🏼‍🏫🤦🏼‍♀️💁🏼‍♀️🧖🏼‍♀️🧍🏼‍♀️🙈🙊🙉🪼🐙🦥🌸✨🍜🩷🩵🤍💗💘🔞⚠️✅🧘🏼‍♀️🎰"
click at [651, 369] on div "Punctuation Style Minimal Casual Proper Capitalization Style Lowercase Proper N…" at bounding box center [554, 469] width 475 height 334
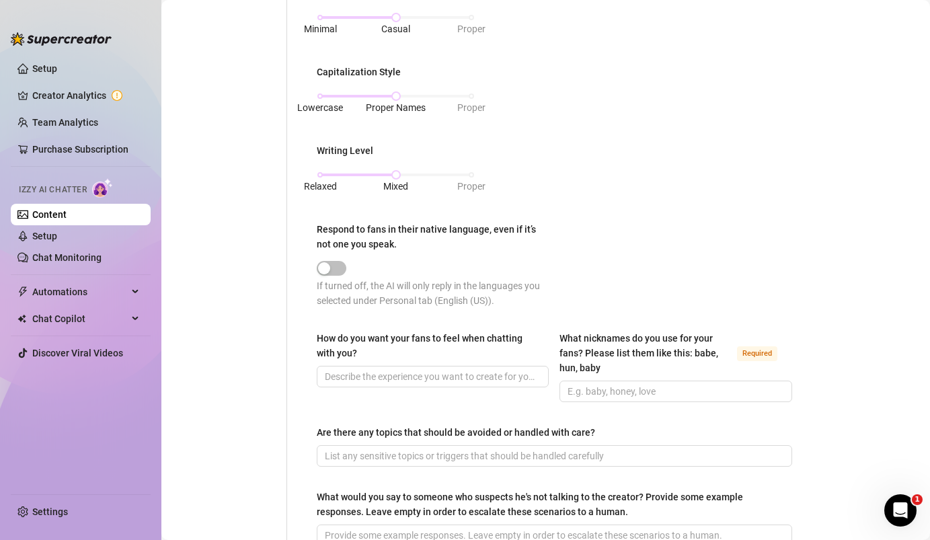
scroll to position [704, 0]
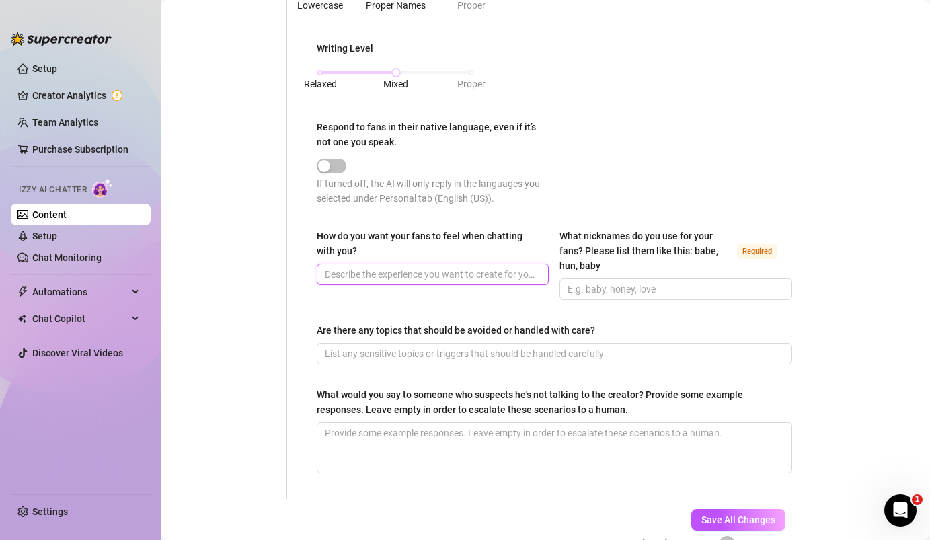
click at [384, 273] on input "How do you want your fans to feel when chatting with you?" at bounding box center [431, 274] width 213 height 15
type input "f"
type input "lucky to get such attention, aroused by charisma"
click at [586, 284] on input "What nicknames do you use for your fans? Please list them like this: babe, hun,…" at bounding box center [674, 289] width 213 height 15
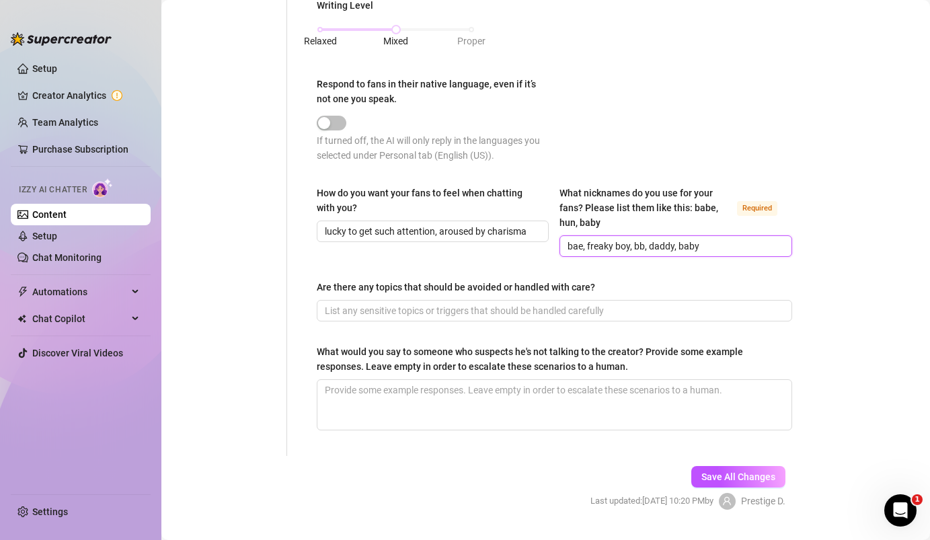
scroll to position [751, 0]
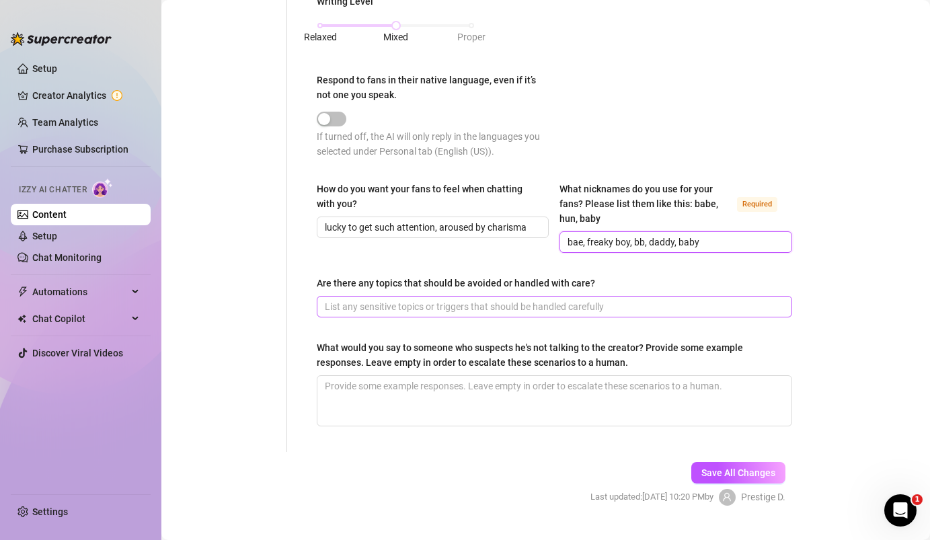
type input "bae, freaky boy, bb, daddy, baby"
click at [483, 309] on input "Are there any topics that should be avoided or handled with care?" at bounding box center [553, 306] width 457 height 15
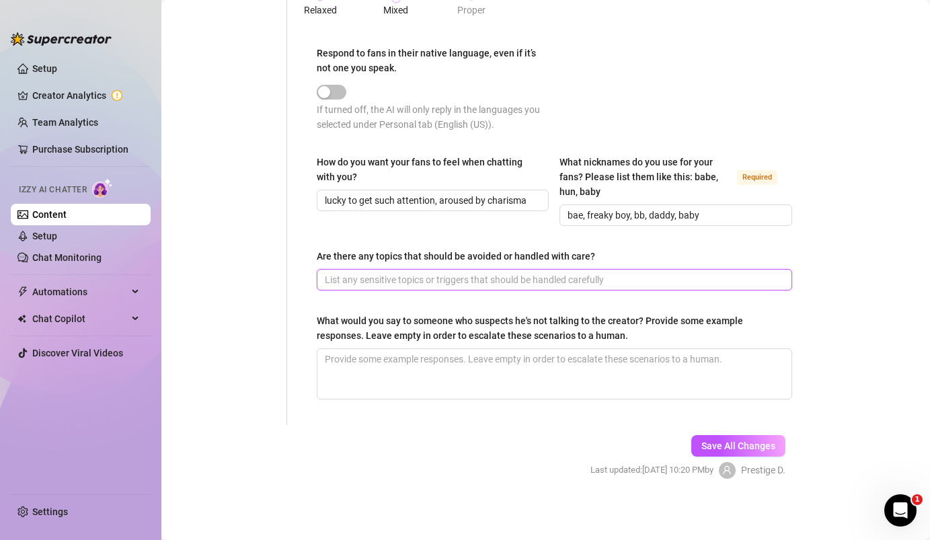
scroll to position [779, 0]
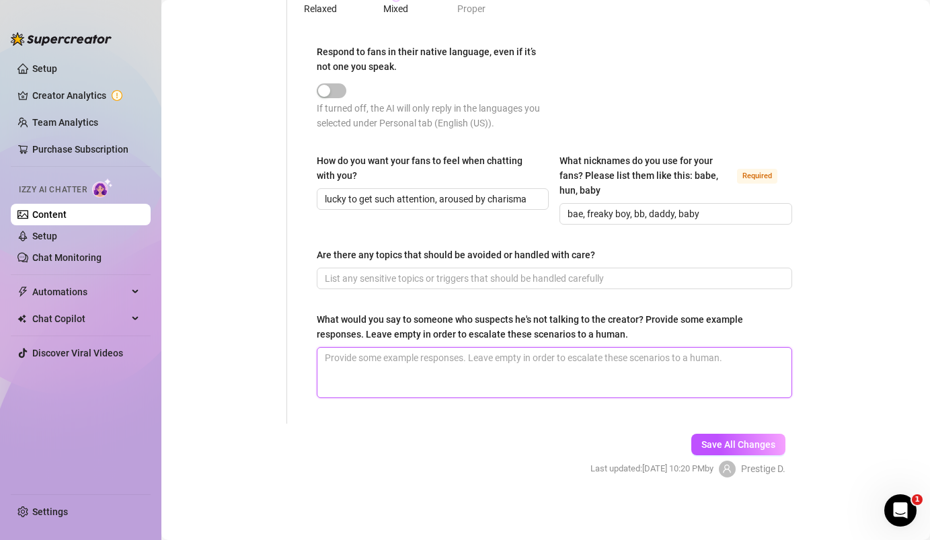
click at [456, 372] on textarea "What would you say to someone who suspects he's not talking to the creator? Pro…" at bounding box center [554, 373] width 474 height 50
type textarea "WoUlD a BoT dO tHiS lol"
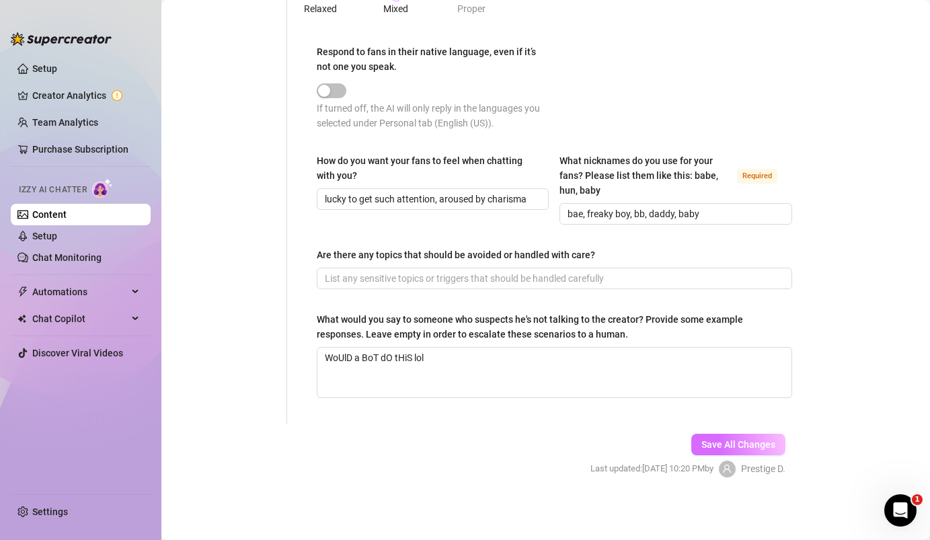
click at [711, 440] on span "Save All Changes" at bounding box center [738, 444] width 74 height 11
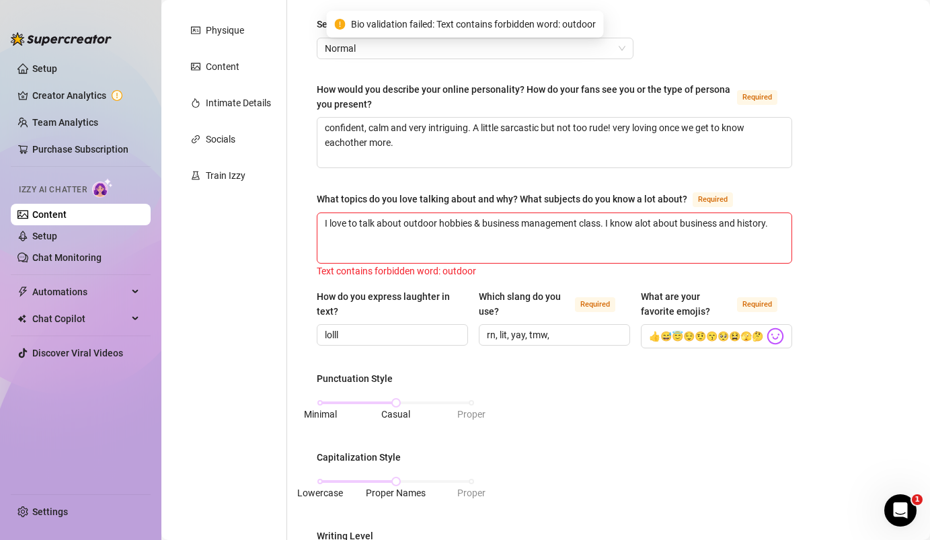
scroll to position [186, 0]
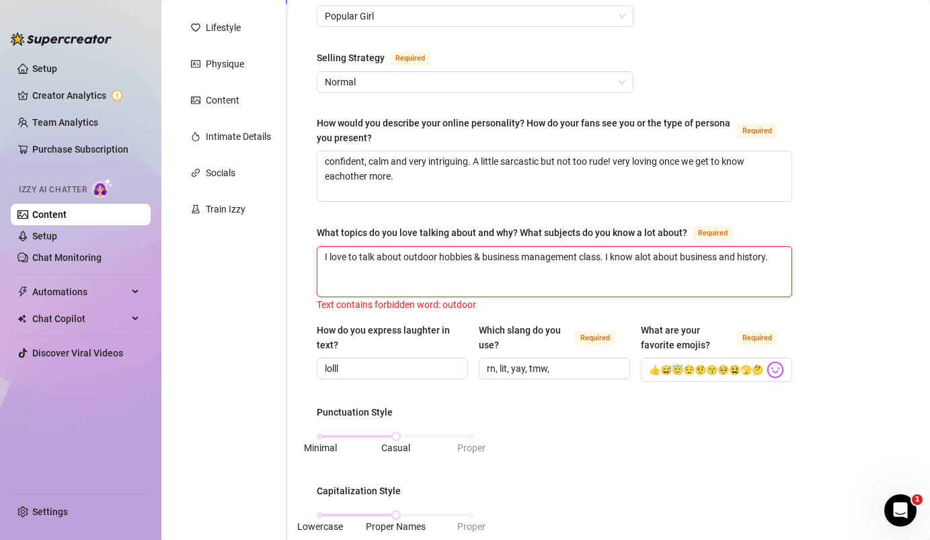
click at [436, 256] on textarea "I love to talk about outdoor hobbies & business management class. I know alot a…" at bounding box center [554, 272] width 474 height 50
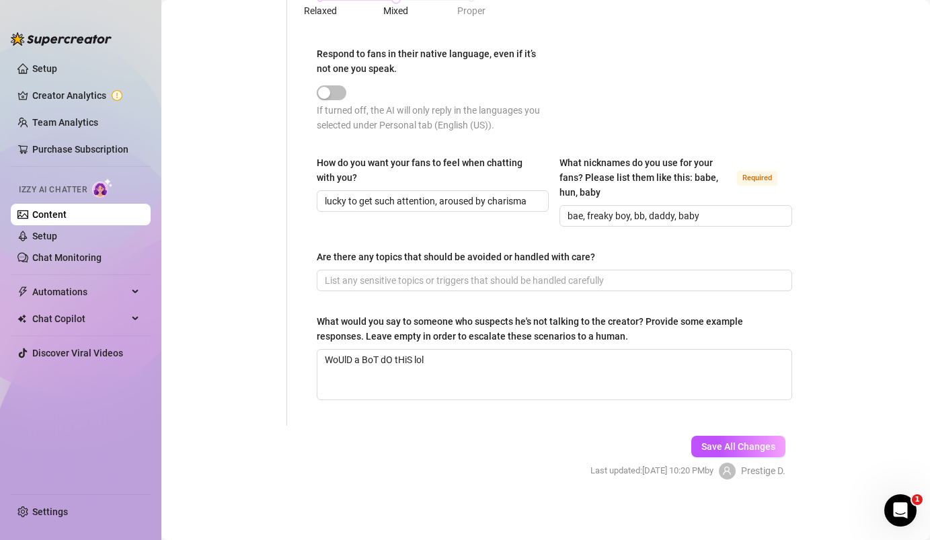
scroll to position [779, 0]
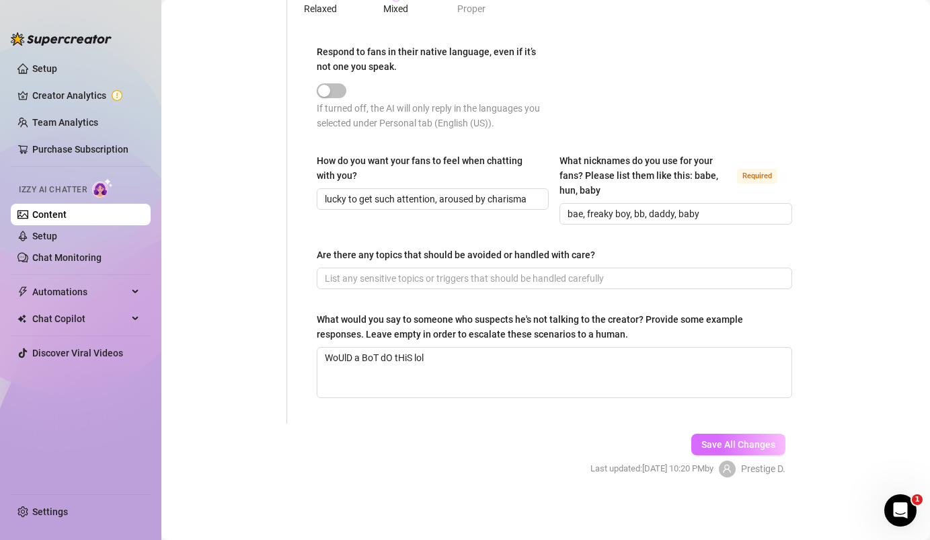
type textarea "I love to talk about hobbies & business management class. I know alot about bus…"
click at [727, 449] on button "Save All Changes" at bounding box center [738, 445] width 94 height 22
type input "rn, lit, yay, tmw,"
type input "lucky to get such attention, aroused by charisma"
type textarea "WoUlD a BoT dO tHiS lol"
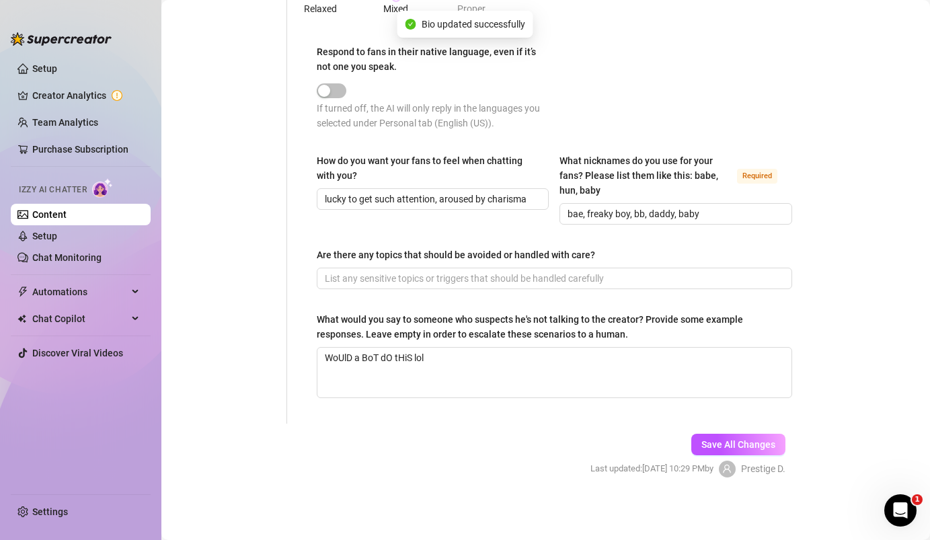
scroll to position [0, 0]
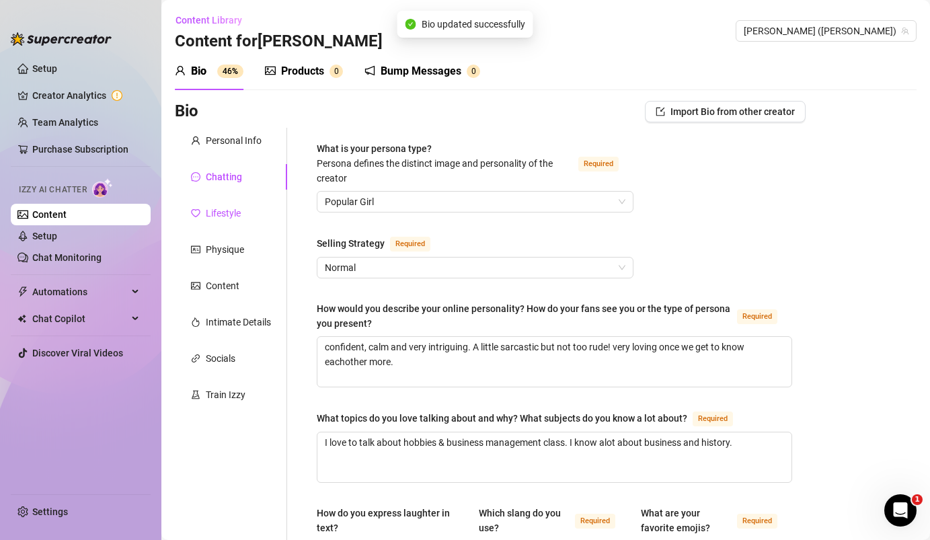
click at [225, 207] on div "Lifestyle" at bounding box center [223, 213] width 35 height 15
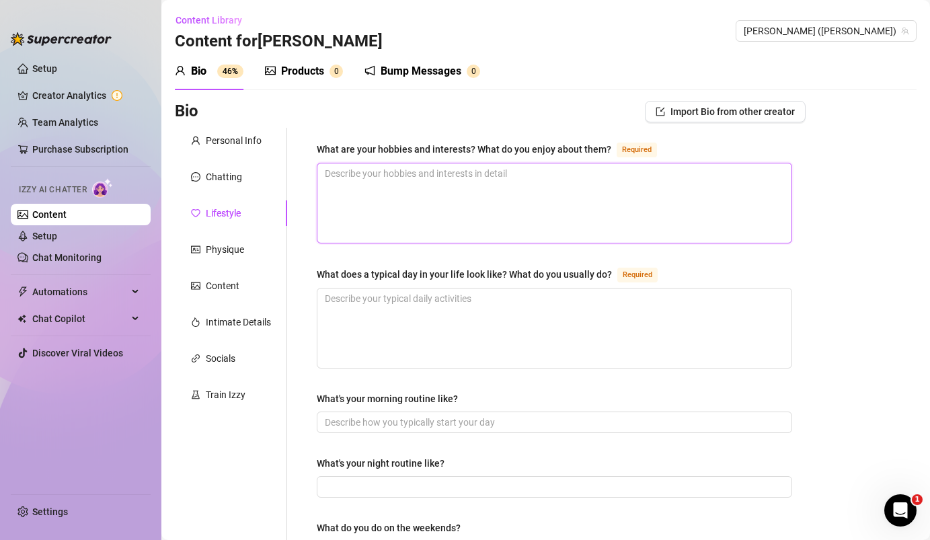
click at [387, 198] on textarea "What are your hobbies and interests? What do you enjoy about them? Required" at bounding box center [554, 202] width 474 height 79
type textarea "i"
click at [406, 172] on textarea "i enjoy painting and learning on youtube" at bounding box center [554, 202] width 474 height 79
click at [488, 180] on textarea "i enjoy painting, learning on youtube" at bounding box center [554, 202] width 474 height 79
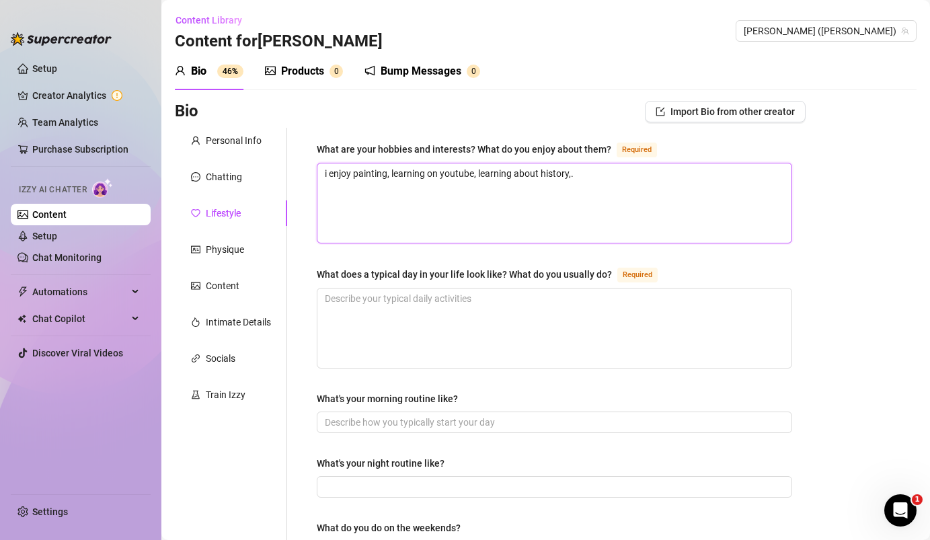
click at [392, 169] on textarea "i enjoy painting, learning on youtube, learning about history,." at bounding box center [554, 202] width 474 height 79
drag, startPoint x: 753, startPoint y: 176, endPoint x: 642, endPoint y: 172, distance: 111.0
click at [643, 172] on textarea "i enjoy painting, it helps me feel [DEMOGRAPHIC_DATA] and present in time. lear…" at bounding box center [554, 202] width 474 height 79
type textarea "i enjoy painting, it helps me feel [DEMOGRAPHIC_DATA] and present in time. I lo…"
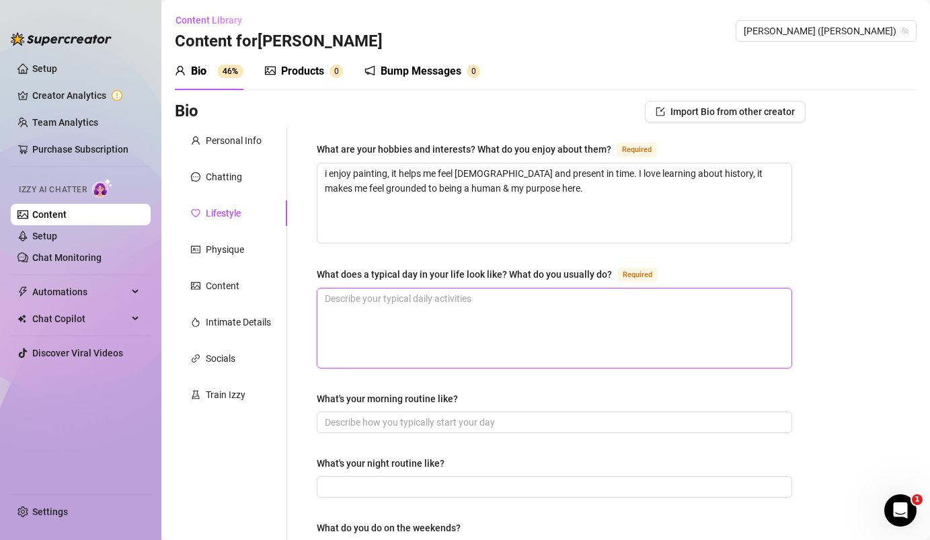
click at [570, 297] on textarea "What does a typical day in your life look like? What do you usually do? Required" at bounding box center [554, 327] width 474 height 79
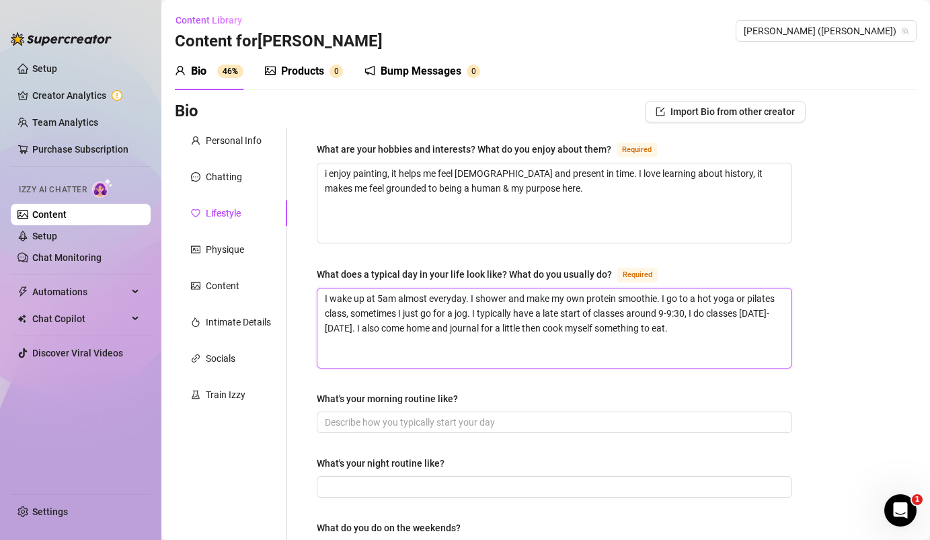
click at [381, 325] on textarea "I wake up at 5am almost everyday. I shower and make my own protein smoothie. I …" at bounding box center [554, 327] width 474 height 79
click at [698, 322] on textarea "I wake up at 5am almost everyday. I shower and make my own protein smoothie. I …" at bounding box center [554, 327] width 474 height 79
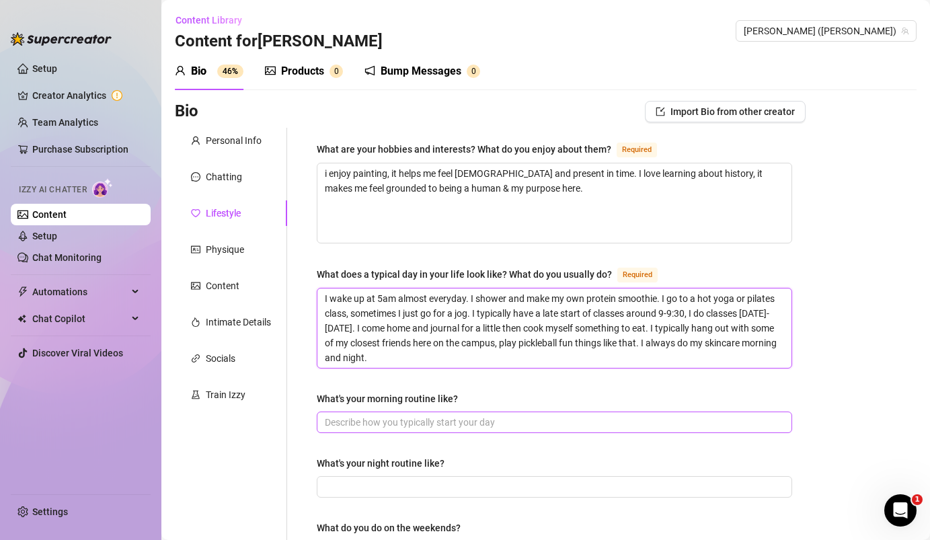
type textarea "I wake up at 5am almost everyday. I shower and make my own protein smoothie. I …"
click at [584, 423] on input "What's your morning routine like?" at bounding box center [553, 422] width 457 height 15
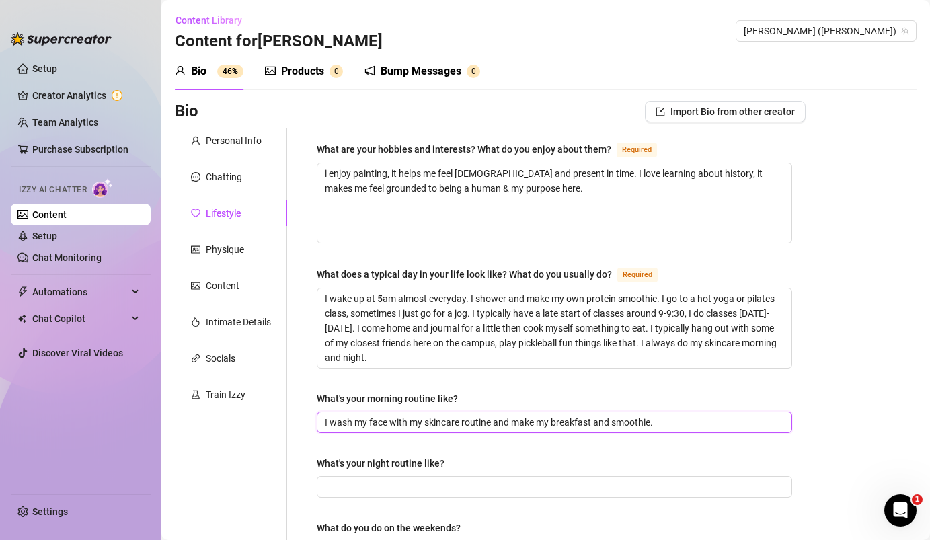
click at [507, 415] on input "I wash my face with my skincare routine and make my breakfast and smoothie." at bounding box center [553, 422] width 457 height 15
click at [505, 416] on input "I wash my face with my skincare routine and make my breakfast and smoothie." at bounding box center [553, 422] width 457 height 15
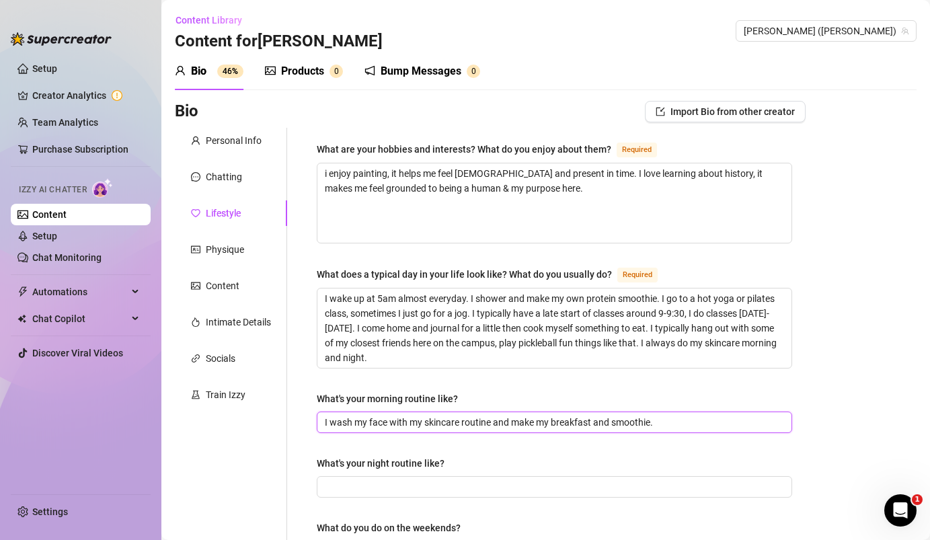
click at [505, 416] on input "I wash my face with my skincare routine and make my breakfast and smoothie." at bounding box center [553, 422] width 457 height 15
click at [658, 419] on input "I wash my face with my skincare routine, make my breakfast and smoothie." at bounding box center [553, 422] width 457 height 15
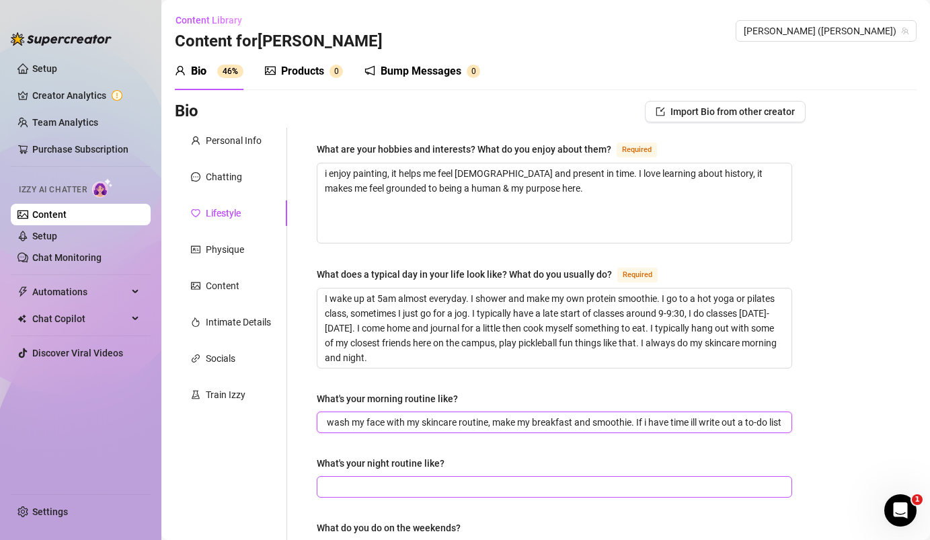
type input "I wash my face with my skincare routine, make my breakfast and smoothie. If i h…"
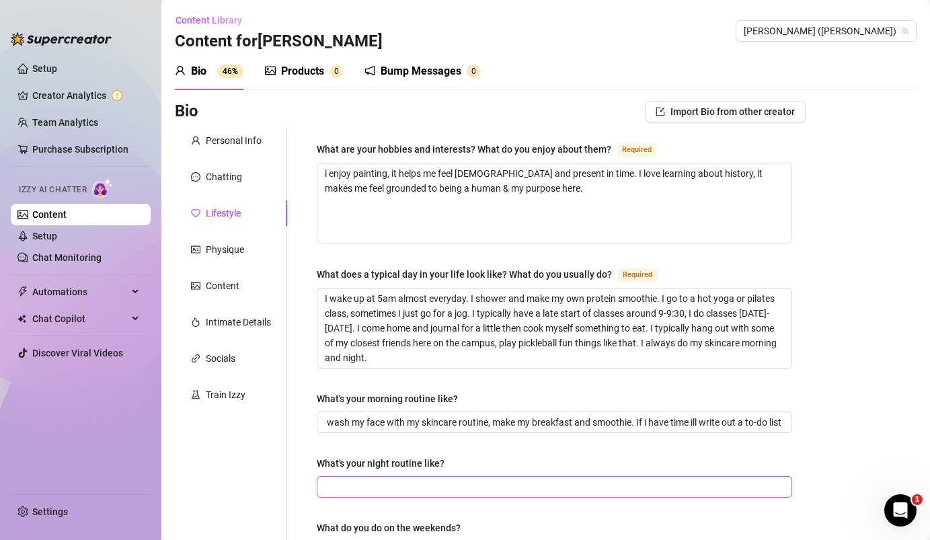
click at [559, 479] on input "What's your night routine like?" at bounding box center [553, 486] width 457 height 15
type input "W"
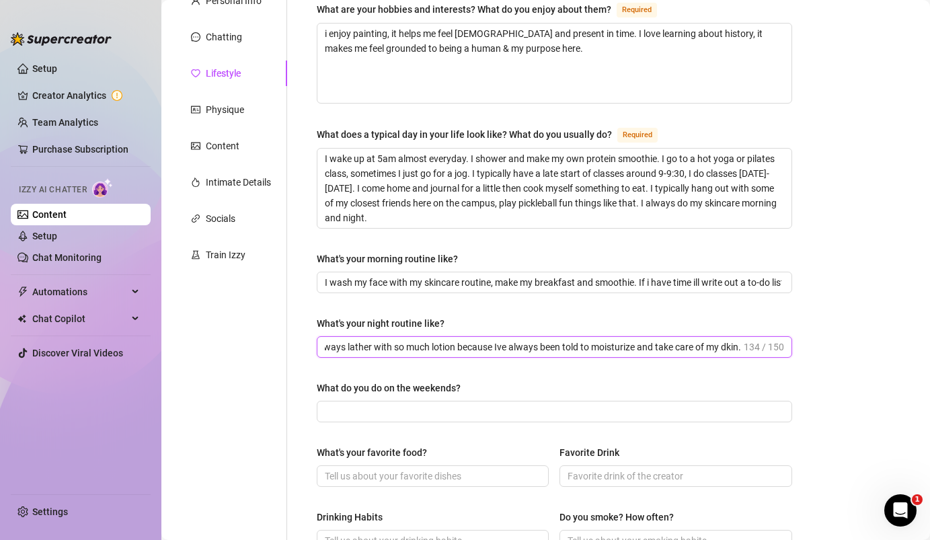
scroll to position [168, 0]
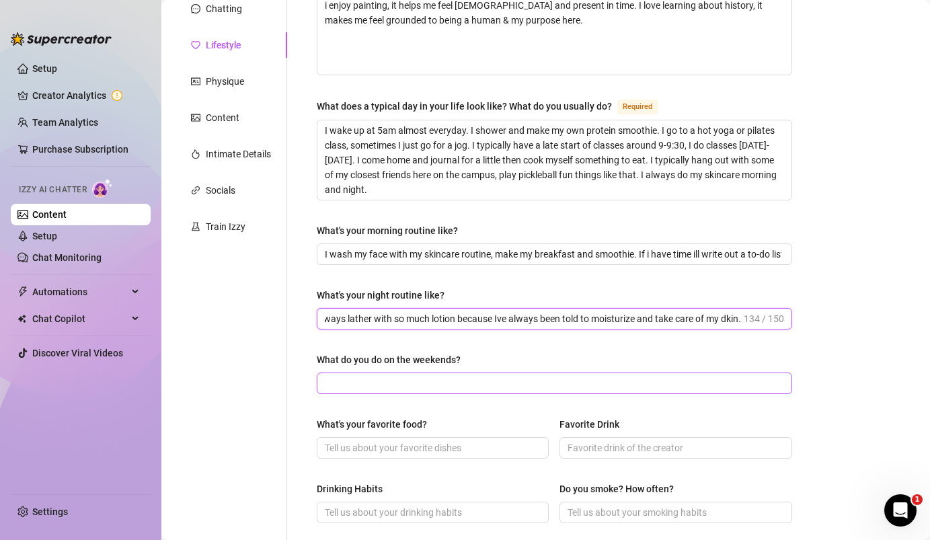
type input "i shower then do my skincare, I always lather with so much lotion because Ive a…"
click at [531, 379] on input "What do you do on the weekends?" at bounding box center [553, 383] width 457 height 15
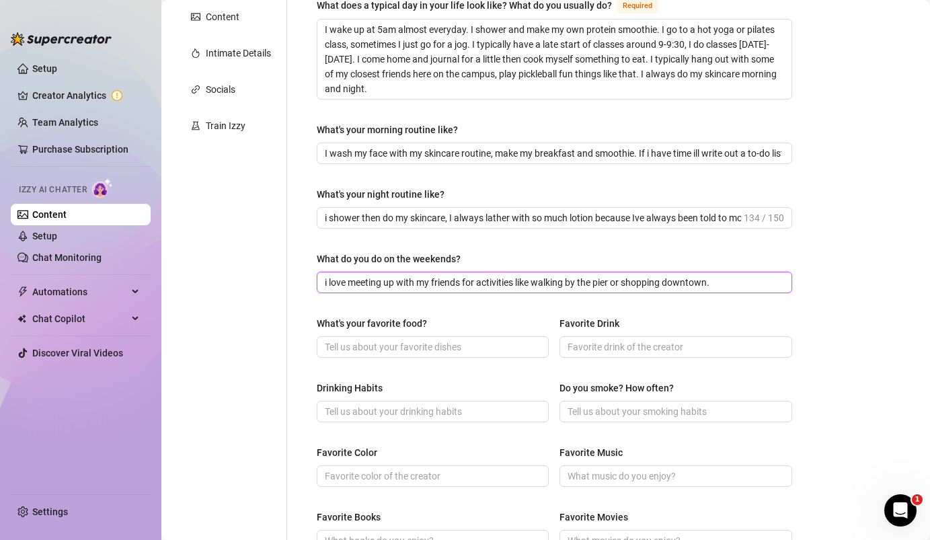
scroll to position [307, 0]
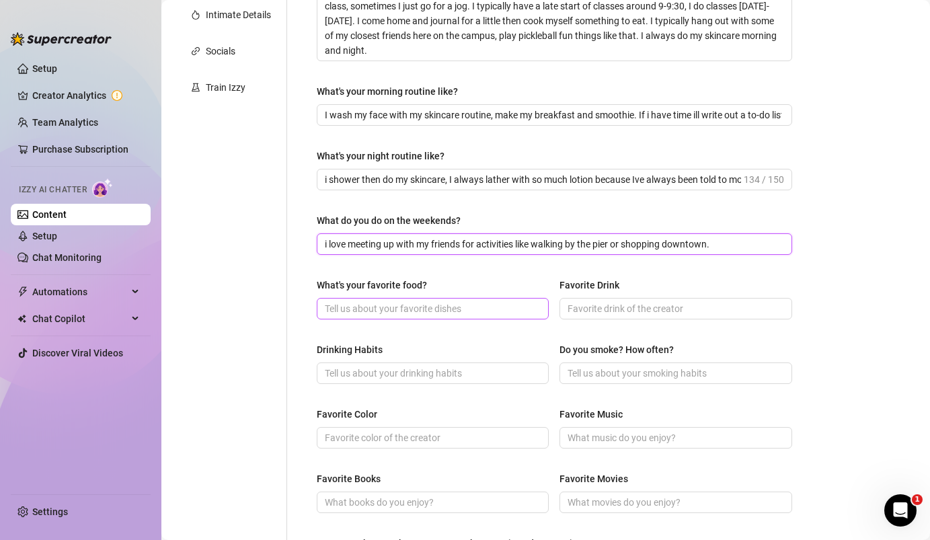
type input "i love meeting up with my friends for activities like walking by the pier or sh…"
click at [386, 305] on input "What's your favorite food?" at bounding box center [431, 308] width 213 height 15
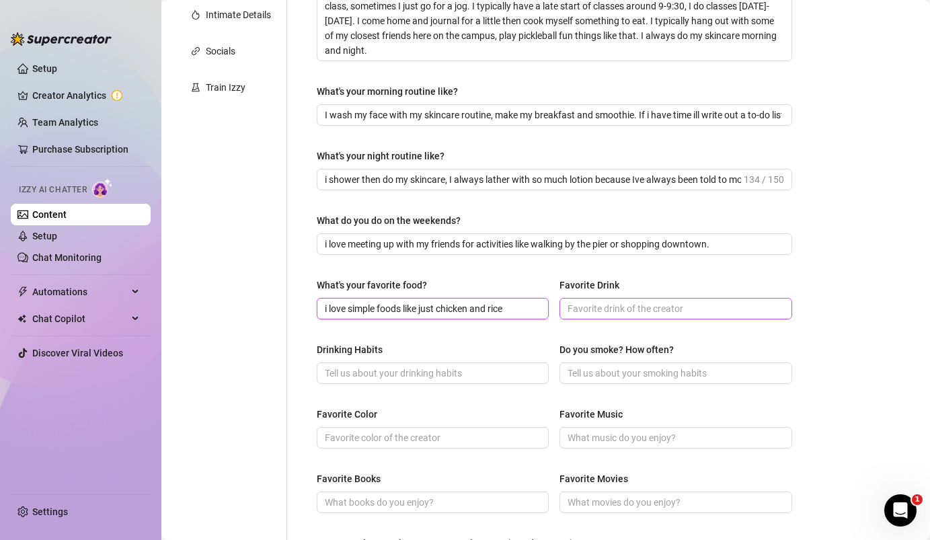
type input "i love simple foods like just chicken and rice"
click at [599, 301] on input "Favorite Drink" at bounding box center [674, 308] width 213 height 15
type input "i just drink water, but i love smoothies"
click at [613, 375] on input "Do you smoke? How often?" at bounding box center [674, 373] width 213 height 15
type input "I dont smoke"
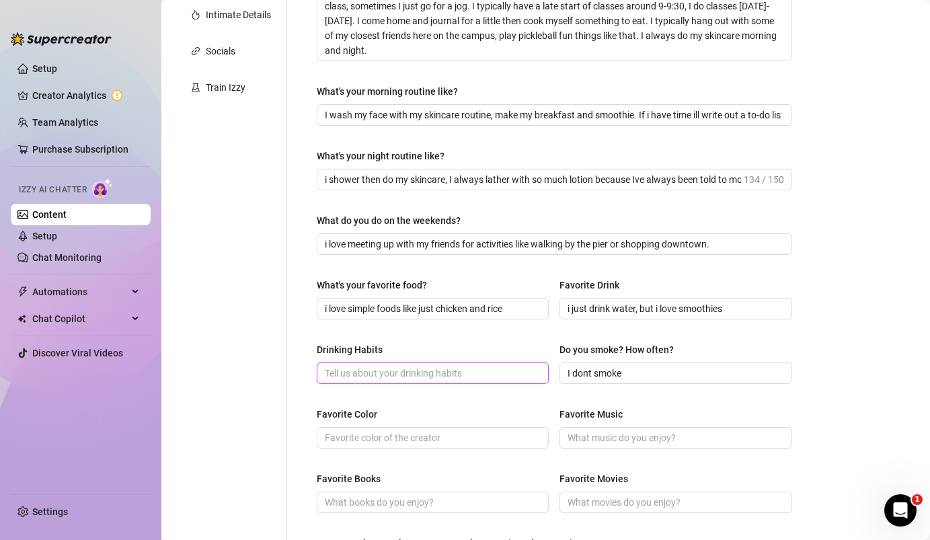
click at [443, 373] on input "Drinking Habits" at bounding box center [431, 373] width 213 height 15
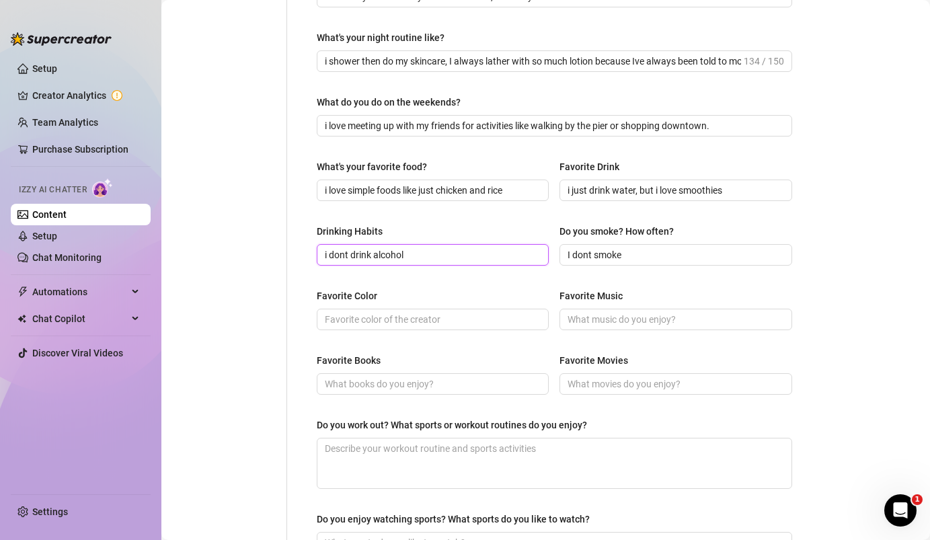
scroll to position [430, 0]
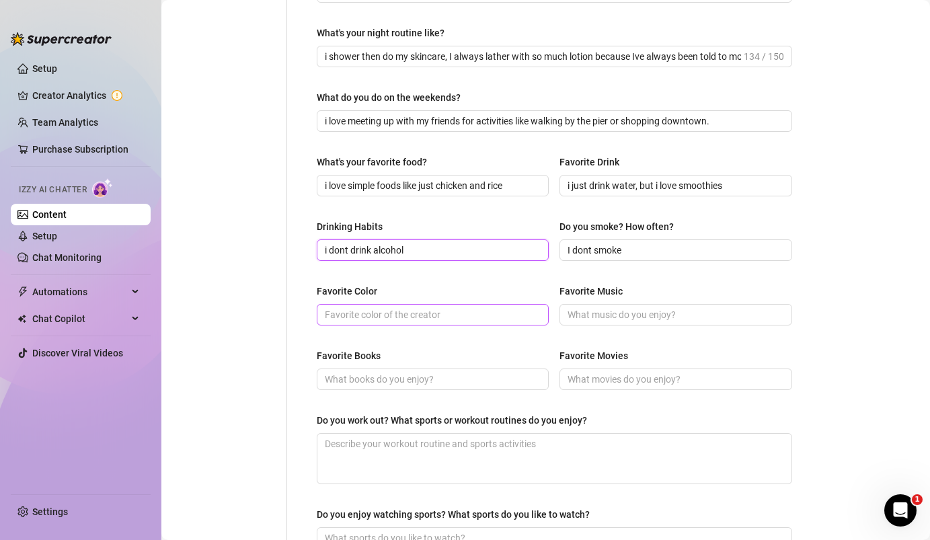
type input "i dont drink alcohol"
click at [366, 317] on input "Favorite Color" at bounding box center [431, 314] width 213 height 15
type input "raspberry red"
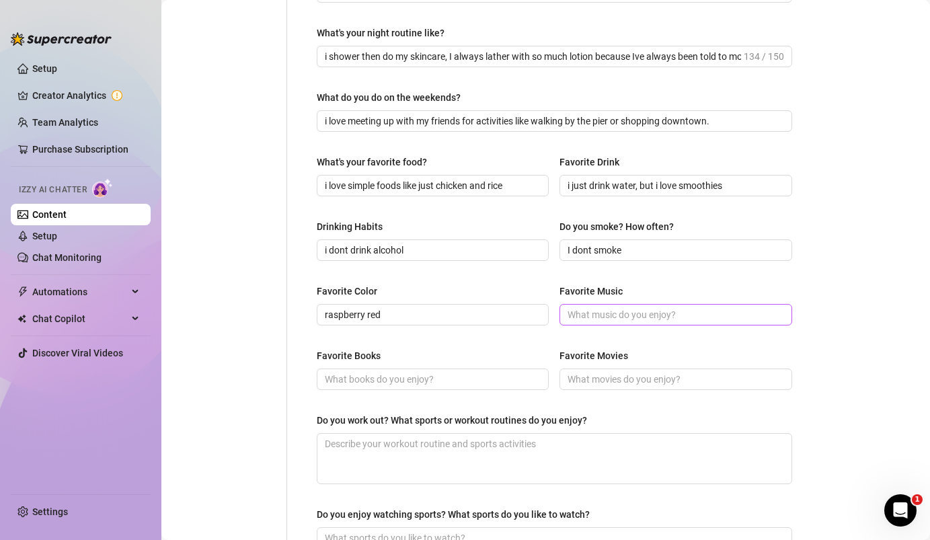
click at [616, 305] on span at bounding box center [676, 315] width 232 height 22
type input "i like music like MF Doom or [PERSON_NAME]"
click at [445, 370] on span at bounding box center [433, 380] width 232 height 22
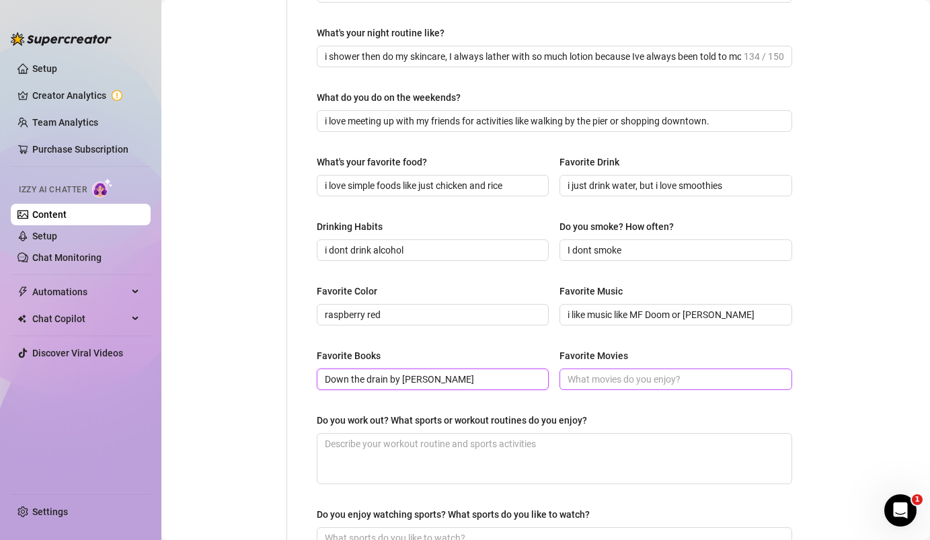
type input "Down the drain by [PERSON_NAME]"
click at [613, 373] on input "Favorite Movies" at bounding box center [674, 379] width 213 height 15
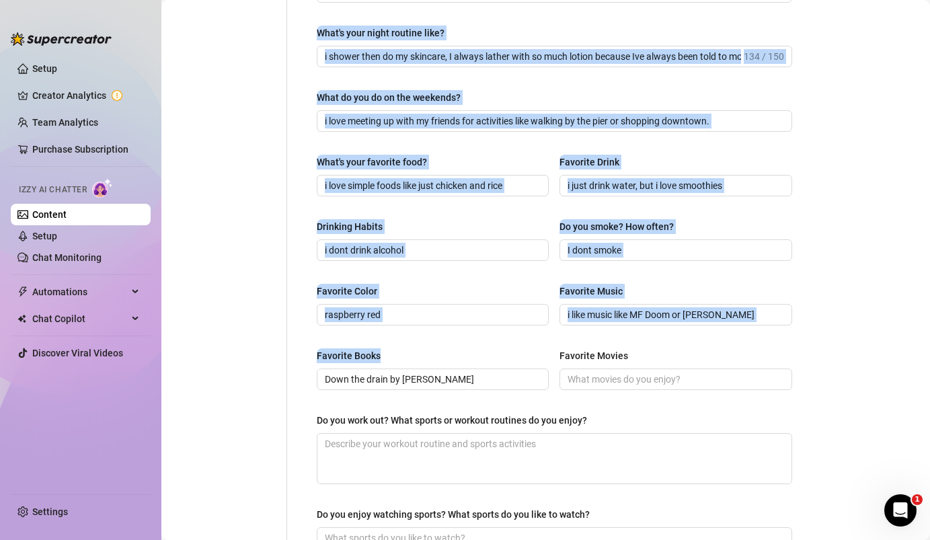
drag, startPoint x: 455, startPoint y: 385, endPoint x: 253, endPoint y: 373, distance: 202.8
click at [253, 374] on div "Personal Info Chatting Lifestyle Physique Content Intimate Details Socials Trai…" at bounding box center [490, 150] width 631 height 907
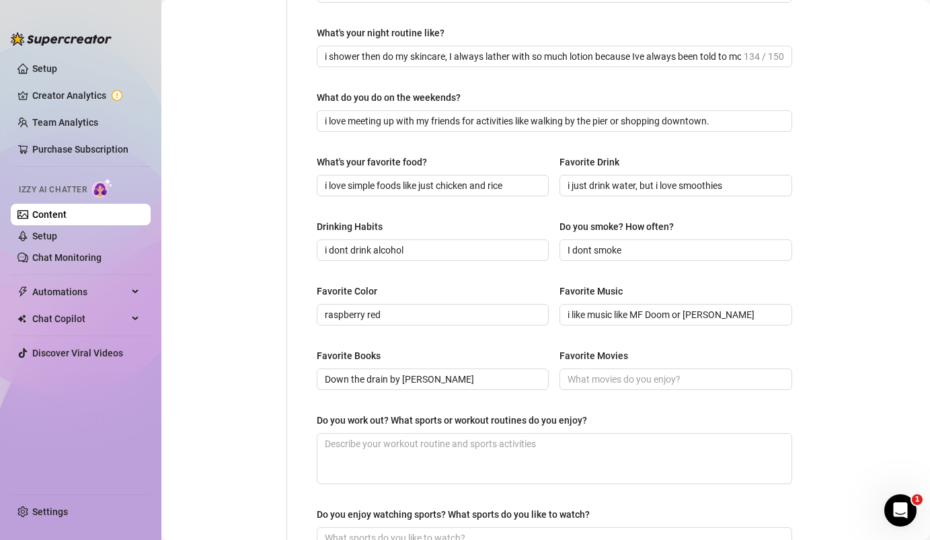
click at [409, 346] on div "What are your hobbies and interests? What do you enjoy about them? Required i e…" at bounding box center [554, 151] width 475 height 880
drag, startPoint x: 442, startPoint y: 379, endPoint x: 305, endPoint y: 371, distance: 137.4
click at [305, 371] on div "What are your hobbies and interests? What do you enjoy about them? Required i e…" at bounding box center [554, 150] width 502 height 907
type input "Atomic Habits"
click at [589, 377] on input "Favorite Movies" at bounding box center [674, 379] width 213 height 15
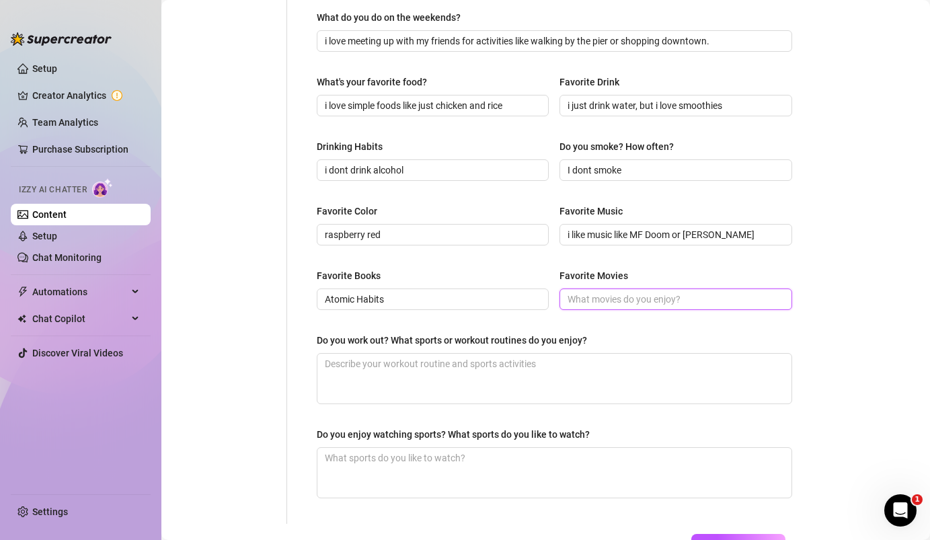
scroll to position [518, 0]
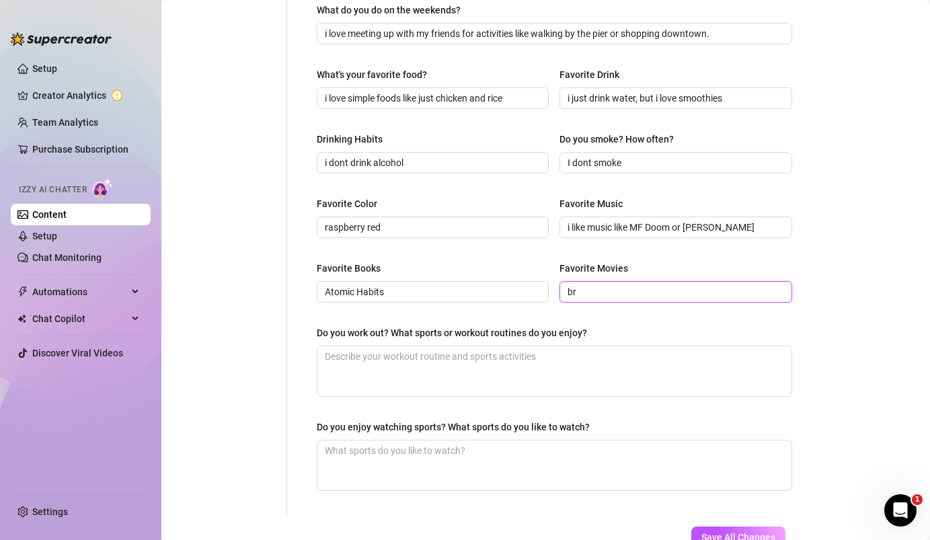
type input "b"
type input "American Beauty"
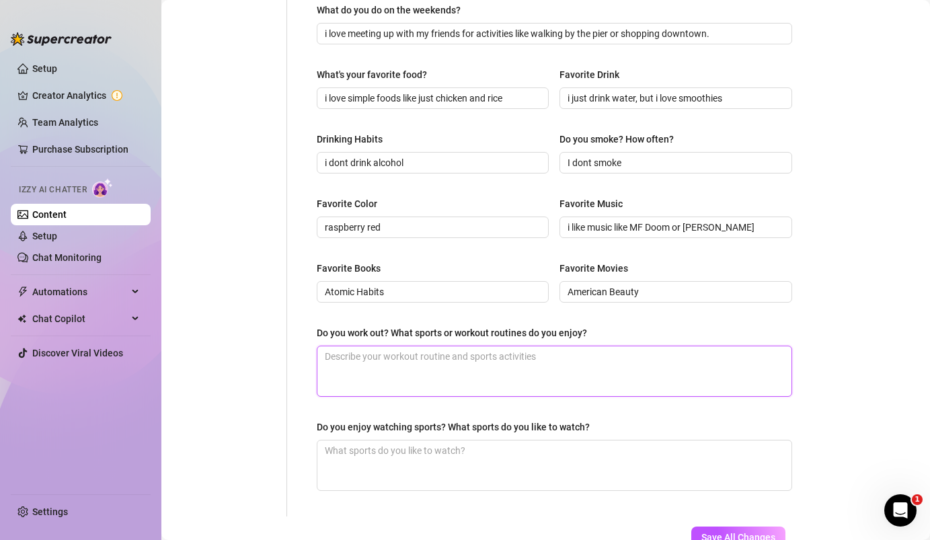
click at [555, 369] on textarea "Do you work out? What sports or workout routines do you enjoy?" at bounding box center [554, 371] width 474 height 50
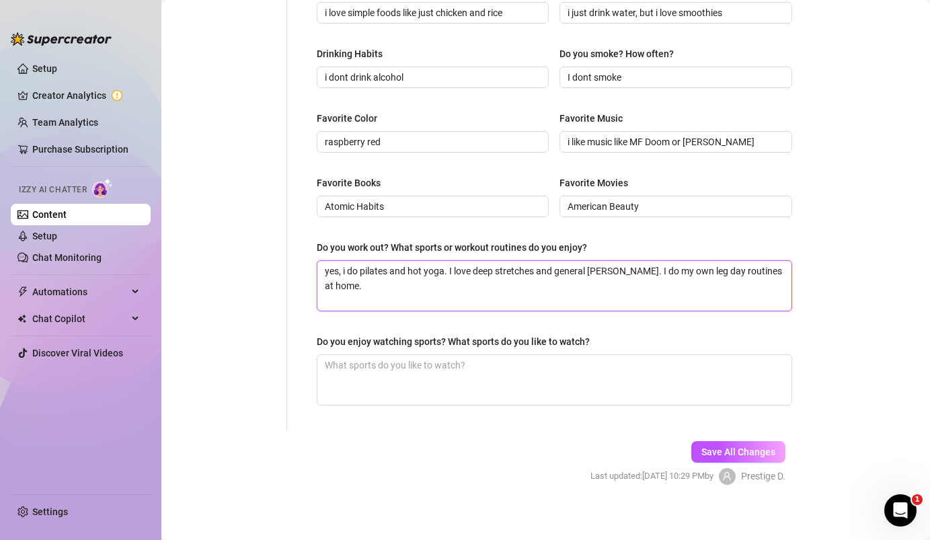
scroll to position [611, 0]
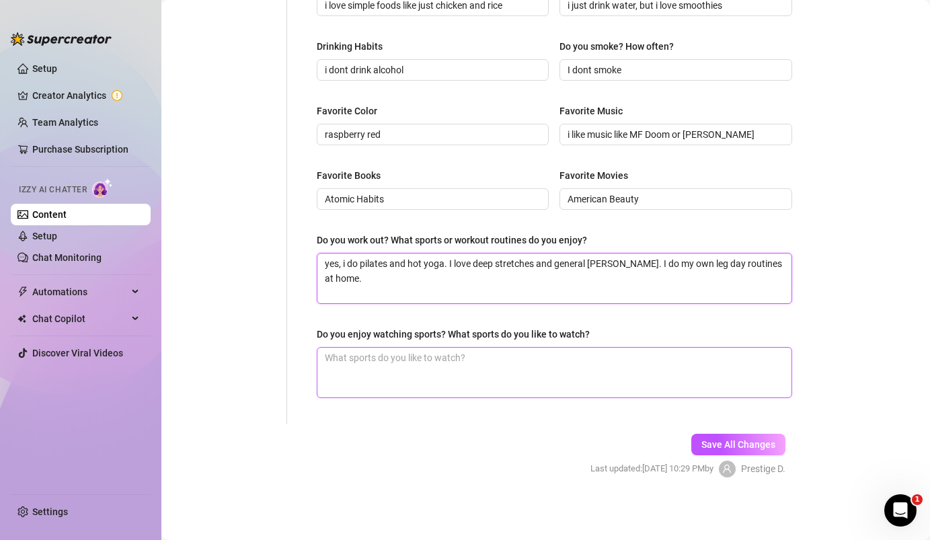
type textarea "yes, i do pilates and hot yoga. I love deep stretches and general [PERSON_NAME]…"
click at [555, 363] on textarea "Do you enjoy watching sports? What sports do you like to watch?" at bounding box center [554, 373] width 474 height 50
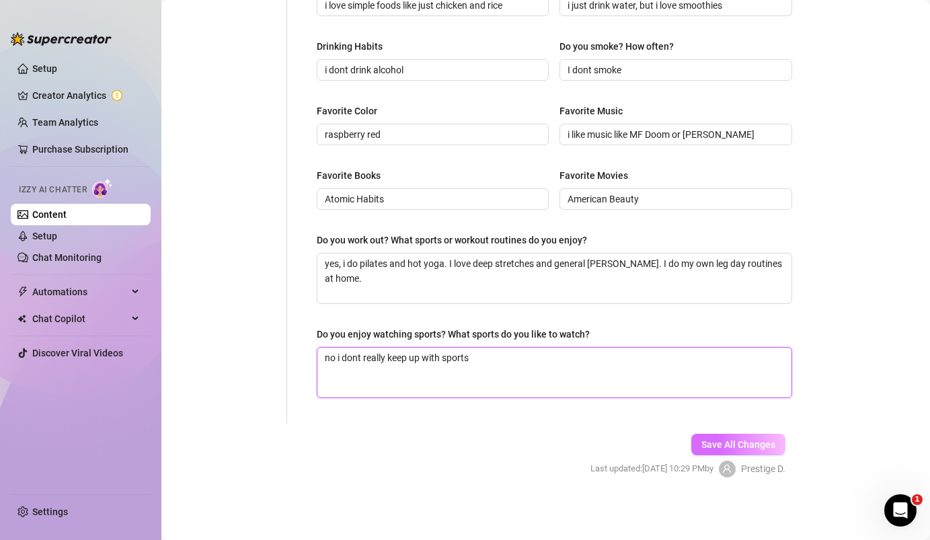
type textarea "no i dont really keep up with sports"
click at [753, 444] on span "Save All Changes" at bounding box center [738, 444] width 74 height 11
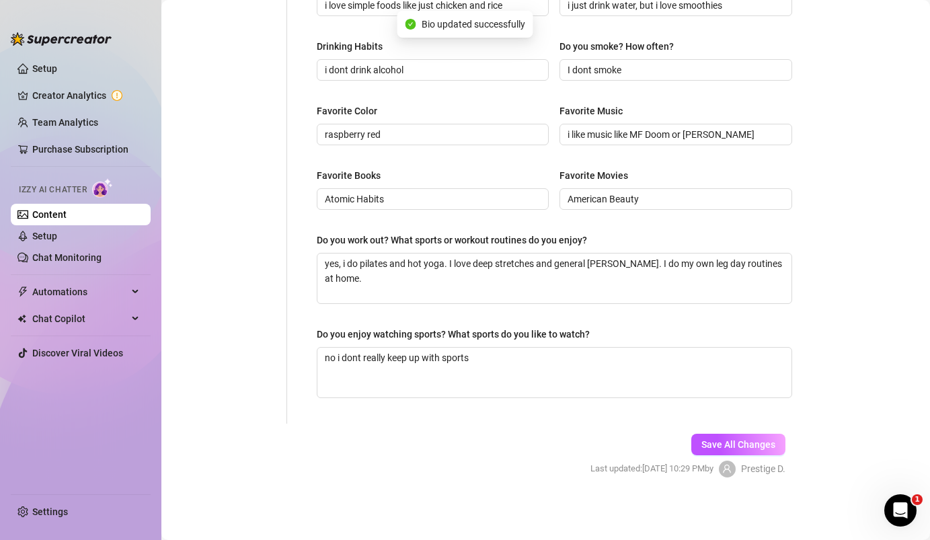
type textarea "i enjoy painting, it helps me feel [DEMOGRAPHIC_DATA] and present in time. I lo…"
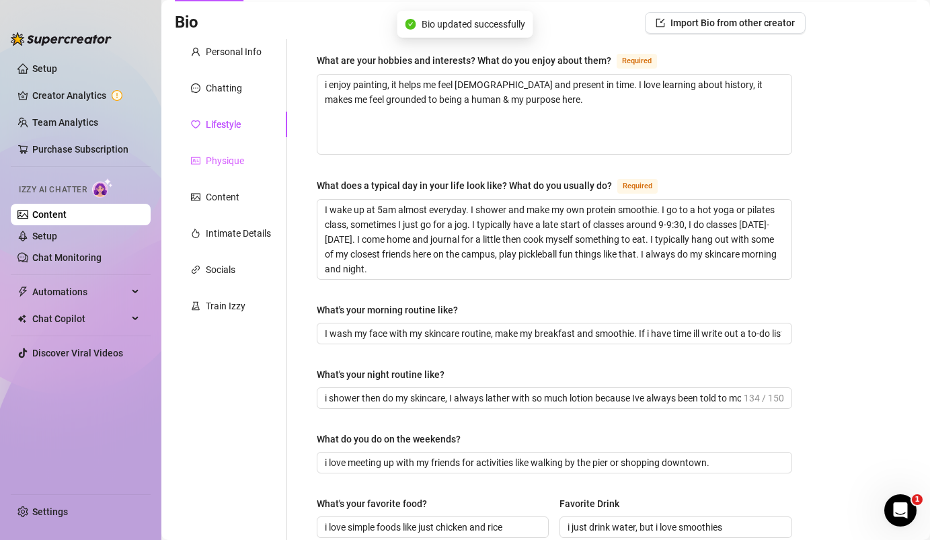
scroll to position [87, 0]
click at [245, 159] on div "Physique" at bounding box center [231, 162] width 112 height 26
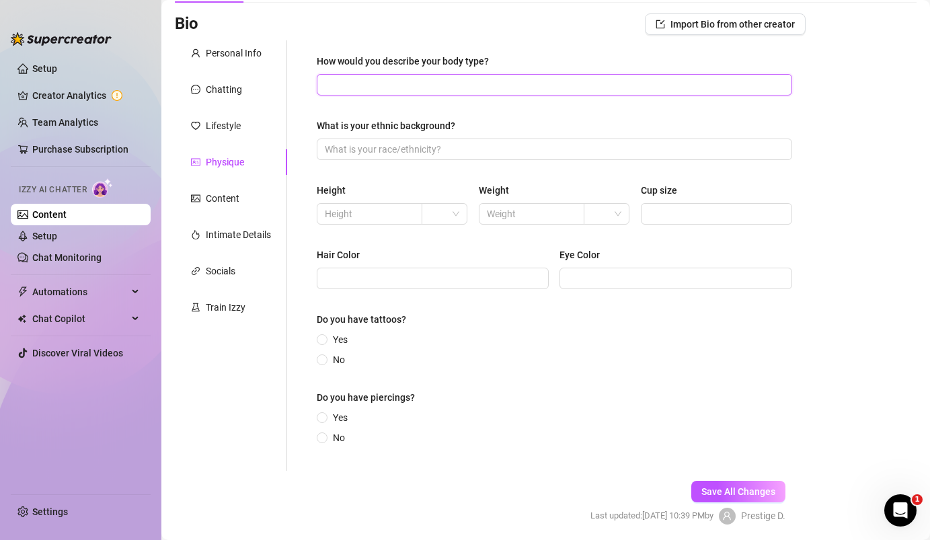
click at [379, 79] on input "How would you describe your body type?" at bounding box center [553, 84] width 457 height 15
type input "petite and fit"
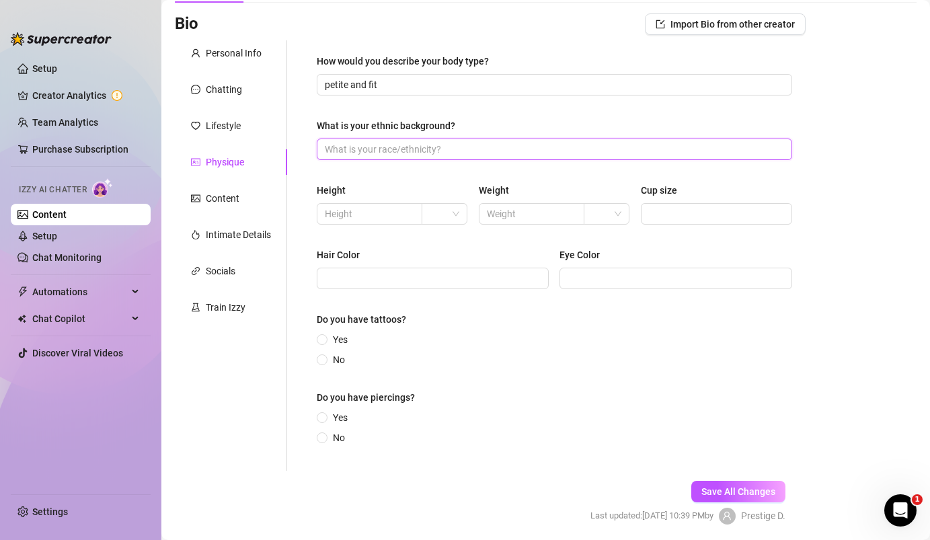
click at [390, 149] on input "What is your ethnic background?" at bounding box center [553, 149] width 457 height 15
click at [426, 210] on div at bounding box center [444, 214] width 45 height 22
type input "im white"
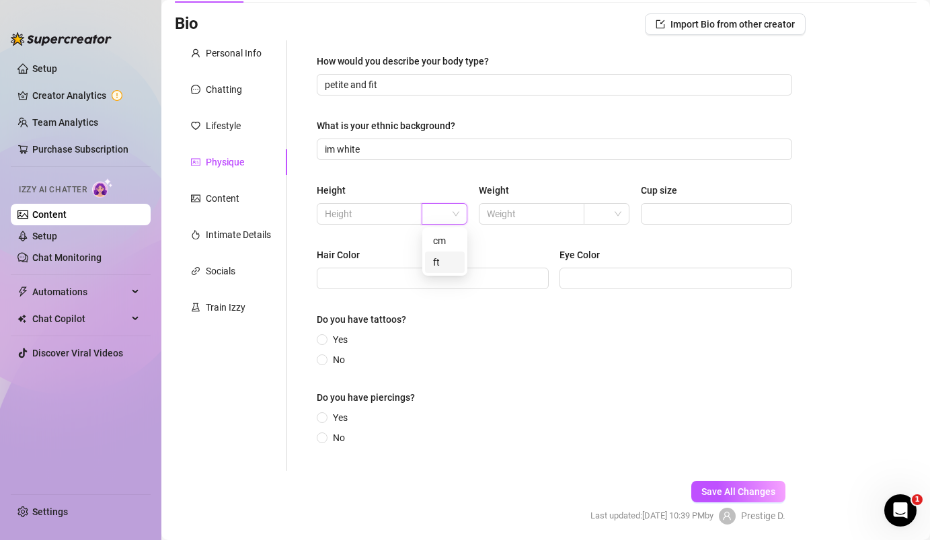
click at [449, 268] on div "ft" at bounding box center [445, 262] width 24 height 15
click at [393, 217] on input "text" at bounding box center [368, 213] width 87 height 15
click at [455, 206] on span "ft" at bounding box center [444, 214] width 29 height 20
click at [371, 219] on input "5" at bounding box center [368, 213] width 87 height 15
type input "5'4"
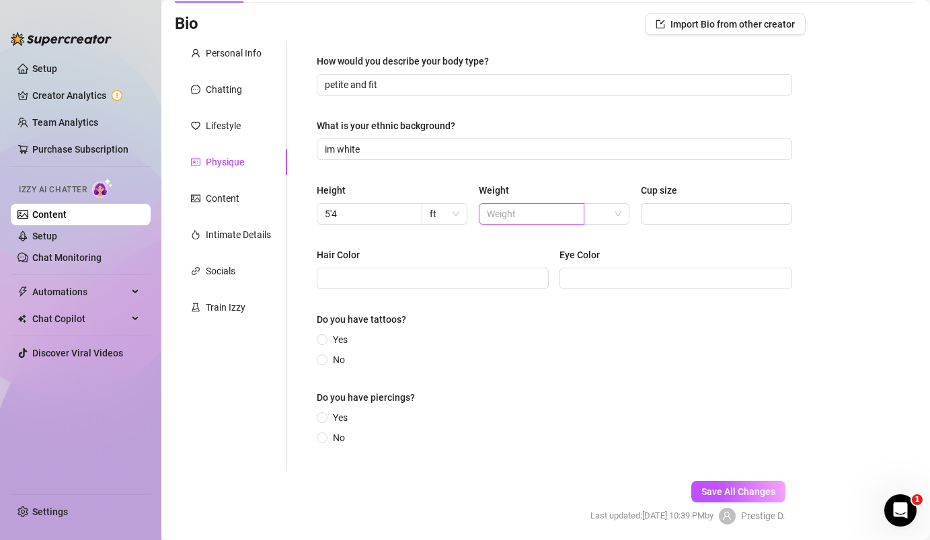
click at [509, 217] on input "text" at bounding box center [530, 213] width 87 height 15
type input "115"
click at [694, 213] on input "Cup size" at bounding box center [715, 213] width 132 height 15
type input "32B"
click at [481, 270] on span at bounding box center [433, 279] width 232 height 22
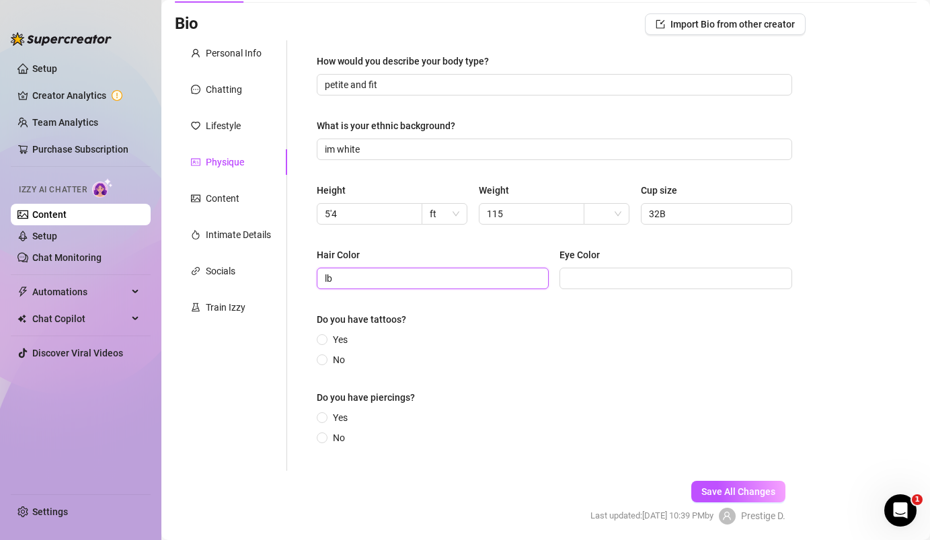
type input "l"
type input "blonde"
click at [576, 279] on input "Eye Color" at bounding box center [674, 278] width 213 height 15
type input "brown"
click at [324, 359] on input "No" at bounding box center [322, 360] width 5 height 9
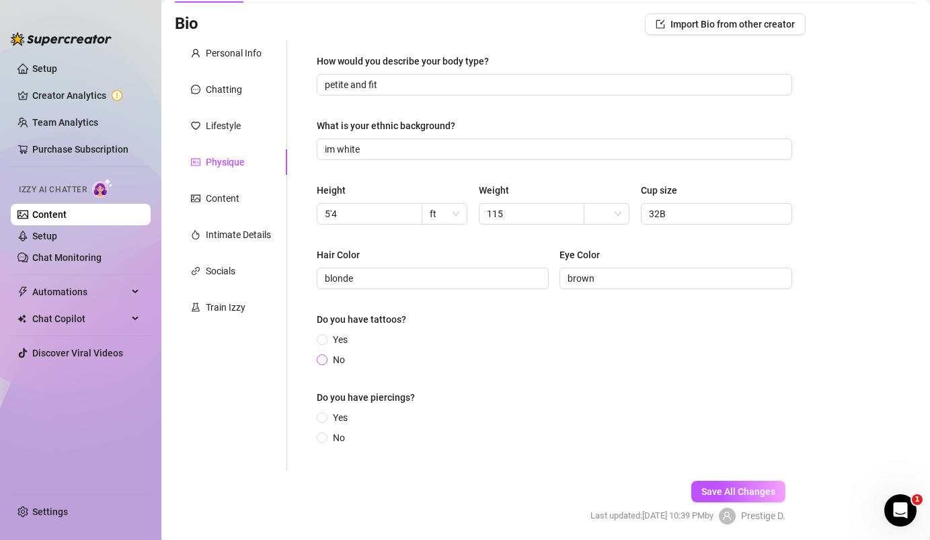
radio input "true"
click at [319, 436] on span at bounding box center [322, 437] width 11 height 11
click at [320, 436] on input "No" at bounding box center [322, 438] width 5 height 9
radio input "true"
click at [743, 492] on span "Save All Changes" at bounding box center [738, 491] width 74 height 11
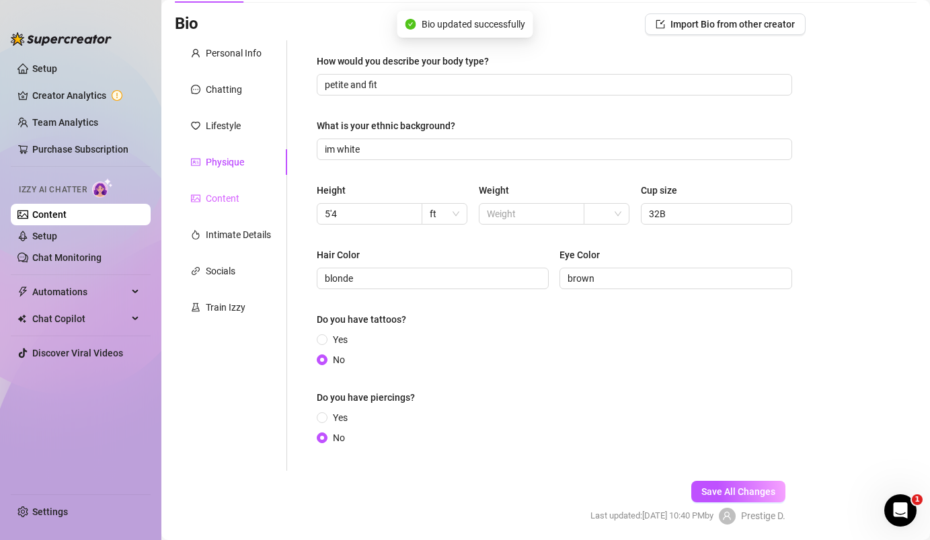
click at [218, 190] on div "Content" at bounding box center [231, 199] width 112 height 26
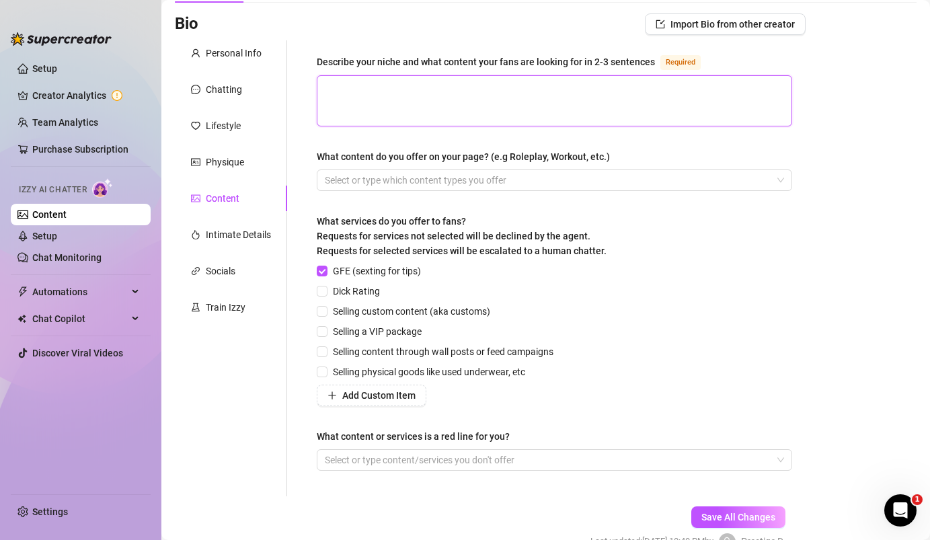
click at [423, 85] on textarea "Describe your niche and what content your fans are looking for in 2-3 sentences…" at bounding box center [554, 101] width 474 height 50
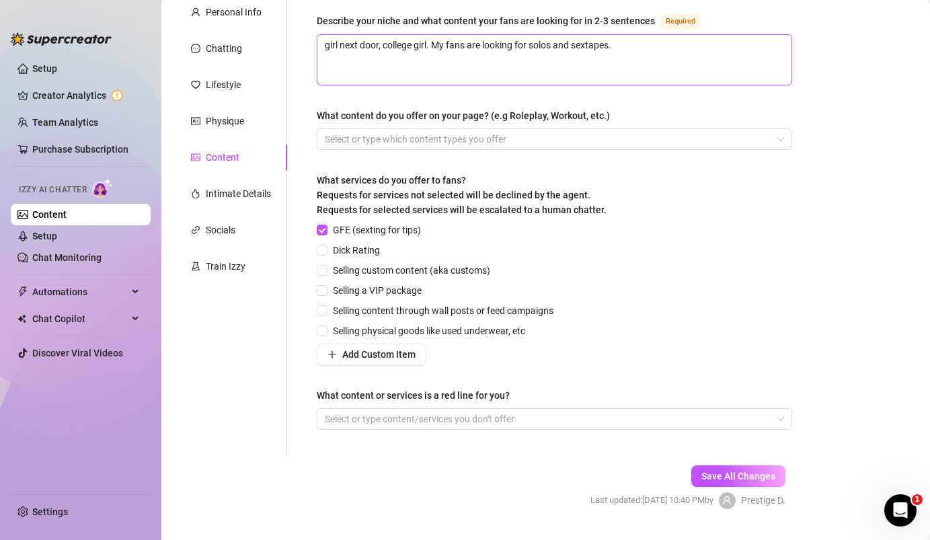
scroll to position [142, 0]
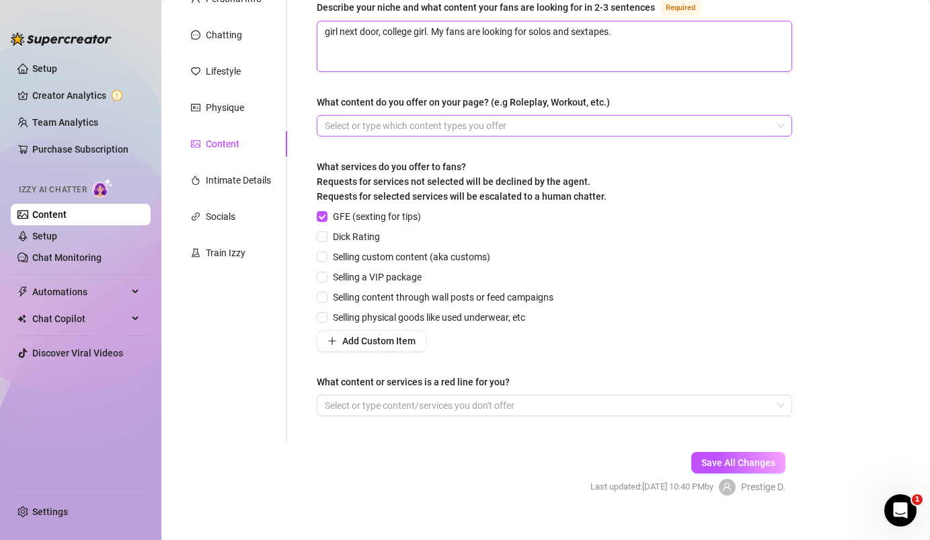
click at [413, 123] on div at bounding box center [547, 125] width 456 height 19
type textarea "girl next door, college girl. My fans are looking for solos and sextapes."
click at [412, 128] on div at bounding box center [547, 125] width 456 height 19
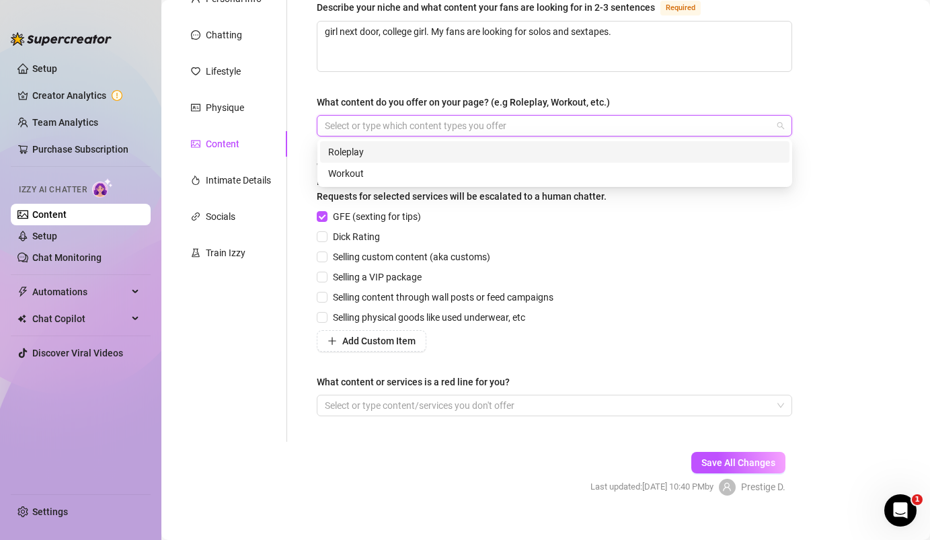
click at [412, 128] on div at bounding box center [547, 125] width 456 height 19
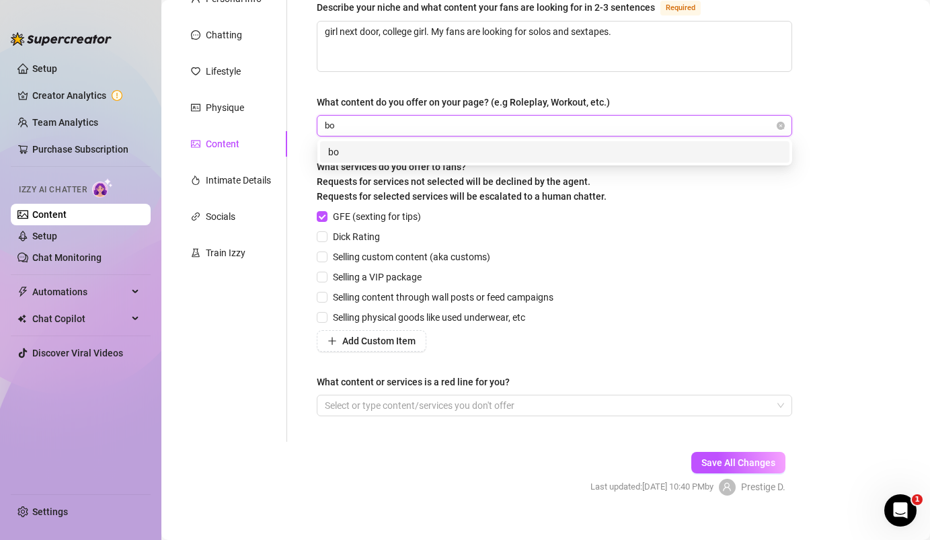
type input "b"
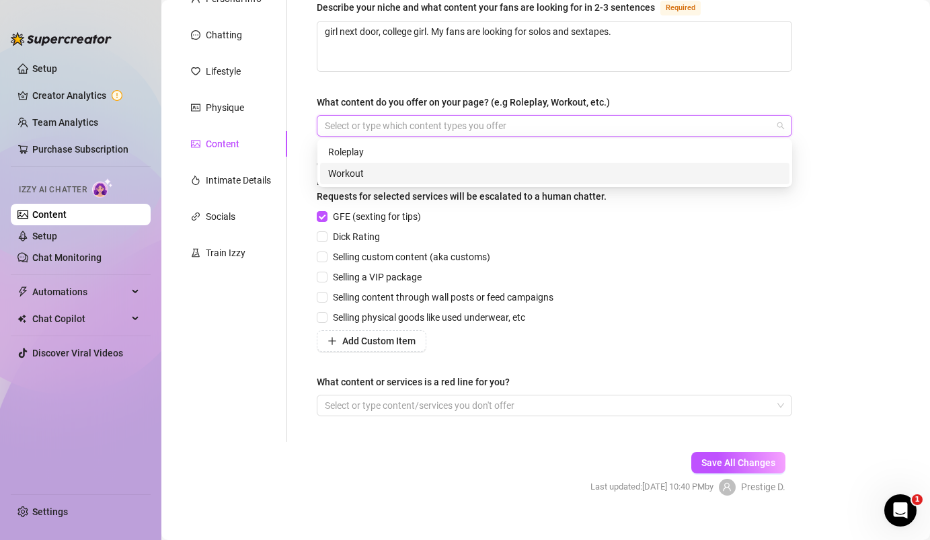
click at [679, 217] on div "GFE (sexting for tips) Dick Rating Selling custom content (aka customs) Selling…" at bounding box center [554, 280] width 475 height 143
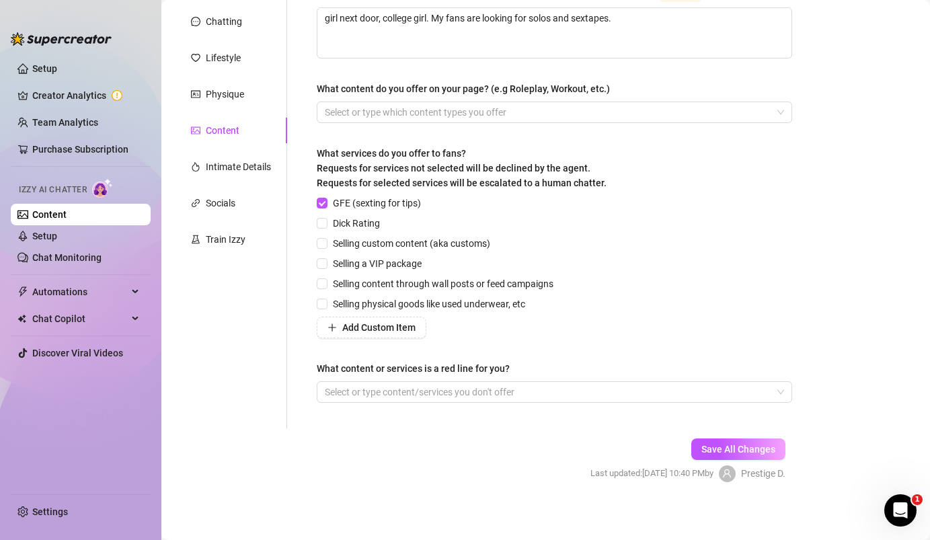
scroll to position [160, 0]
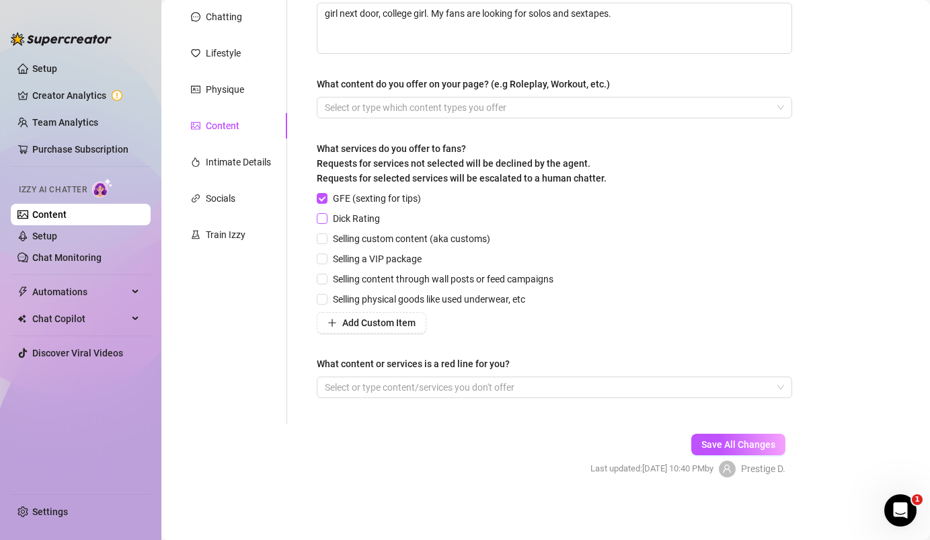
click at [325, 219] on input "Dick Rating" at bounding box center [321, 217] width 9 height 9
checkbox input "true"
click at [322, 274] on input "Selling content through wall posts or feed campaigns" at bounding box center [321, 278] width 9 height 9
checkbox input "true"
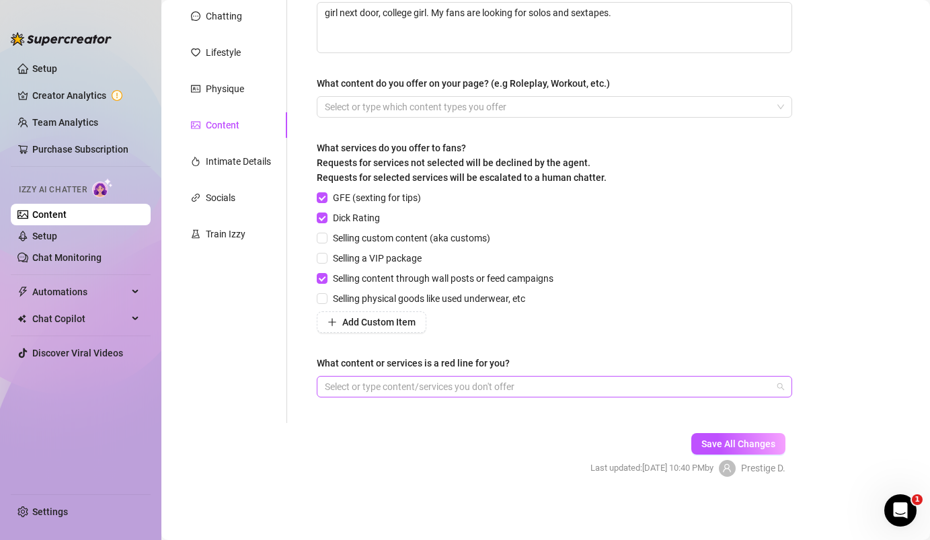
click at [354, 385] on div at bounding box center [547, 386] width 456 height 19
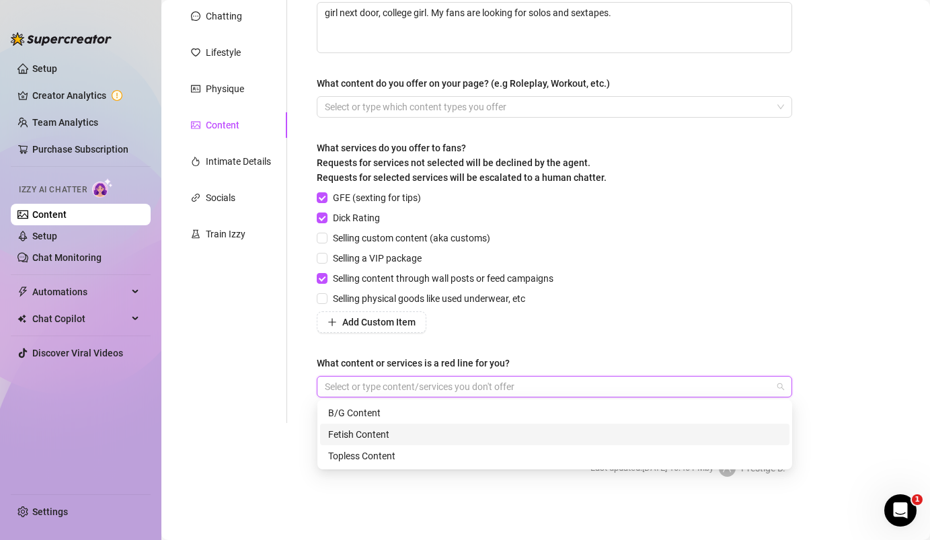
click at [668, 243] on div "GFE (sexting for tips) Dick Rating Selling custom content (aka customs) Selling…" at bounding box center [554, 261] width 475 height 143
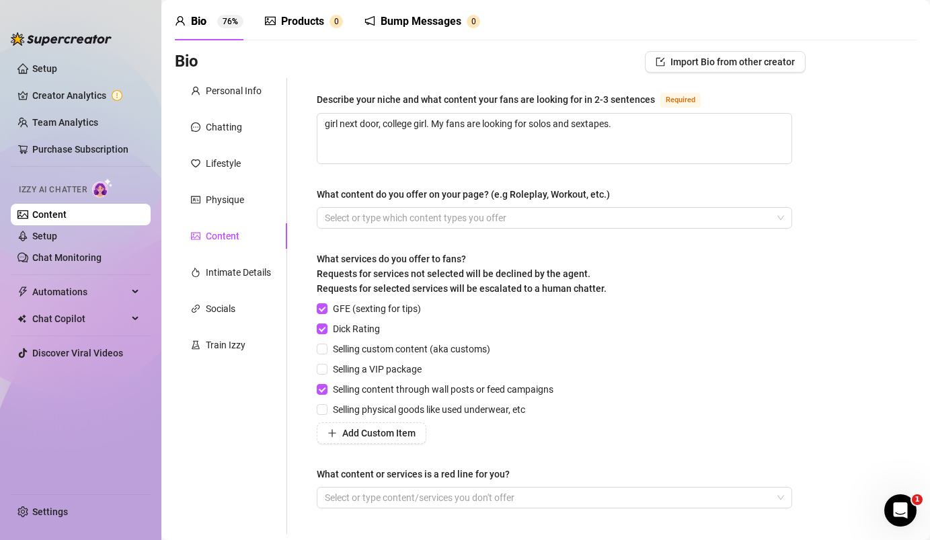
scroll to position [44, 0]
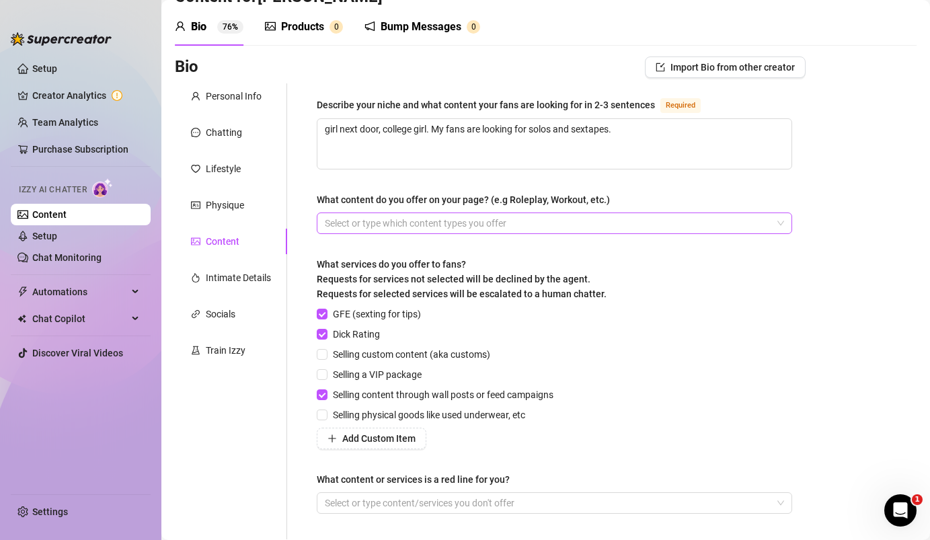
click at [658, 226] on div at bounding box center [547, 223] width 456 height 19
click at [631, 317] on div "GFE (sexting for tips) Dick Rating Selling custom content (aka customs) Selling…" at bounding box center [554, 378] width 475 height 143
click at [586, 223] on div at bounding box center [547, 223] width 456 height 19
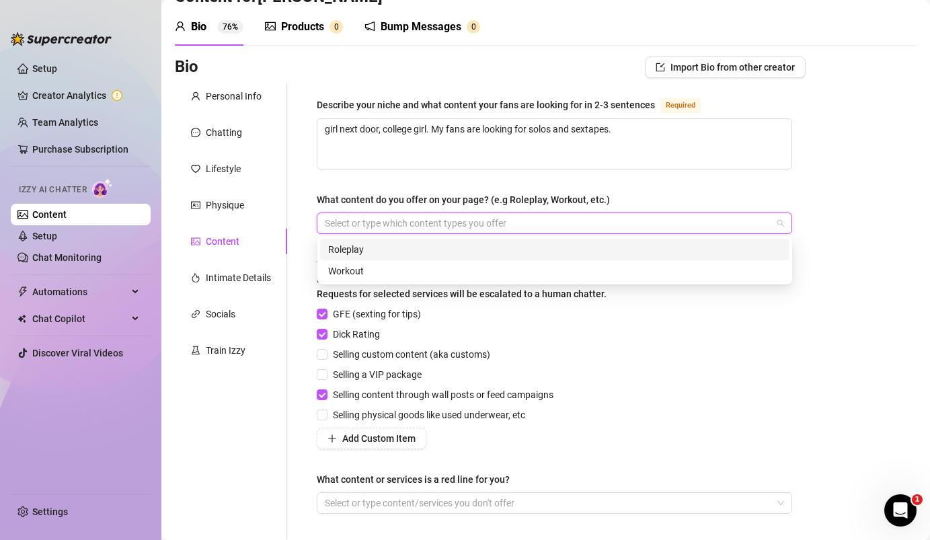
click at [545, 246] on div "Roleplay" at bounding box center [554, 249] width 453 height 15
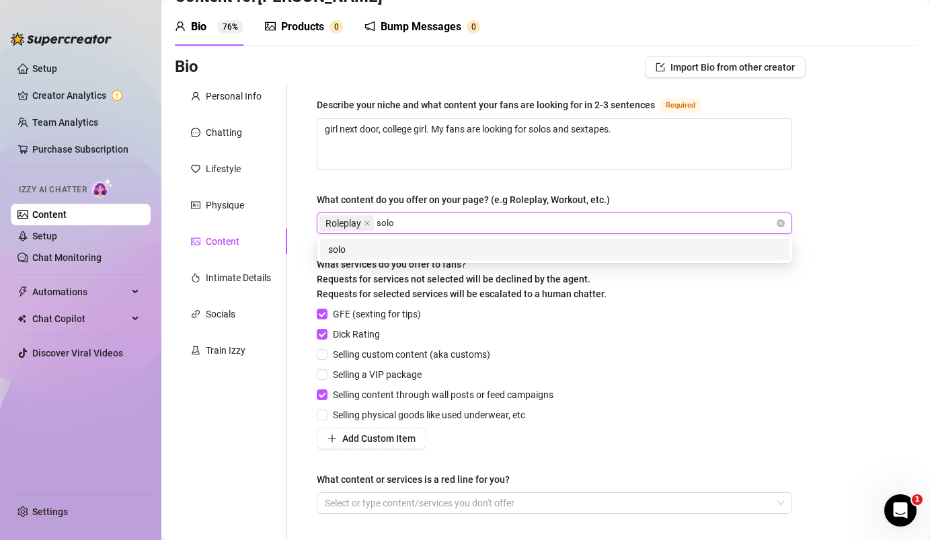
type input "solo"
click at [568, 254] on div "solo" at bounding box center [554, 249] width 453 height 15
type input "sextapes"
click at [428, 243] on div "sextapes" at bounding box center [554, 249] width 453 height 15
type input "girl on girl"
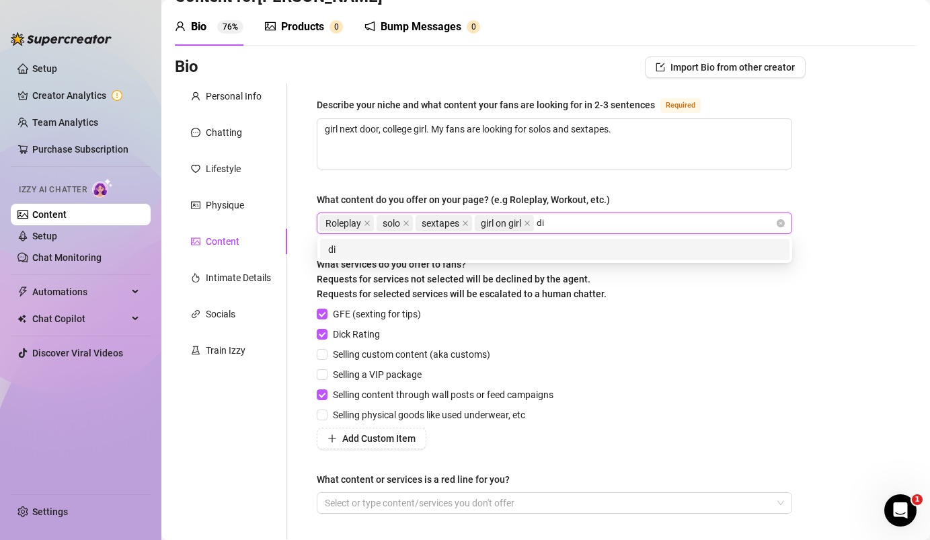
type input "d"
type input "double penetration with toys"
type input "t"
type input "b"
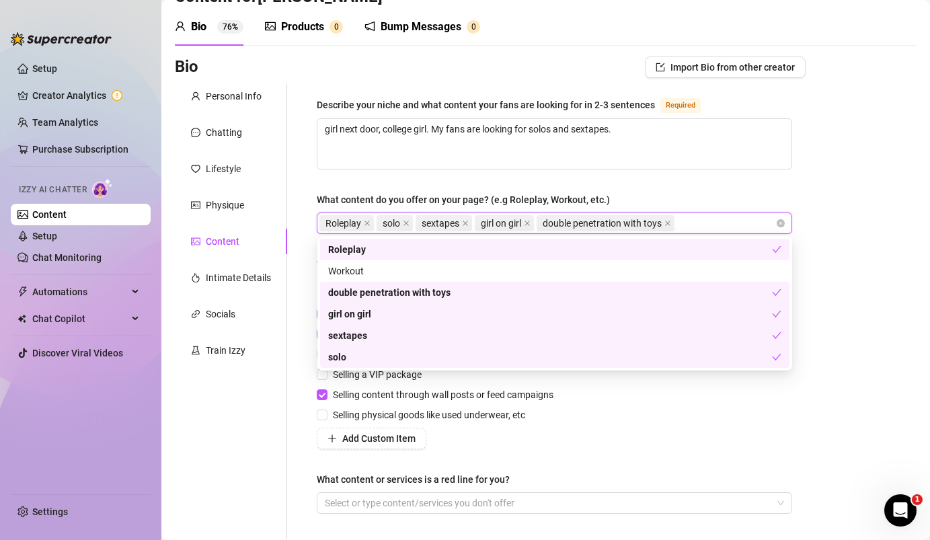
click at [863, 250] on div "Bio Import Bio from other creator Personal Info Chatting Lifestyle Physique Con…" at bounding box center [546, 336] width 742 height 560
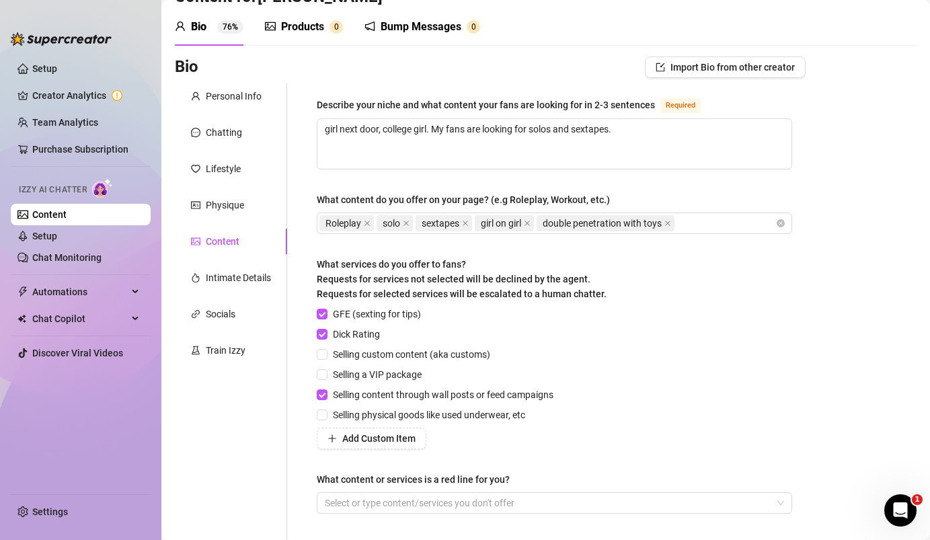
scroll to position [161, 0]
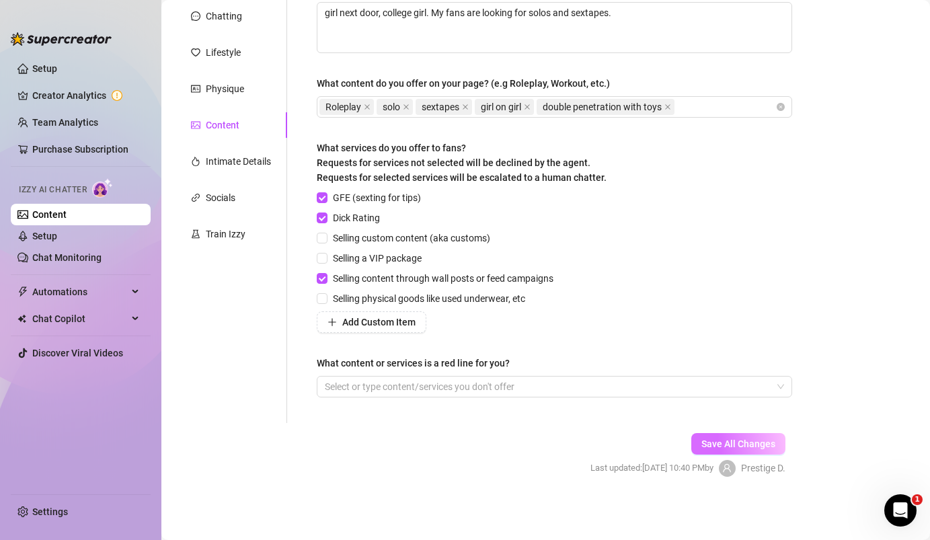
click at [723, 445] on span "Save All Changes" at bounding box center [738, 443] width 74 height 11
click at [239, 162] on div "Intimate Details" at bounding box center [238, 161] width 65 height 15
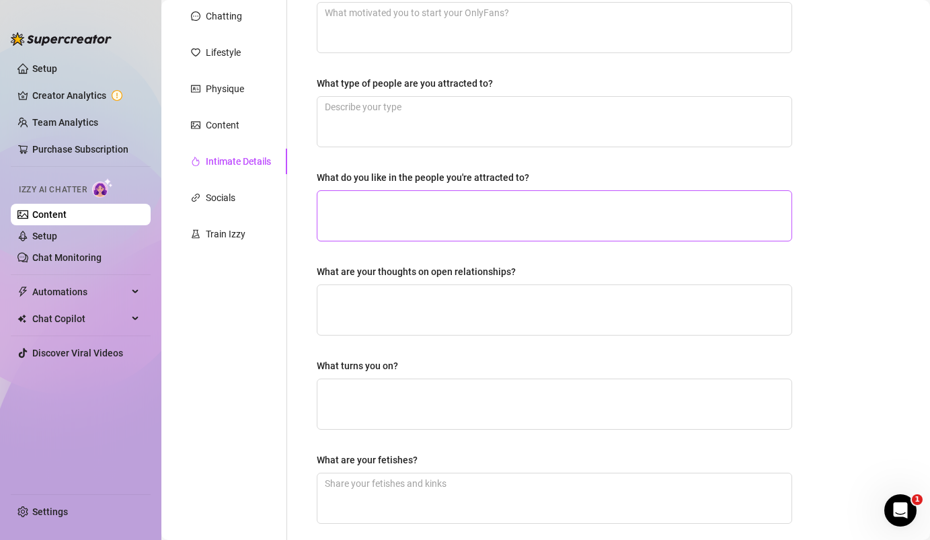
scroll to position [0, 0]
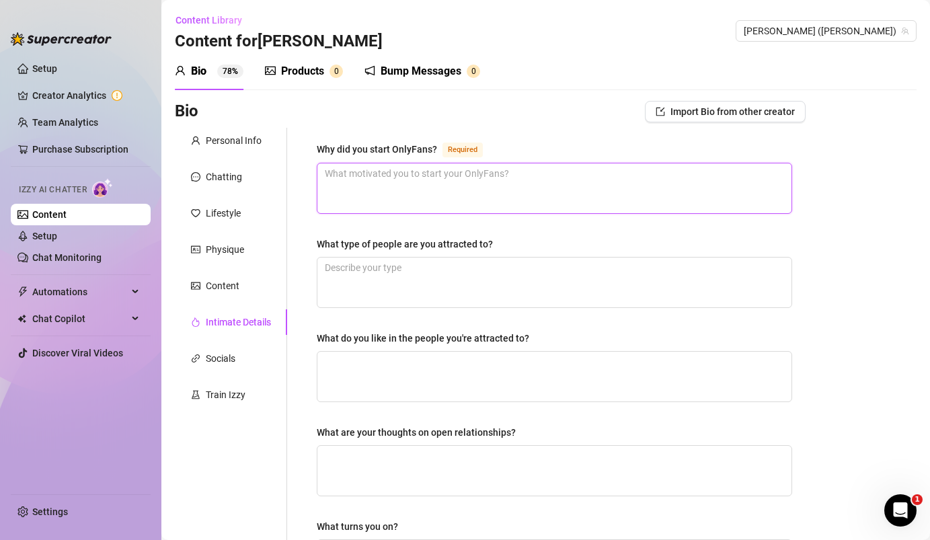
click at [395, 184] on textarea "Why did you start OnlyFans? Required" at bounding box center [554, 188] width 474 height 50
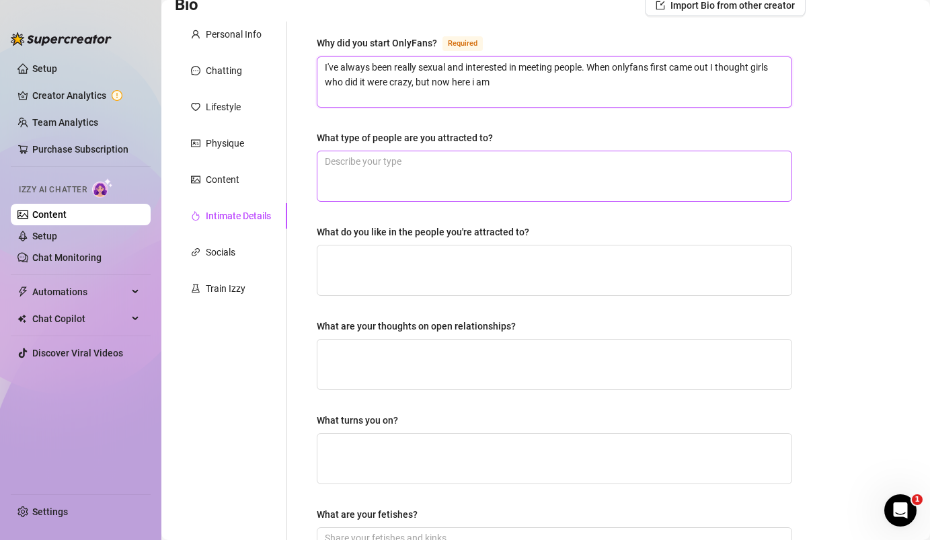
scroll to position [112, 0]
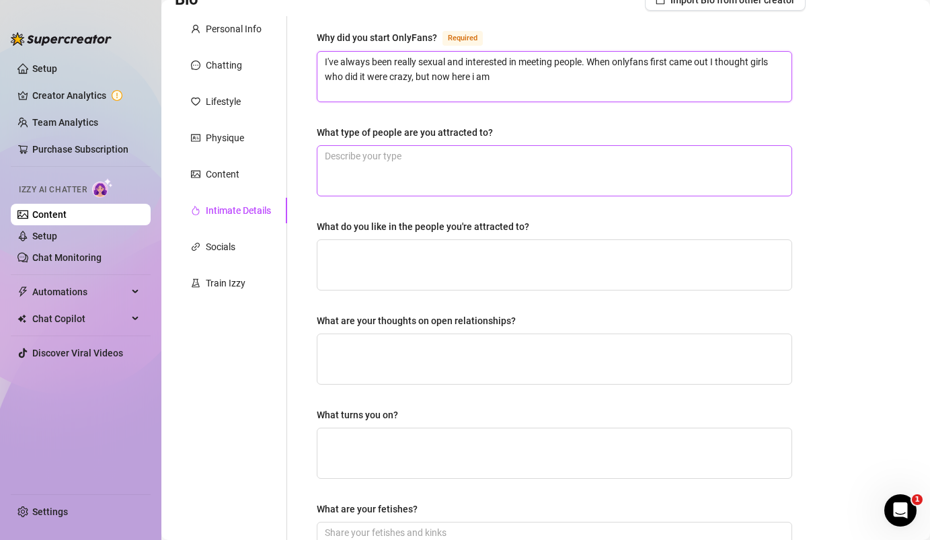
type textarea "I've always been really sexual and interested in meeting people. When onlyfans …"
click at [399, 176] on textarea "What type of people are you attracted to?" at bounding box center [554, 171] width 474 height 50
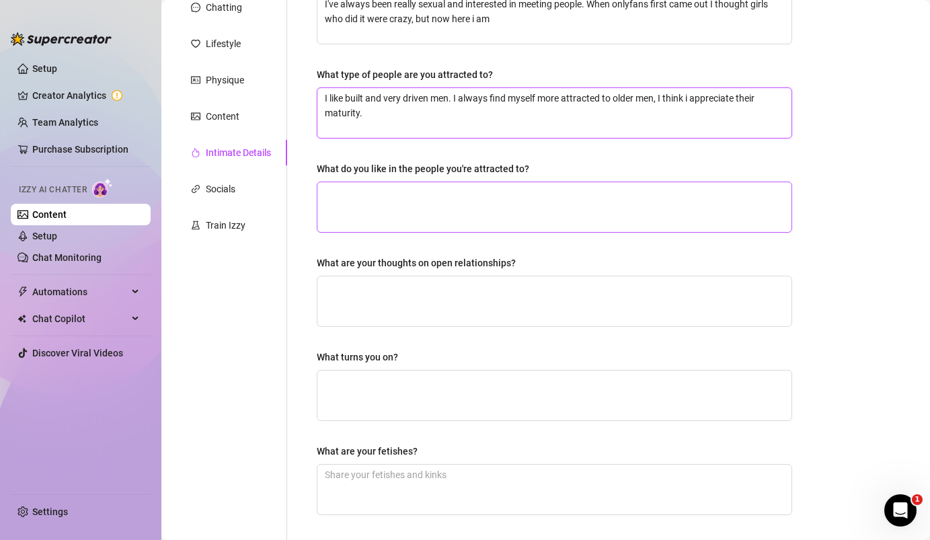
scroll to position [171, 0]
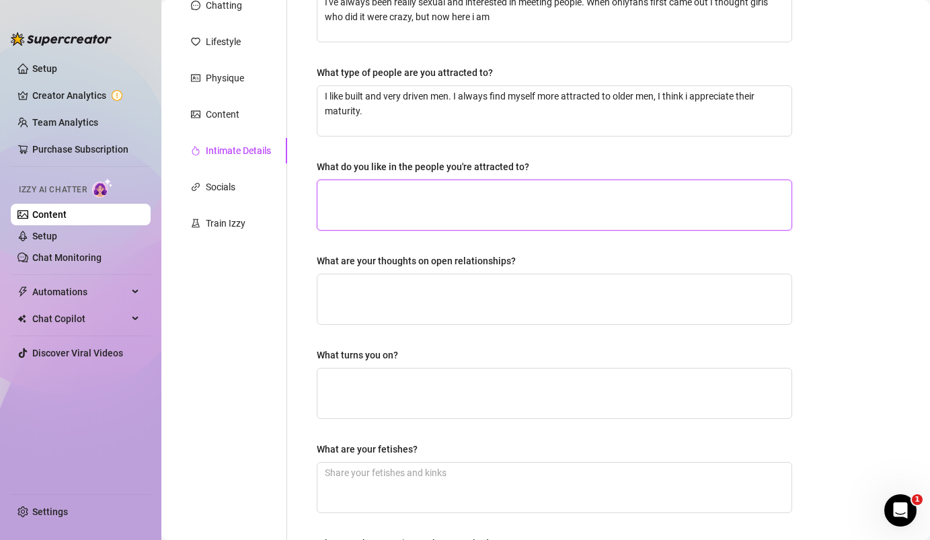
click at [416, 201] on textarea "What do you like in the people you're attracted to?" at bounding box center [554, 205] width 474 height 50
drag, startPoint x: 402, startPoint y: 109, endPoint x: 660, endPoint y: 91, distance: 258.8
click at [660, 91] on textarea "I like built and very driven men. I always find myself more attracted to older …" at bounding box center [554, 111] width 474 height 50
type textarea "I like built and very driven men. I always find myself more attracted to older …"
click at [539, 200] on textarea "What do you like in the people you're attracted to?" at bounding box center [554, 205] width 474 height 50
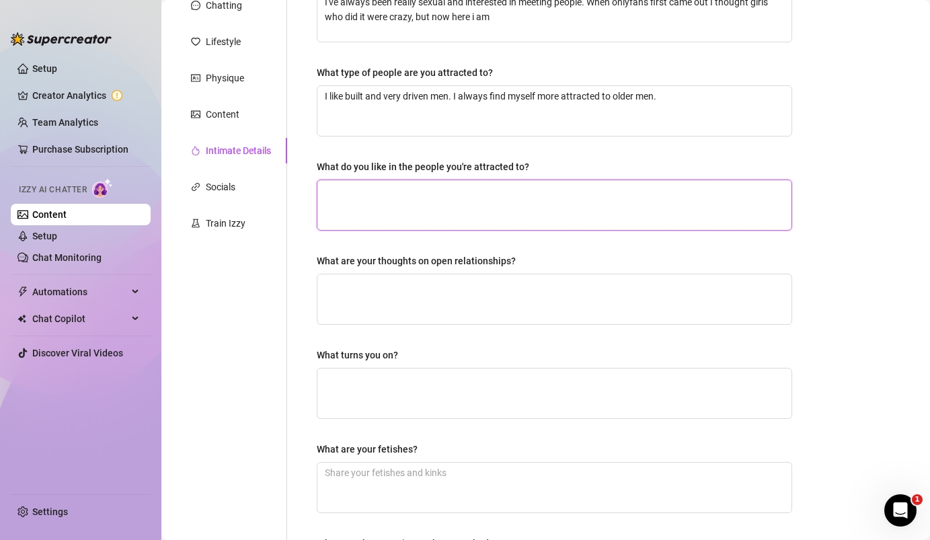
paste textarea "I think i appreciate their maturity."
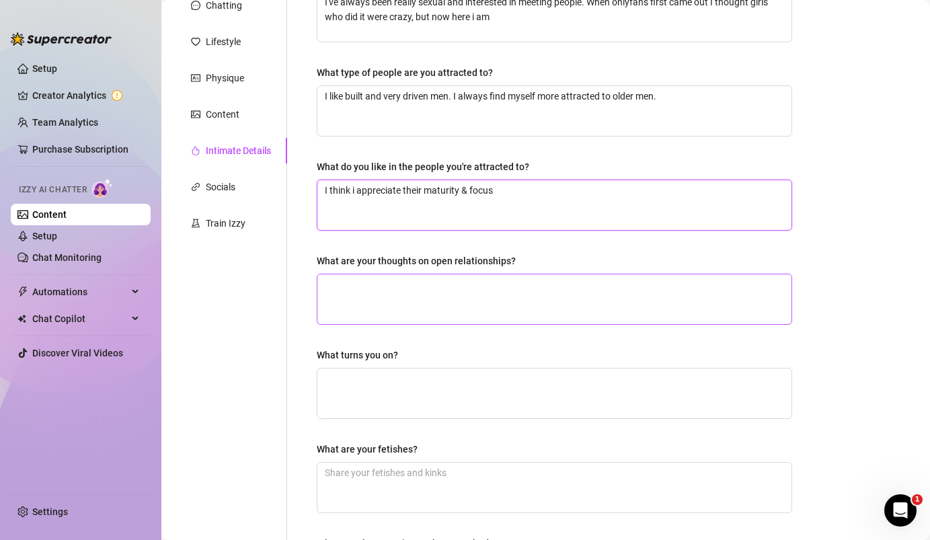
type textarea "I think i appreciate their maturity & focus"
click at [434, 292] on textarea "What are your thoughts on open relationships?" at bounding box center [554, 299] width 474 height 50
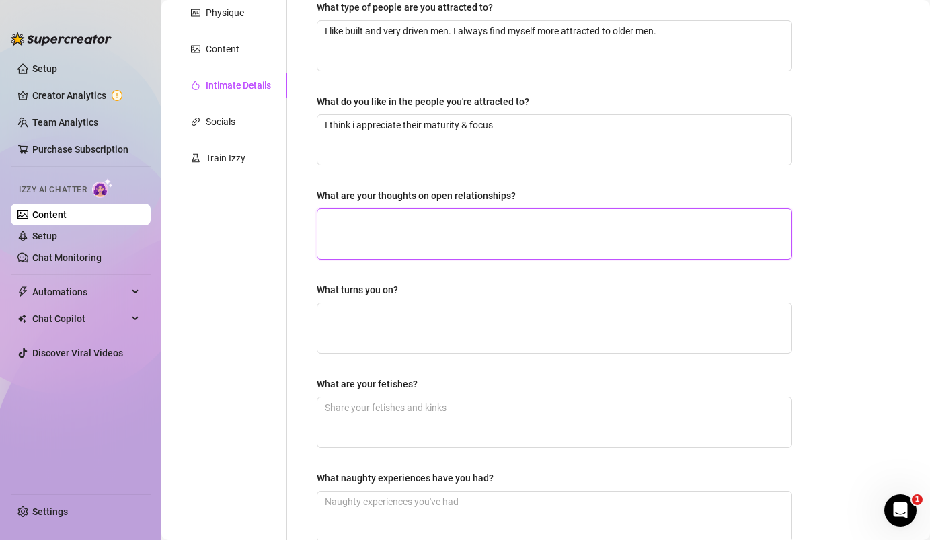
scroll to position [237, 0]
click at [332, 218] on textarea "I;ve never been in a situation to be in one, but I don't think I'd mind it" at bounding box center [554, 233] width 474 height 50
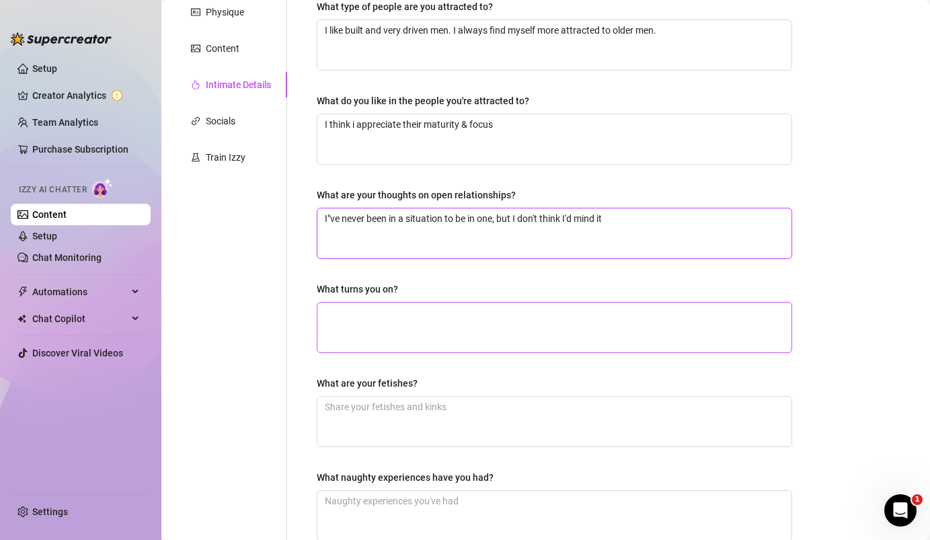
type textarea "I"ve never been in a situation to be in one, but I don't think I'd mind it"
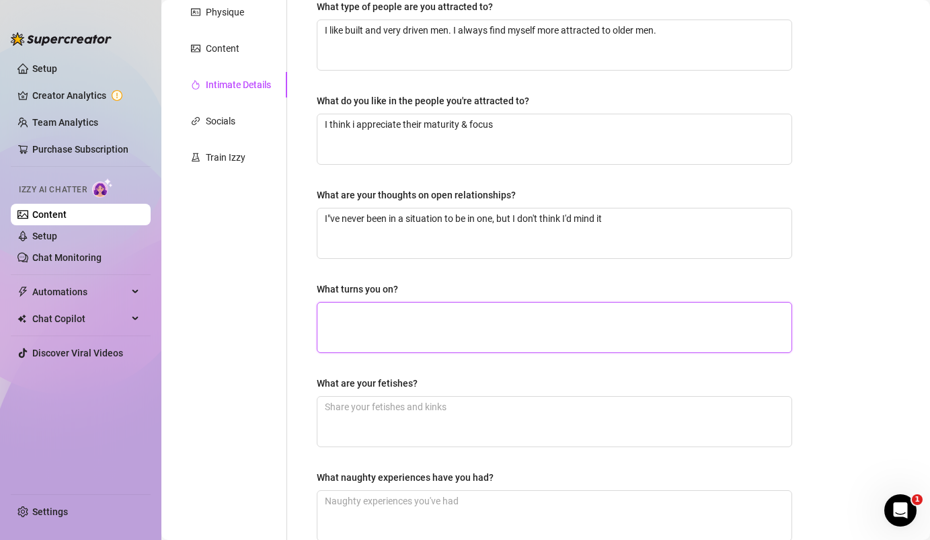
click at [375, 319] on textarea "What turns you on?" at bounding box center [554, 328] width 474 height 50
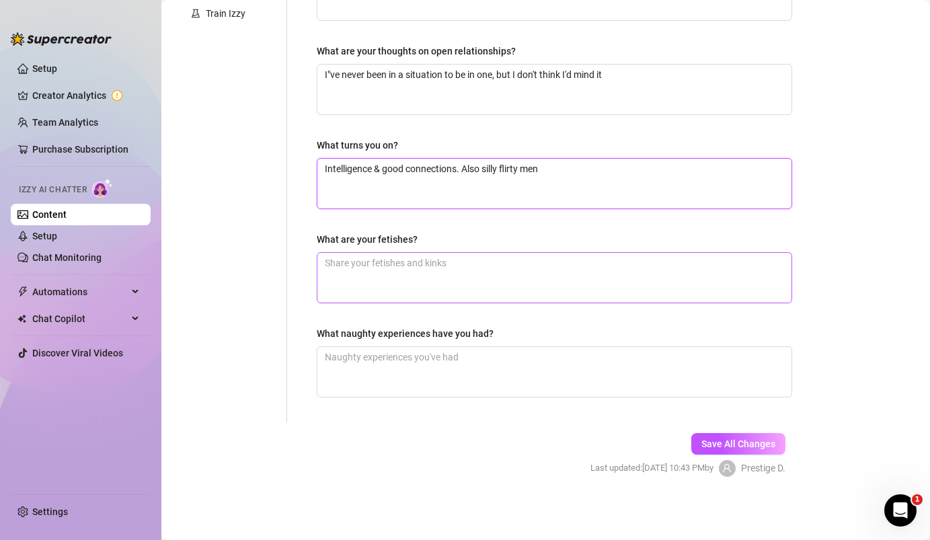
type textarea "Intelligence & good connections. Also silly flirty men"
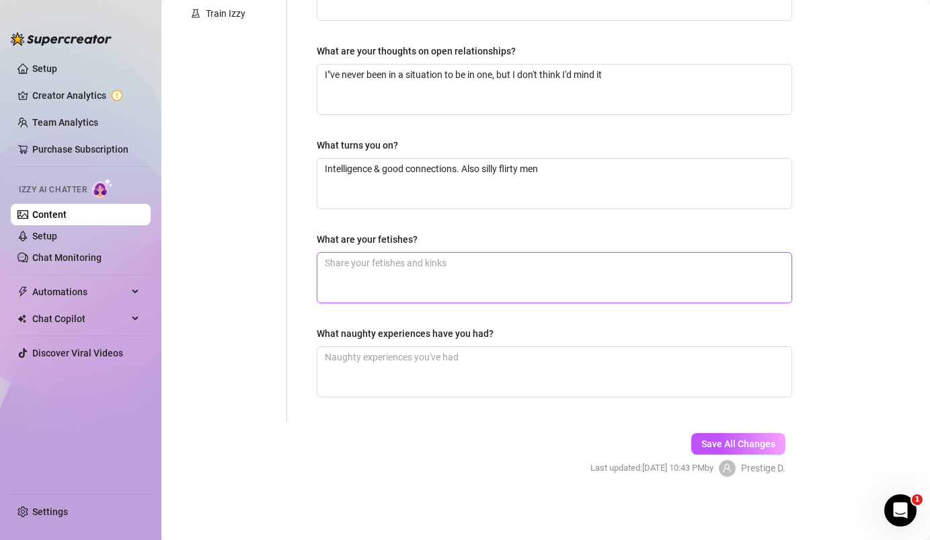
click at [383, 266] on textarea "What are your fetishes?" at bounding box center [554, 278] width 474 height 50
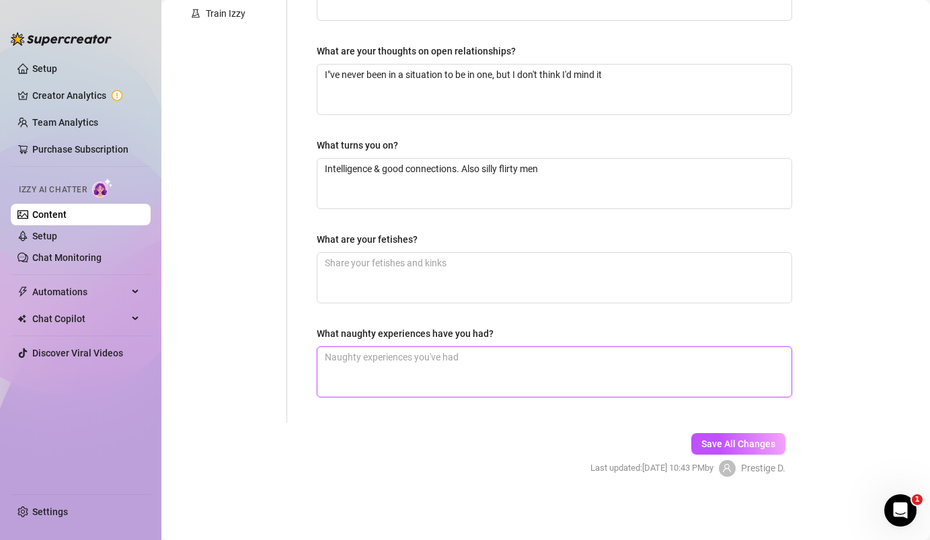
click at [385, 350] on textarea "What naughty experiences have you had?" at bounding box center [554, 372] width 474 height 50
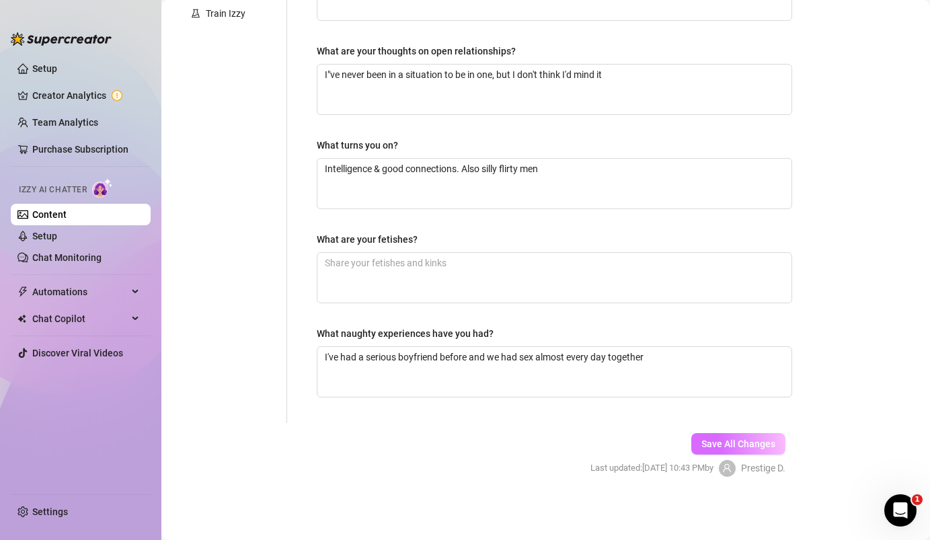
click at [726, 449] on button "Save All Changes" at bounding box center [738, 444] width 94 height 22
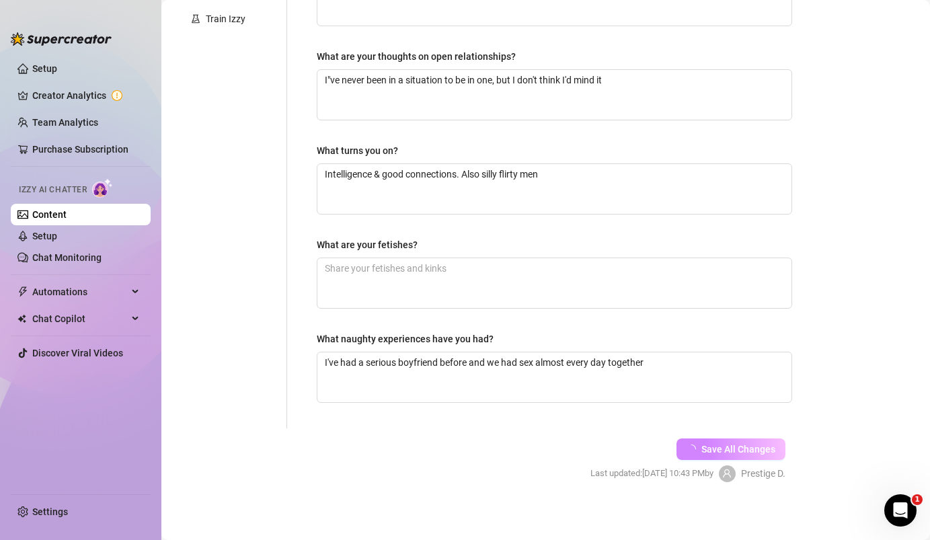
scroll to position [373, 0]
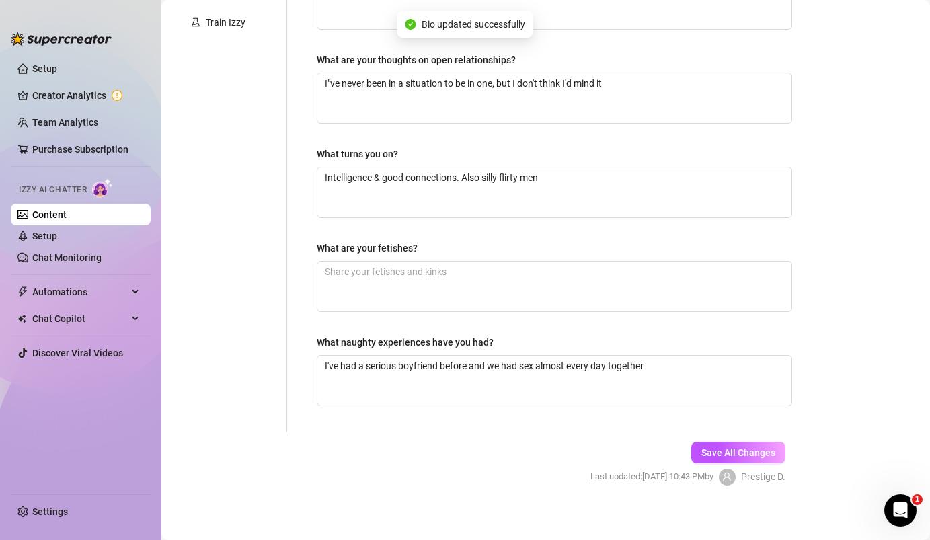
type textarea "I've had a serious boyfriend before and we had sex almost every day together"
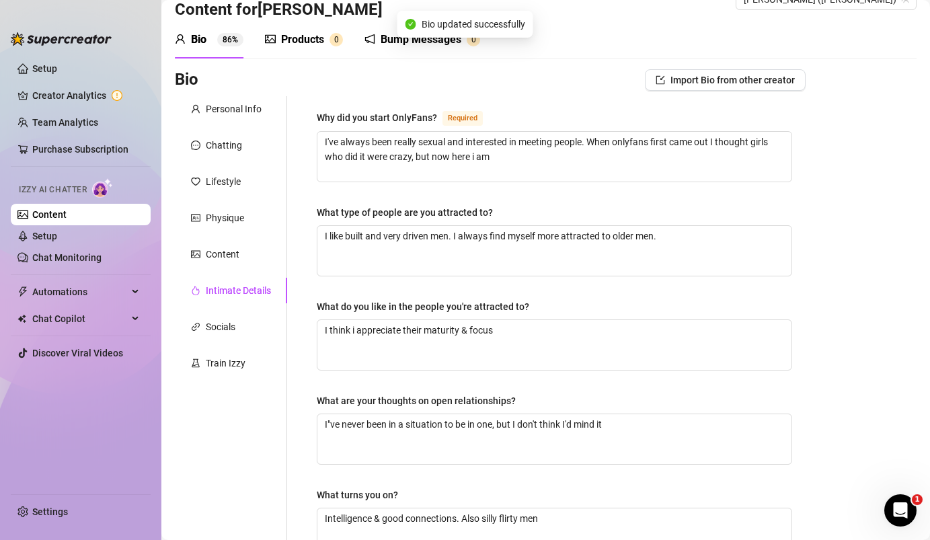
scroll to position [0, 0]
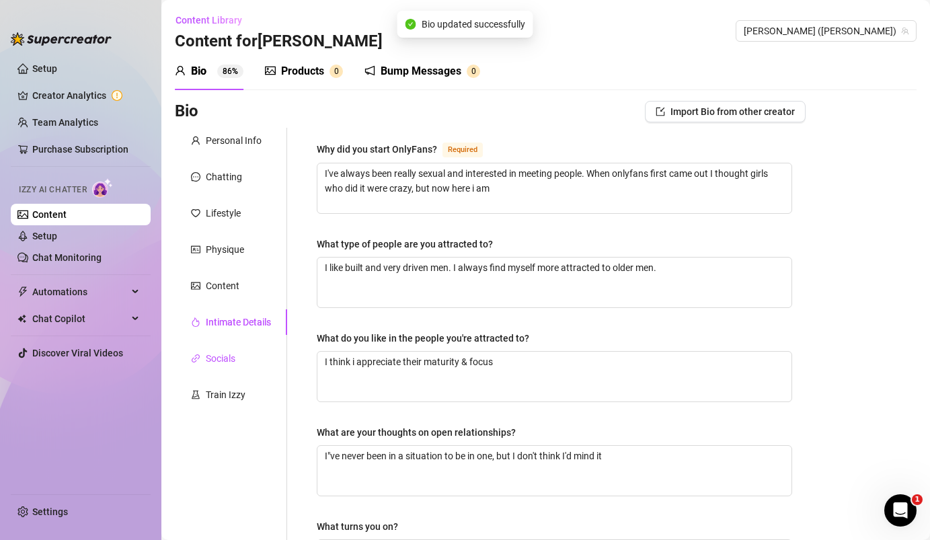
click at [231, 359] on div "Socials" at bounding box center [221, 358] width 30 height 15
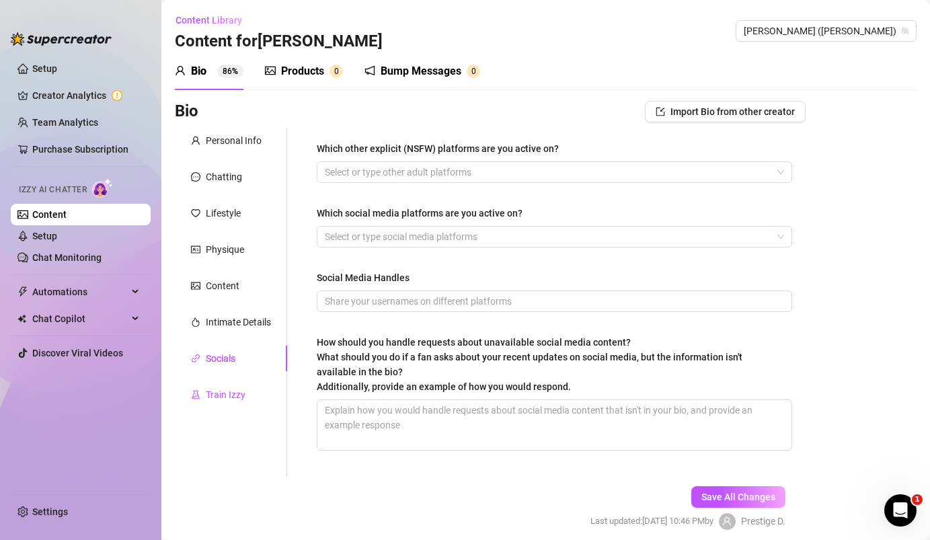
click at [229, 389] on div "Train Izzy" at bounding box center [226, 394] width 40 height 15
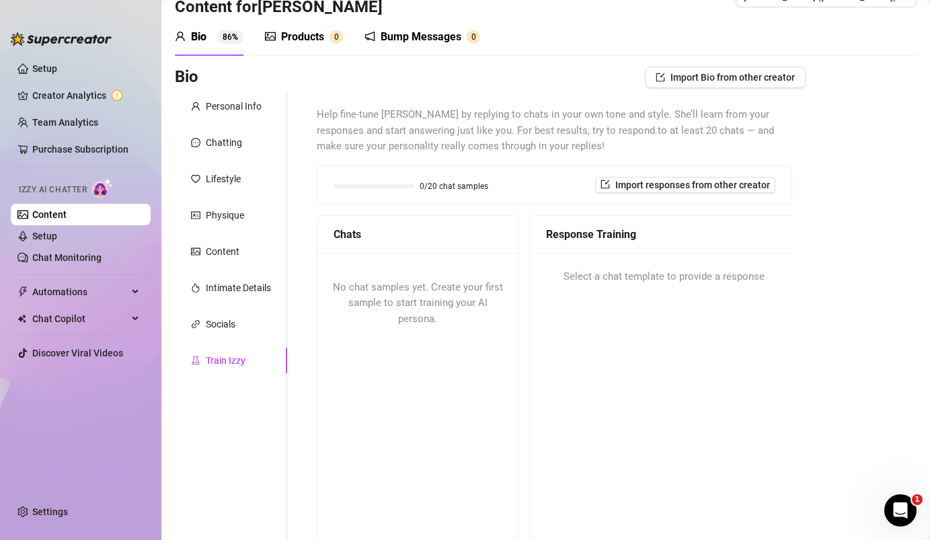
scroll to position [35, 0]
click at [720, 74] on span "Import Bio from other creator" at bounding box center [732, 76] width 124 height 11
click at [854, 137] on div "Bio Import Bio from other creator Personal Info Chatting Lifestyle Physique Con…" at bounding box center [546, 354] width 742 height 576
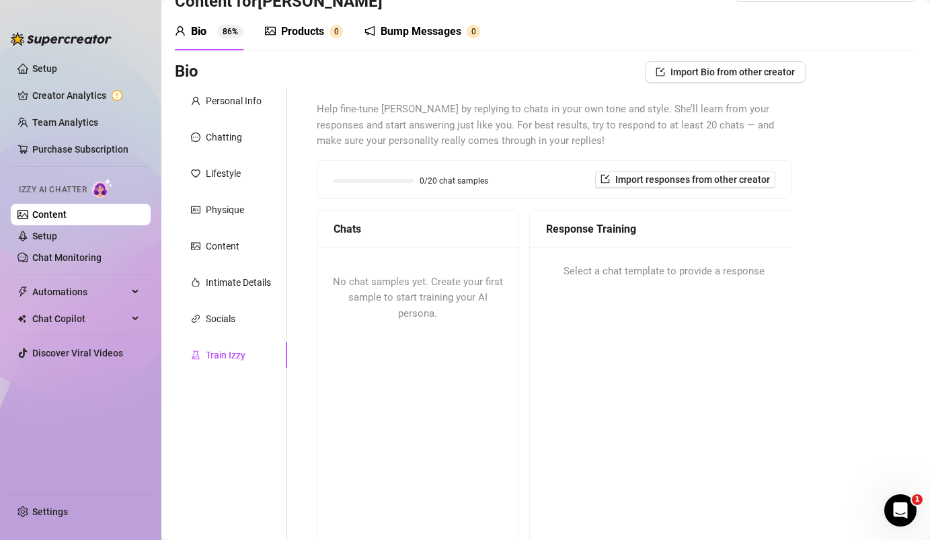
scroll to position [37, 0]
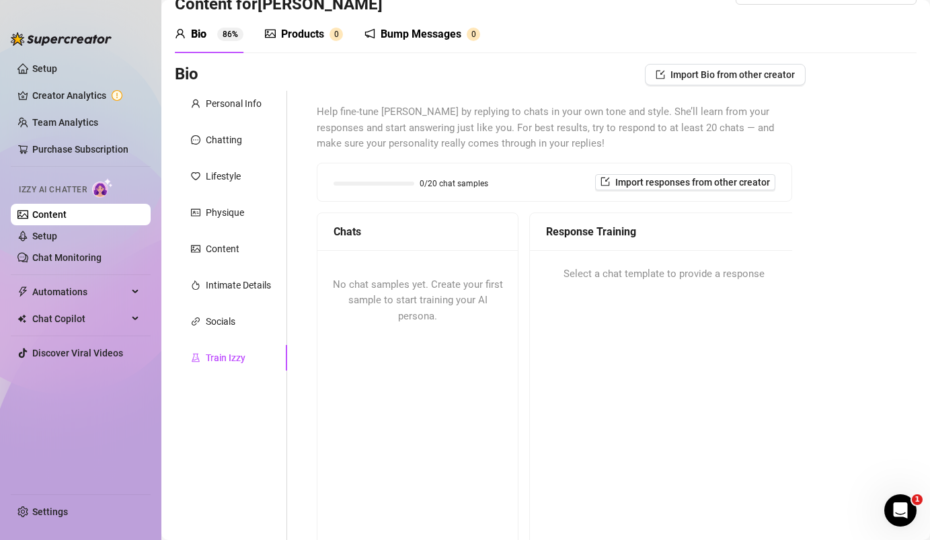
click at [301, 37] on div "Products" at bounding box center [302, 34] width 43 height 16
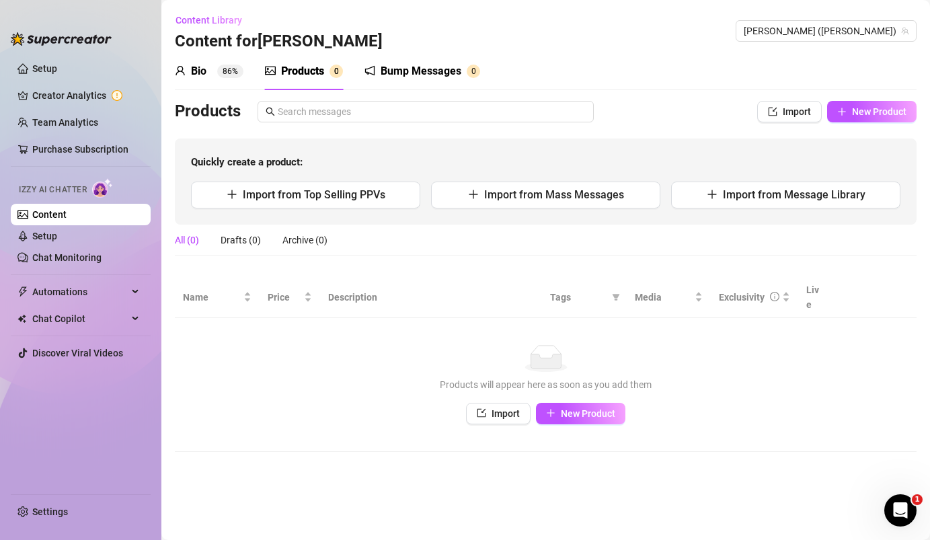
scroll to position [0, 0]
click at [37, 71] on link "Setup" at bounding box center [44, 68] width 25 height 11
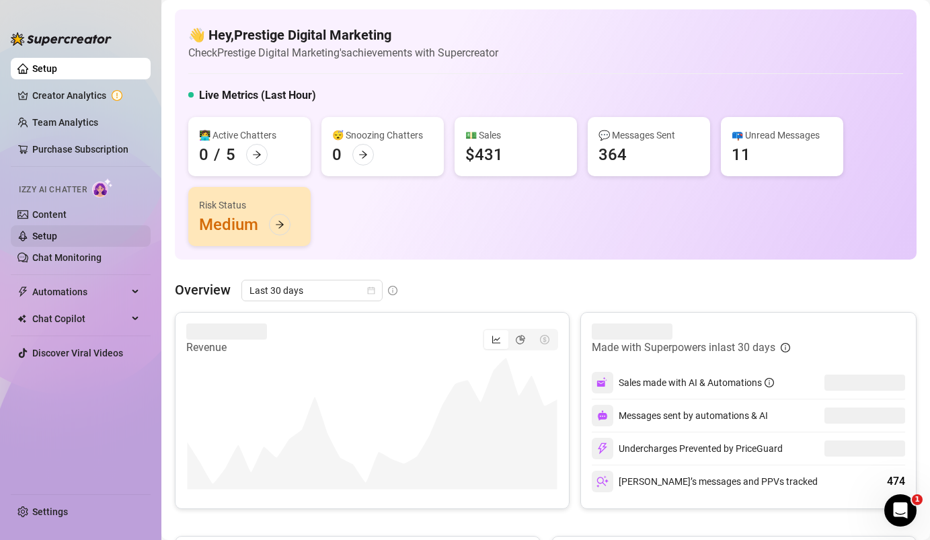
click at [56, 231] on link "Setup" at bounding box center [44, 236] width 25 height 11
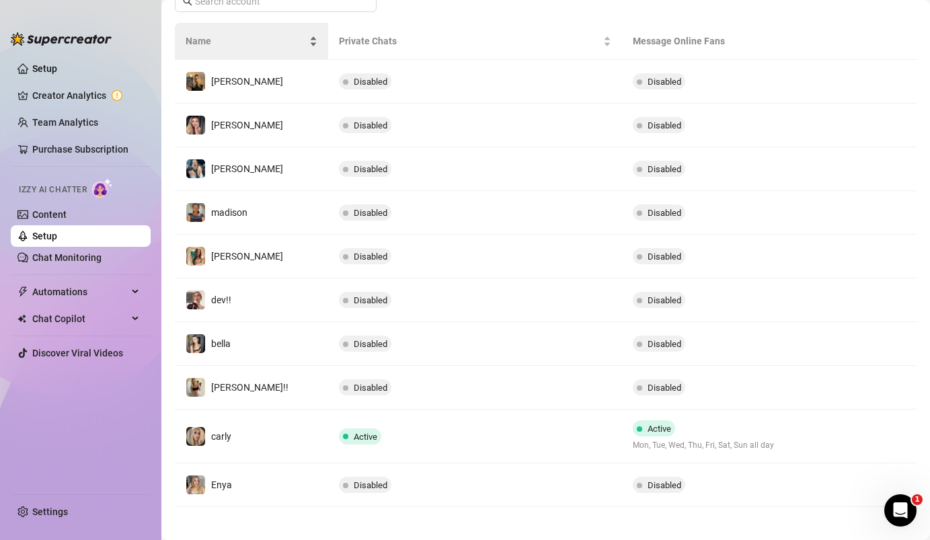
scroll to position [242, 0]
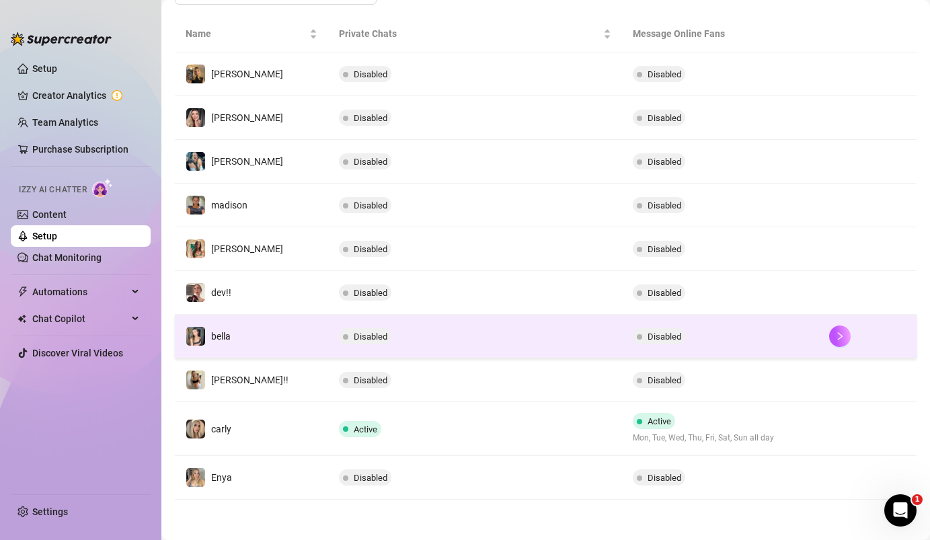
click at [508, 339] on td "Disabled" at bounding box center [475, 337] width 295 height 44
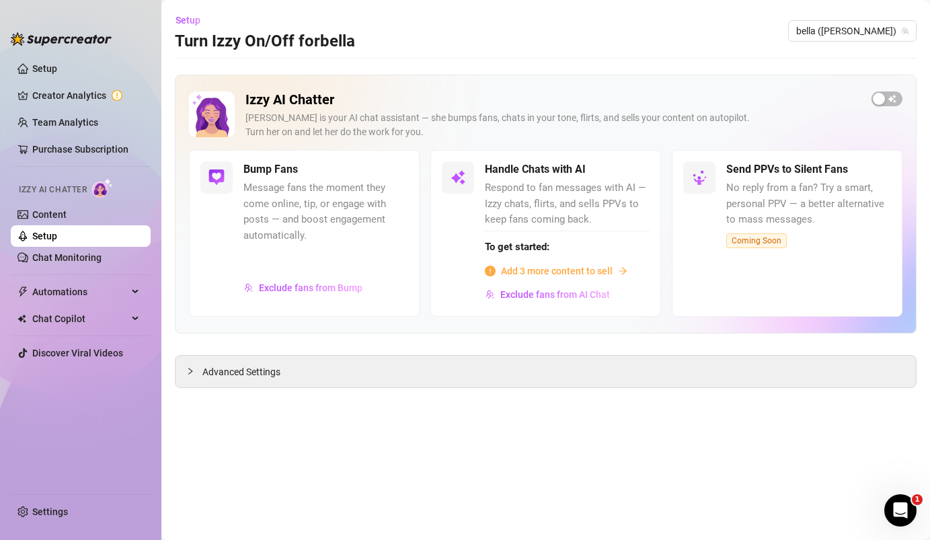
click at [566, 270] on span "Add 3 more content to sell" at bounding box center [557, 271] width 112 height 15
